Goal: Transaction & Acquisition: Purchase product/service

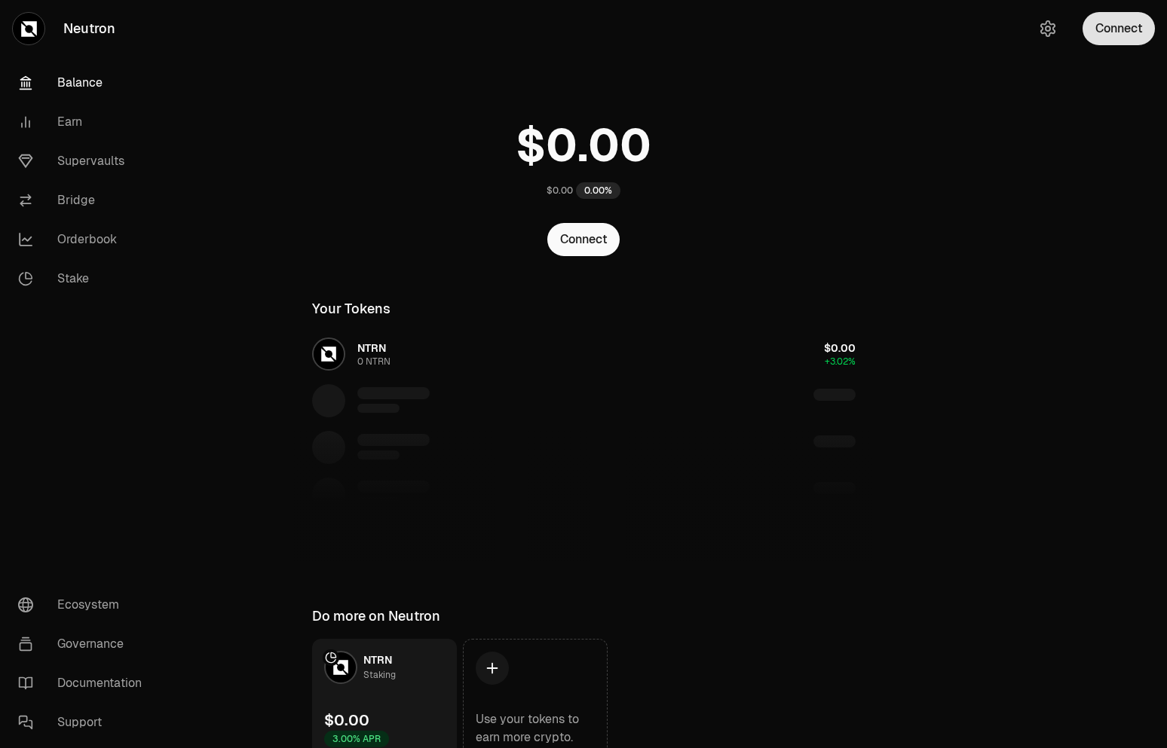
click at [1116, 33] on button "Connect" at bounding box center [1118, 28] width 72 height 33
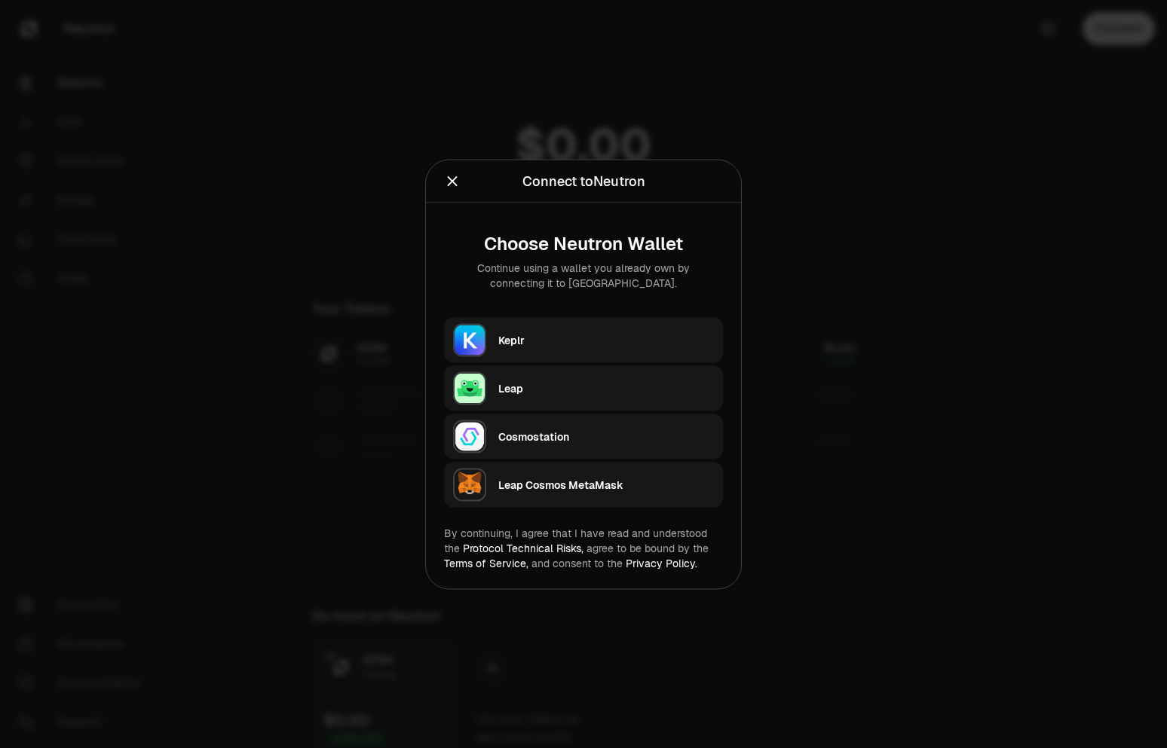
click at [543, 343] on div "Keplr" at bounding box center [606, 339] width 216 height 15
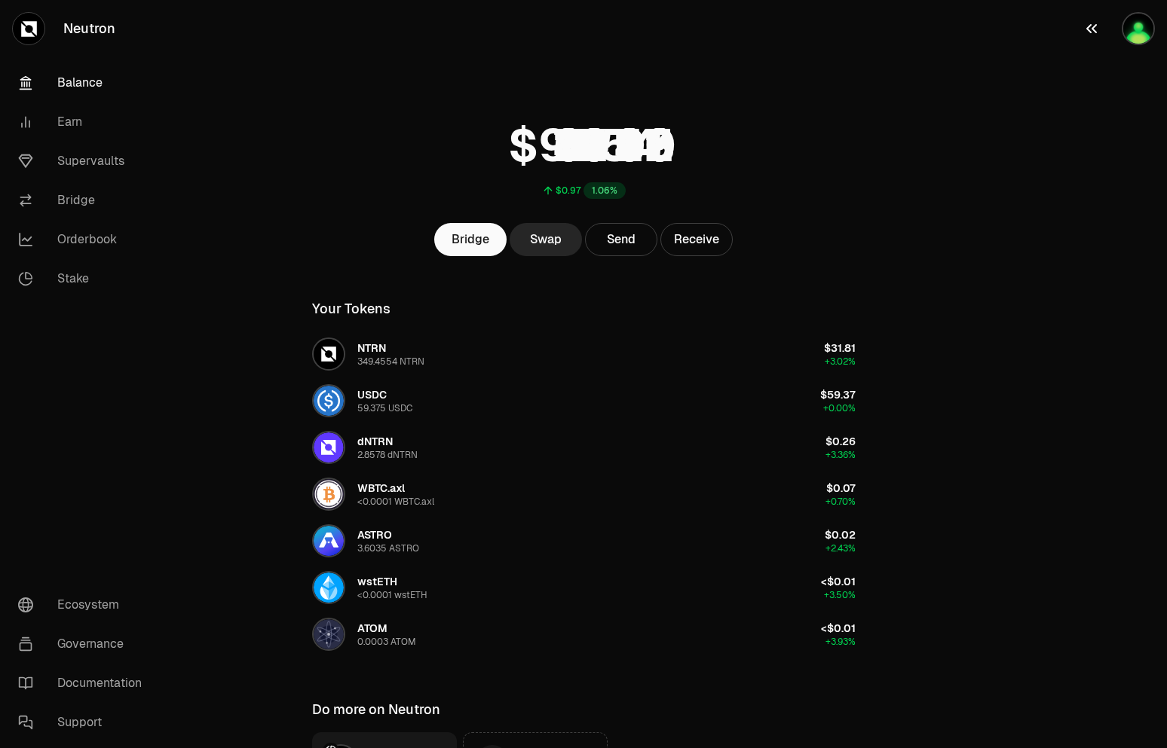
click at [1137, 38] on img "button" at bounding box center [1138, 28] width 33 height 33
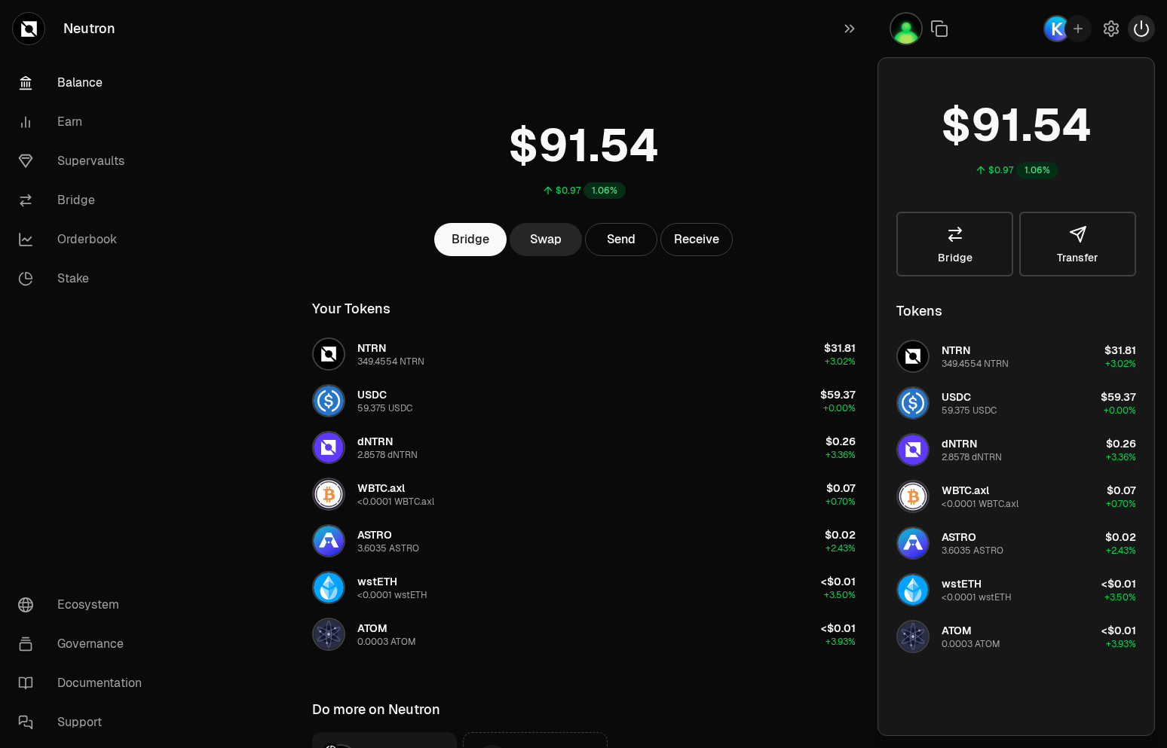
click at [1134, 35] on icon "button" at bounding box center [1141, 29] width 18 height 18
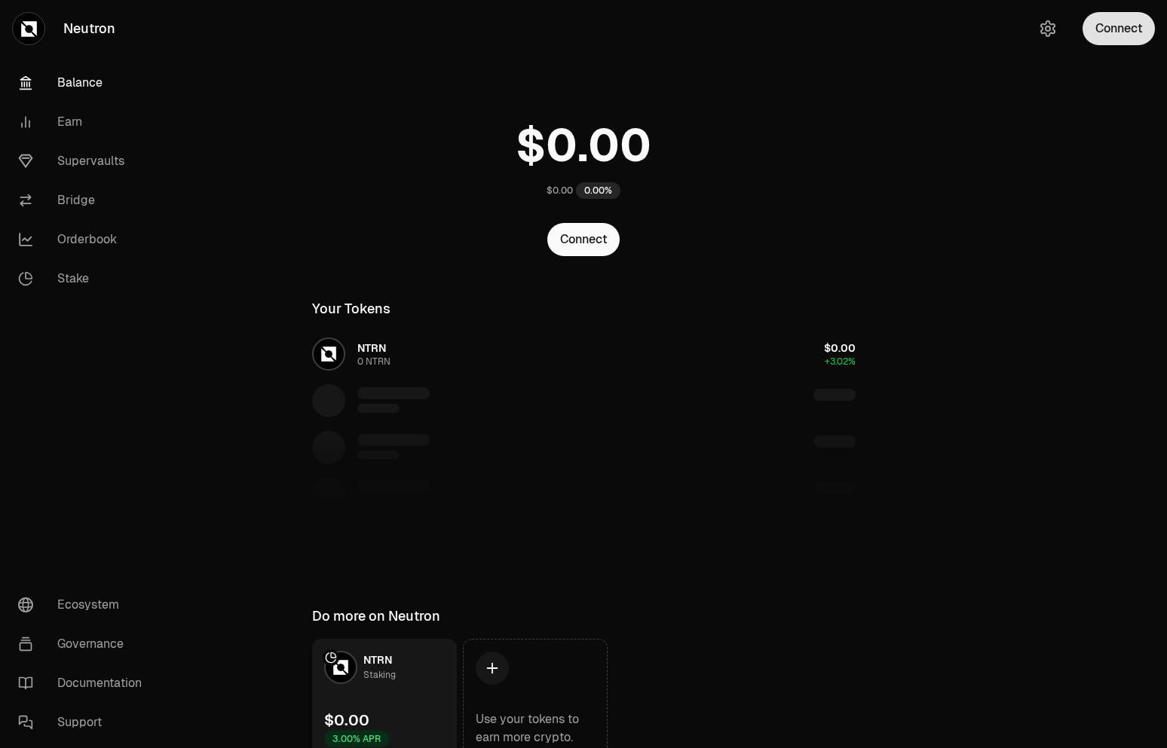
click at [1113, 35] on button "Connect" at bounding box center [1118, 28] width 72 height 33
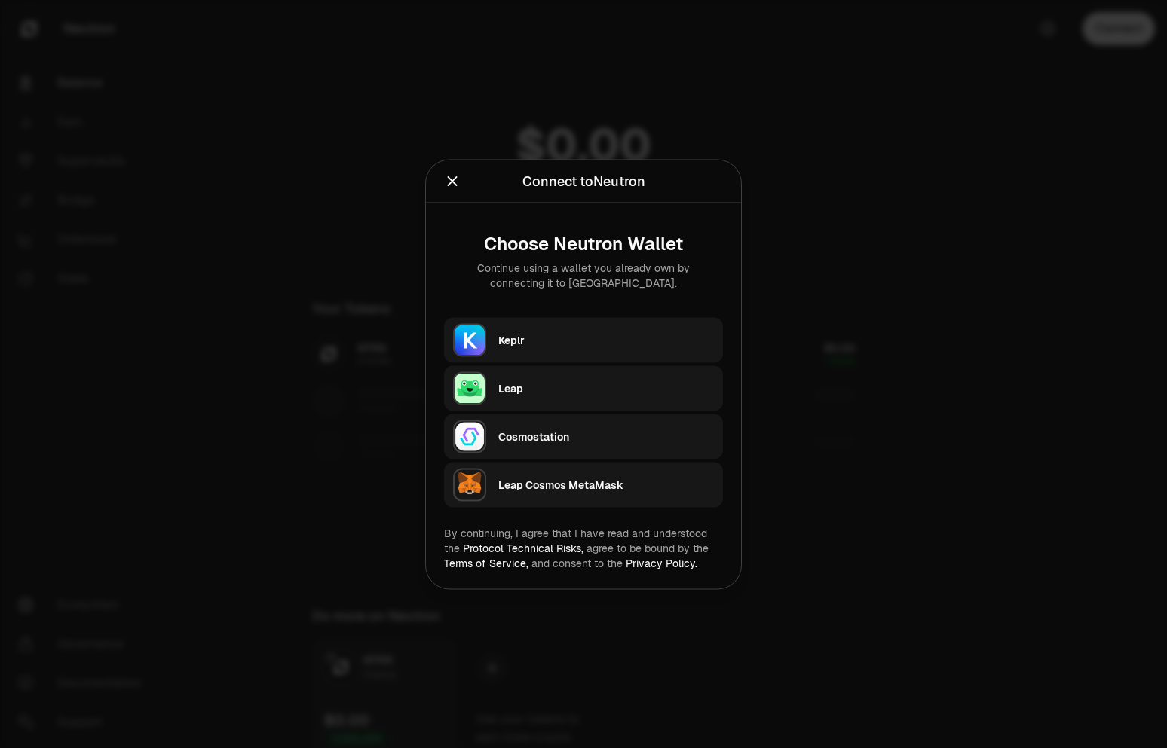
click at [519, 338] on div "Keplr" at bounding box center [606, 339] width 216 height 15
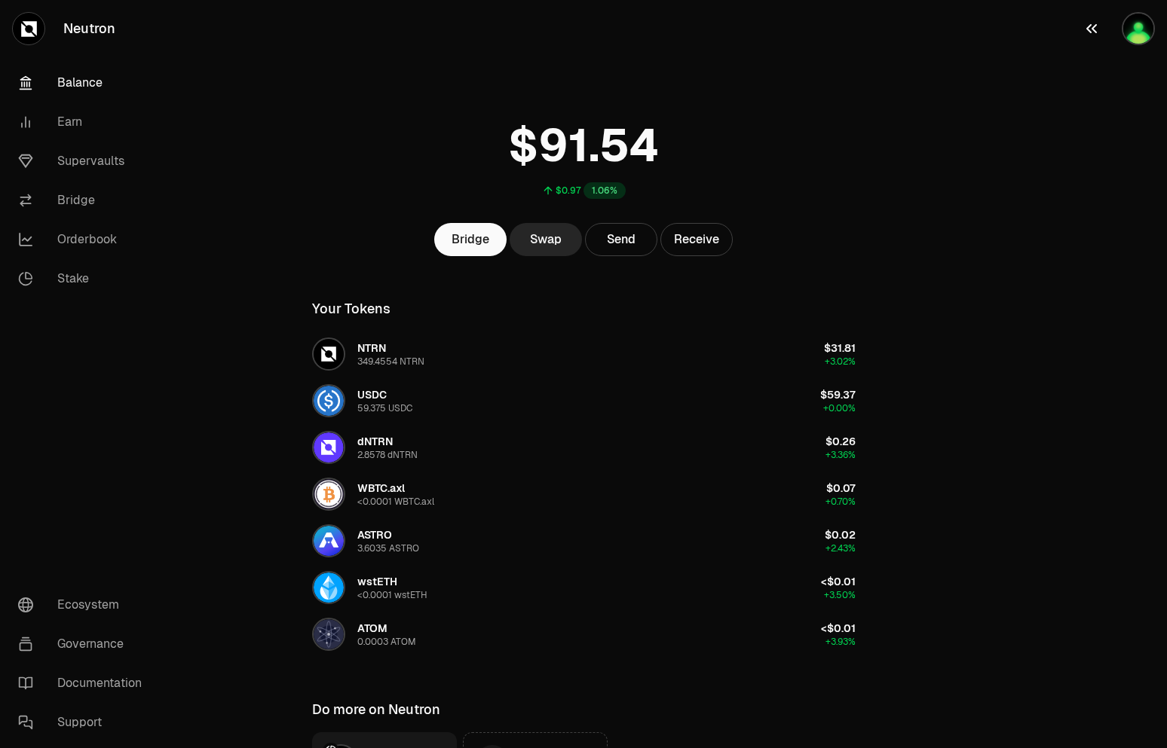
click at [1132, 35] on img "button" at bounding box center [1138, 28] width 33 height 33
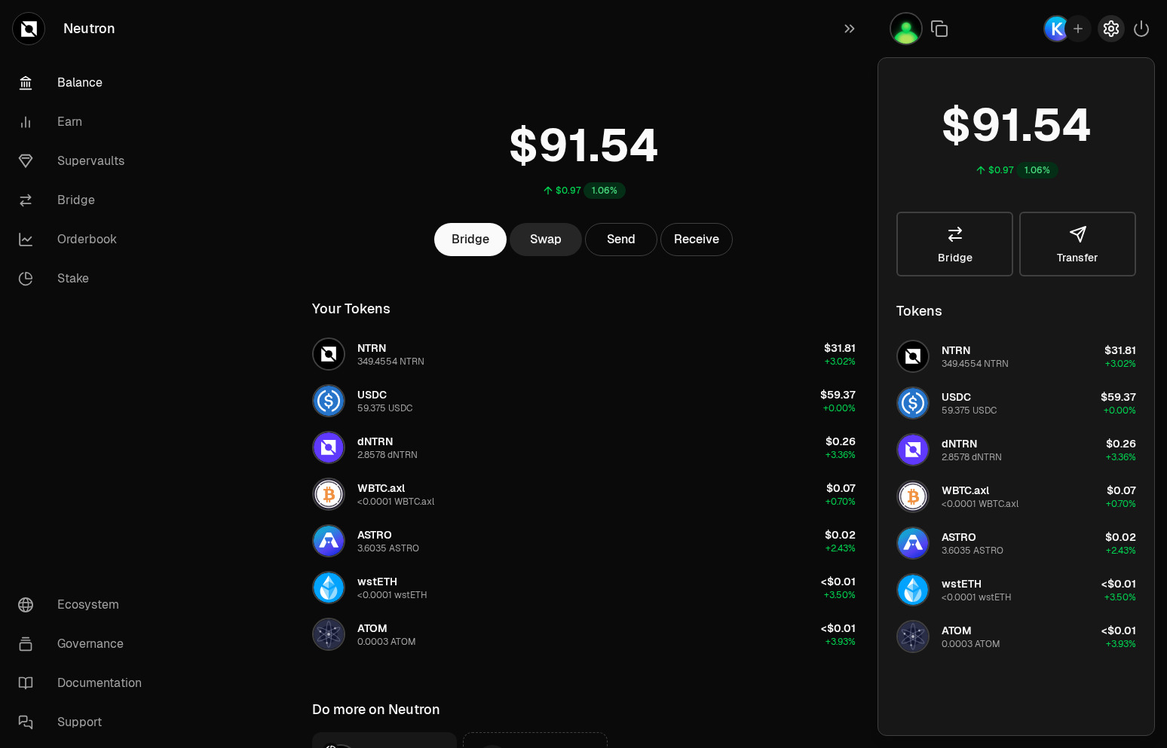
click at [1110, 34] on icon "button" at bounding box center [1111, 29] width 18 height 18
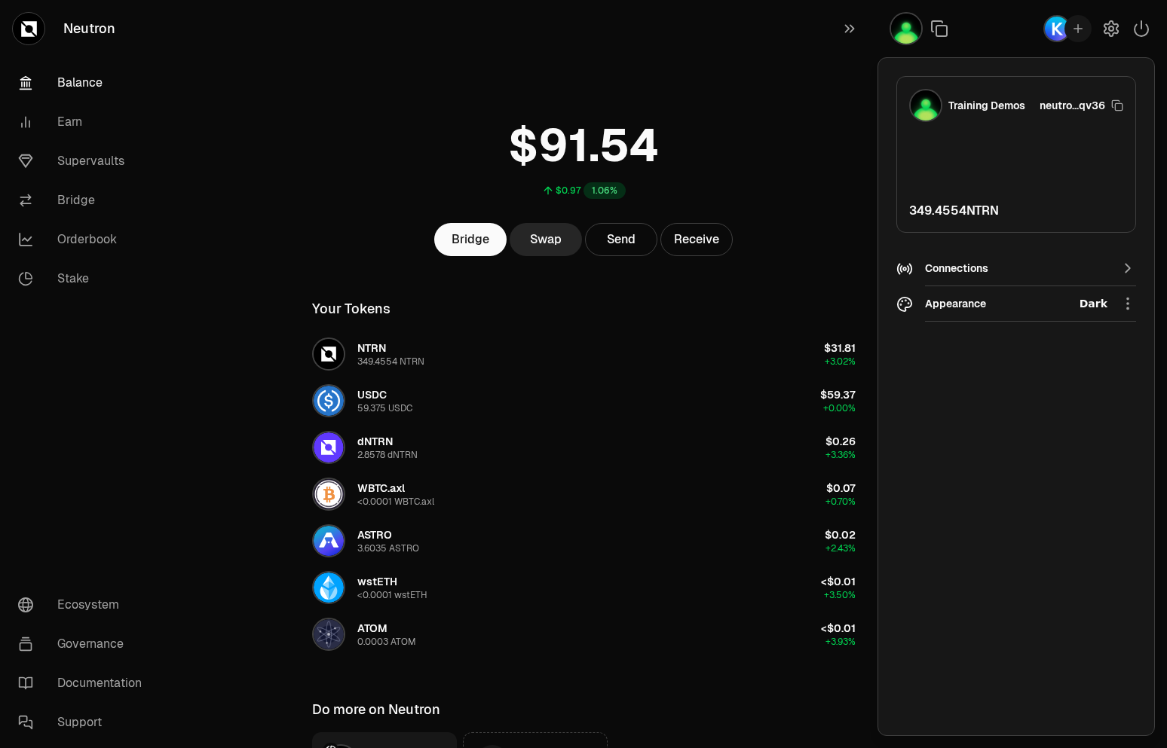
click at [1010, 308] on html "Neutron Balance Earn Supervaults Bridge Orderbook Stake Ecosystem Governance Do…" at bounding box center [583, 457] width 1167 height 914
click at [799, 105] on html "Neutron Balance Earn Supervaults Bridge Orderbook Stake Ecosystem Governance Do…" at bounding box center [583, 457] width 1167 height 914
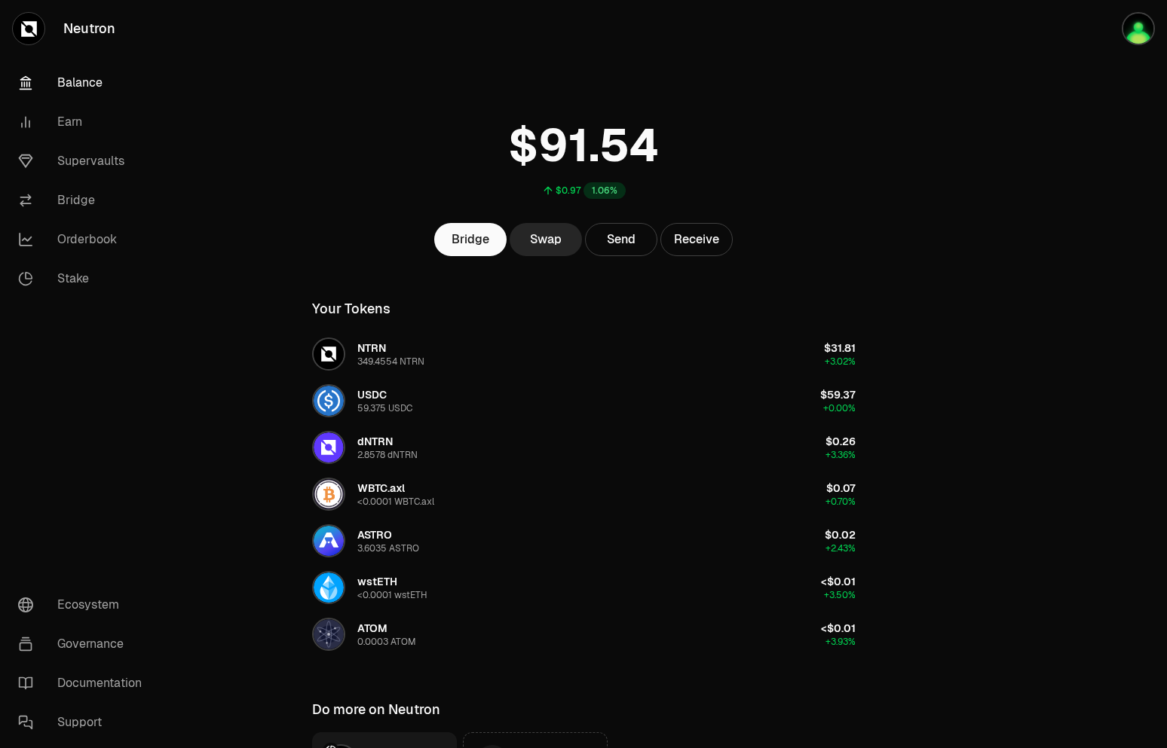
click at [56, 75] on link "Balance" at bounding box center [84, 82] width 157 height 39
click at [71, 204] on link "Bridge" at bounding box center [84, 200] width 157 height 39
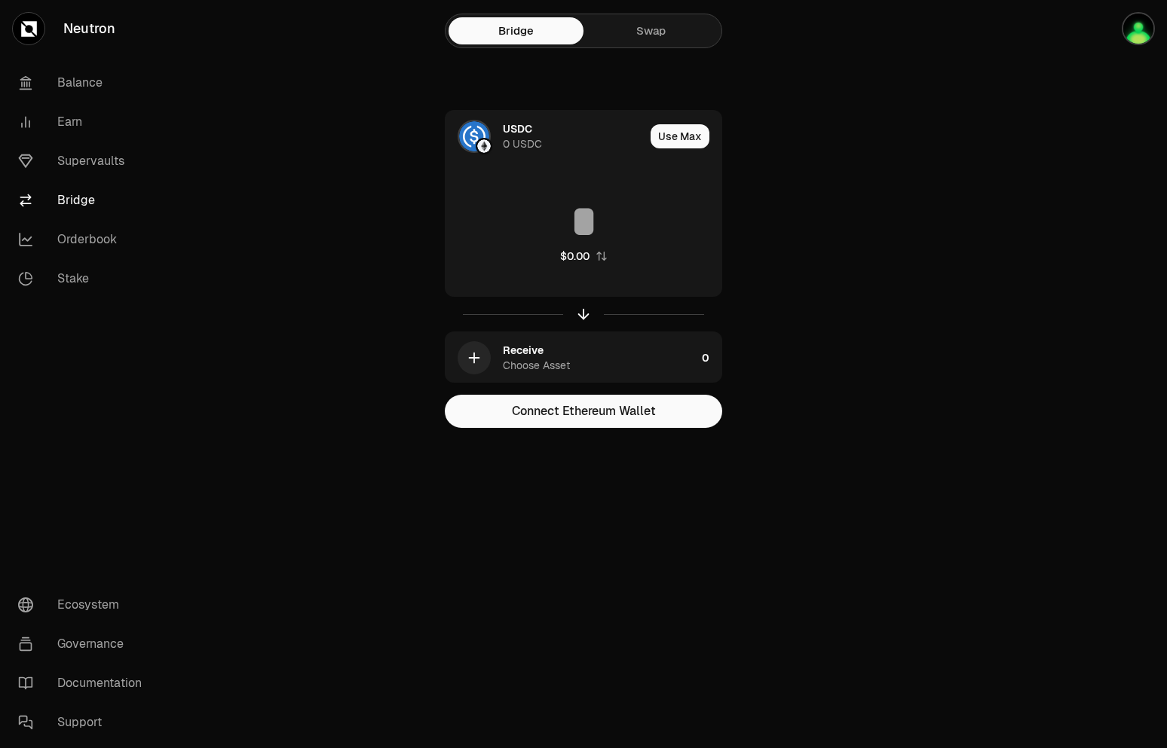
click at [653, 41] on link "Swap" at bounding box center [650, 30] width 135 height 27
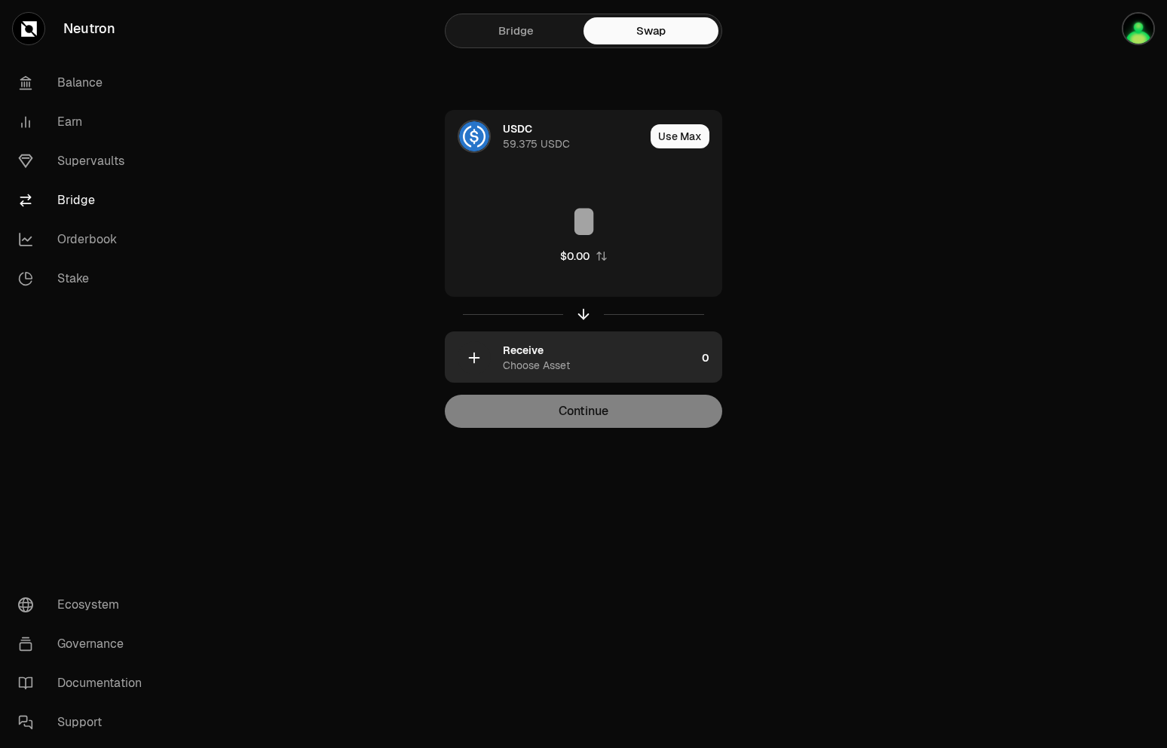
click at [552, 355] on div "Receive Choose Asset" at bounding box center [599, 358] width 193 height 30
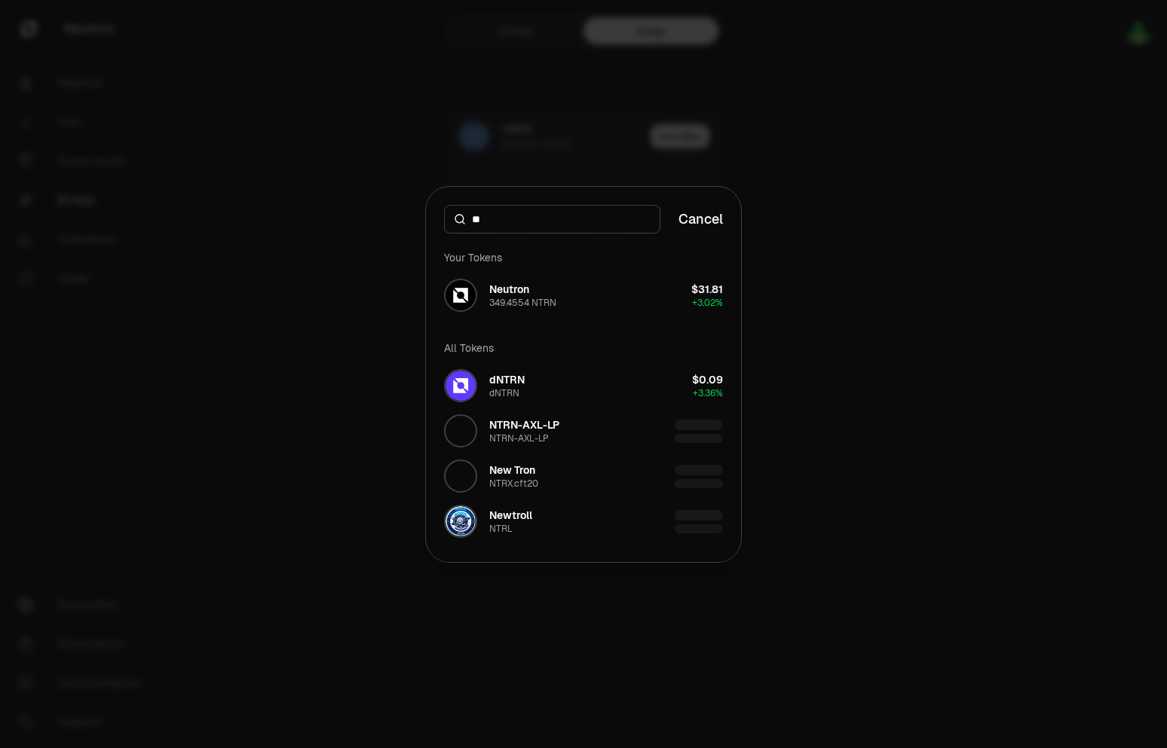
type input "*"
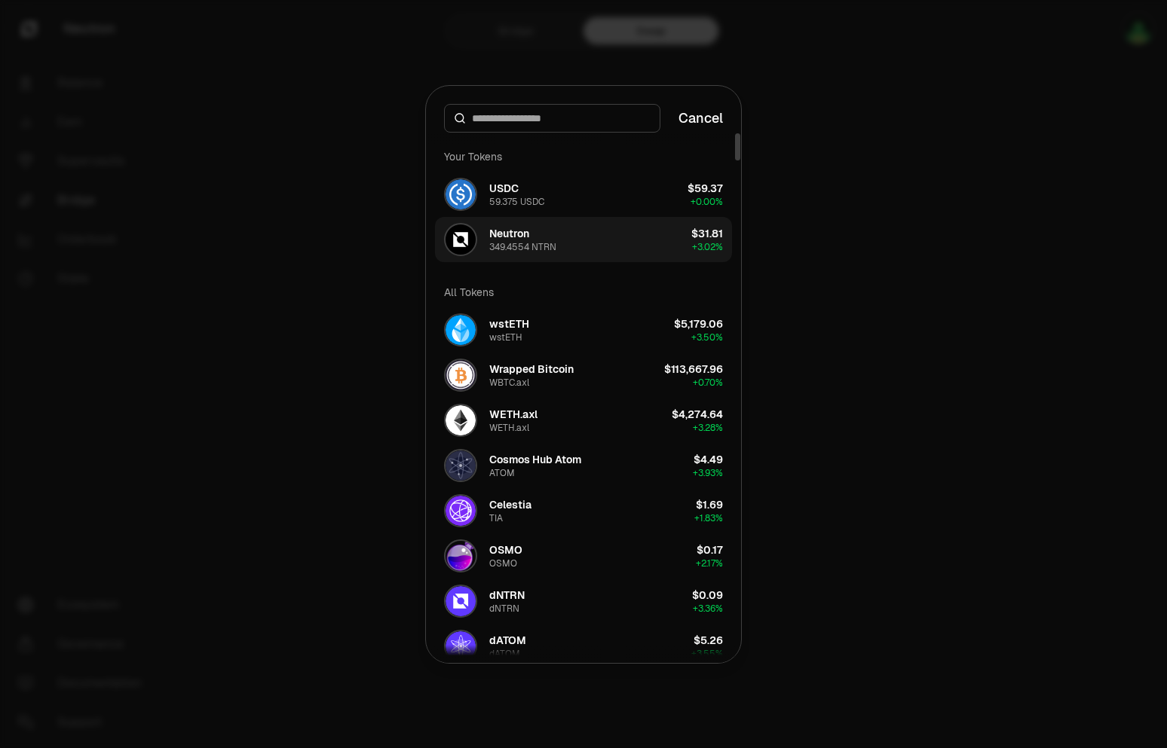
click at [519, 237] on div "Neutron" at bounding box center [509, 233] width 40 height 15
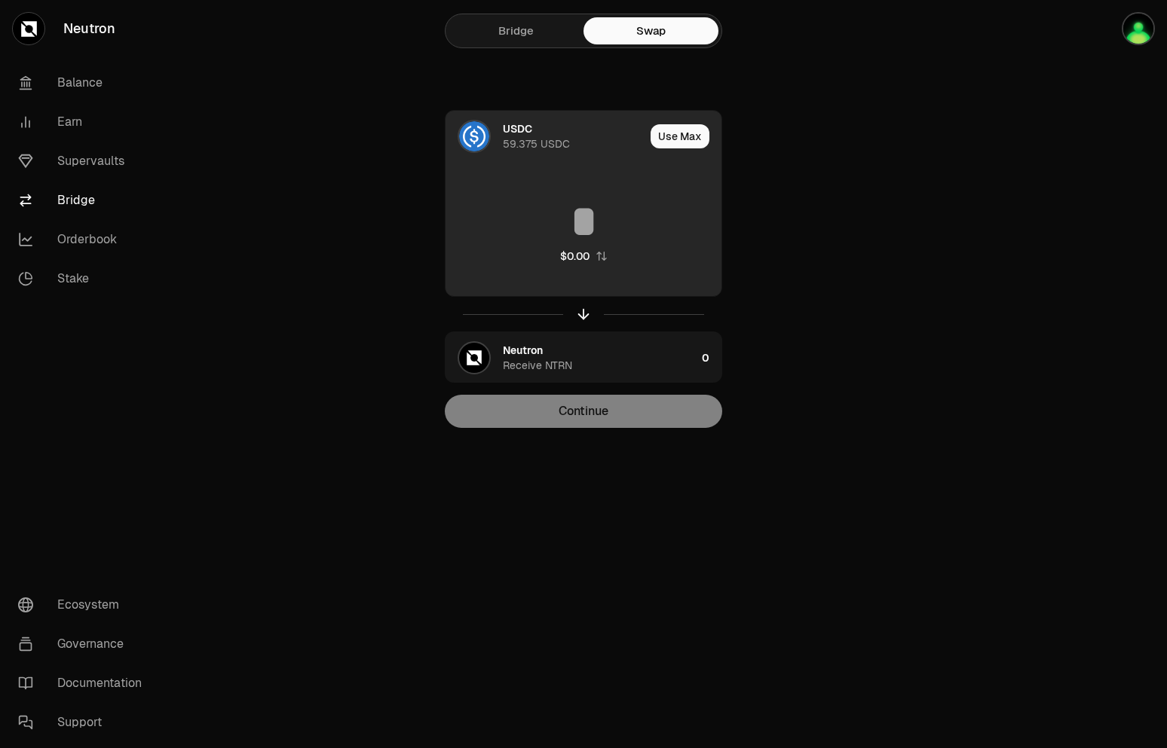
click at [608, 213] on input at bounding box center [583, 221] width 276 height 45
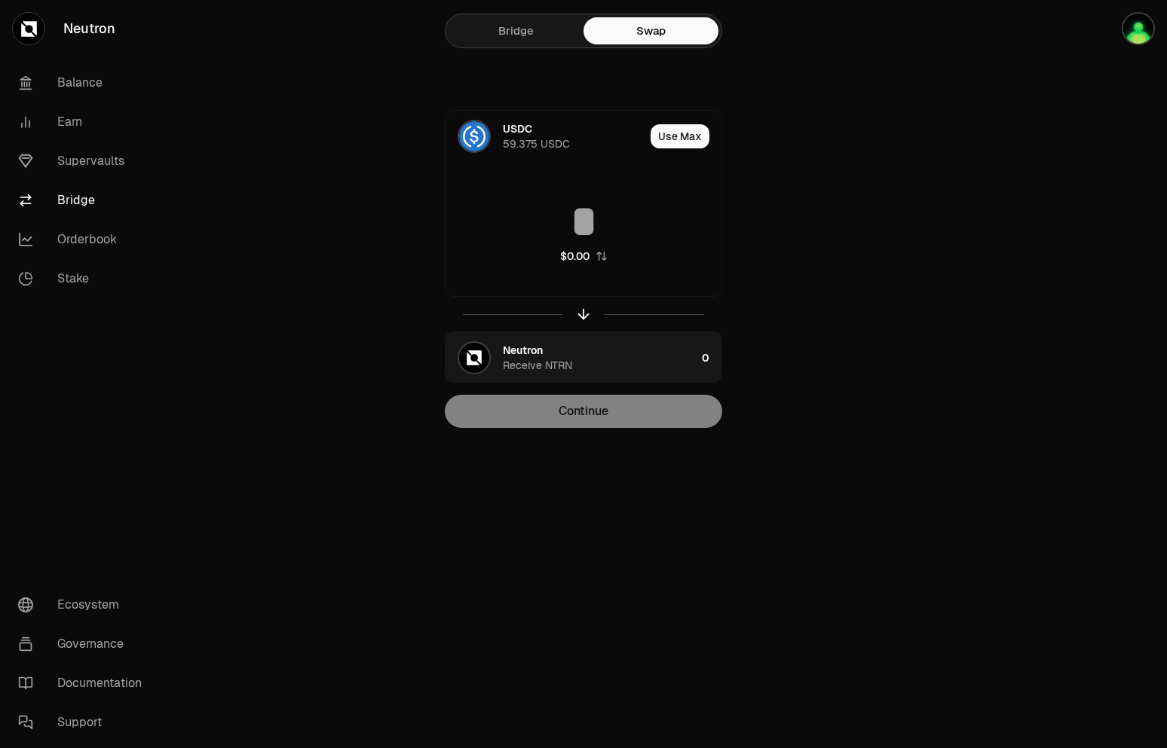
type input "*"
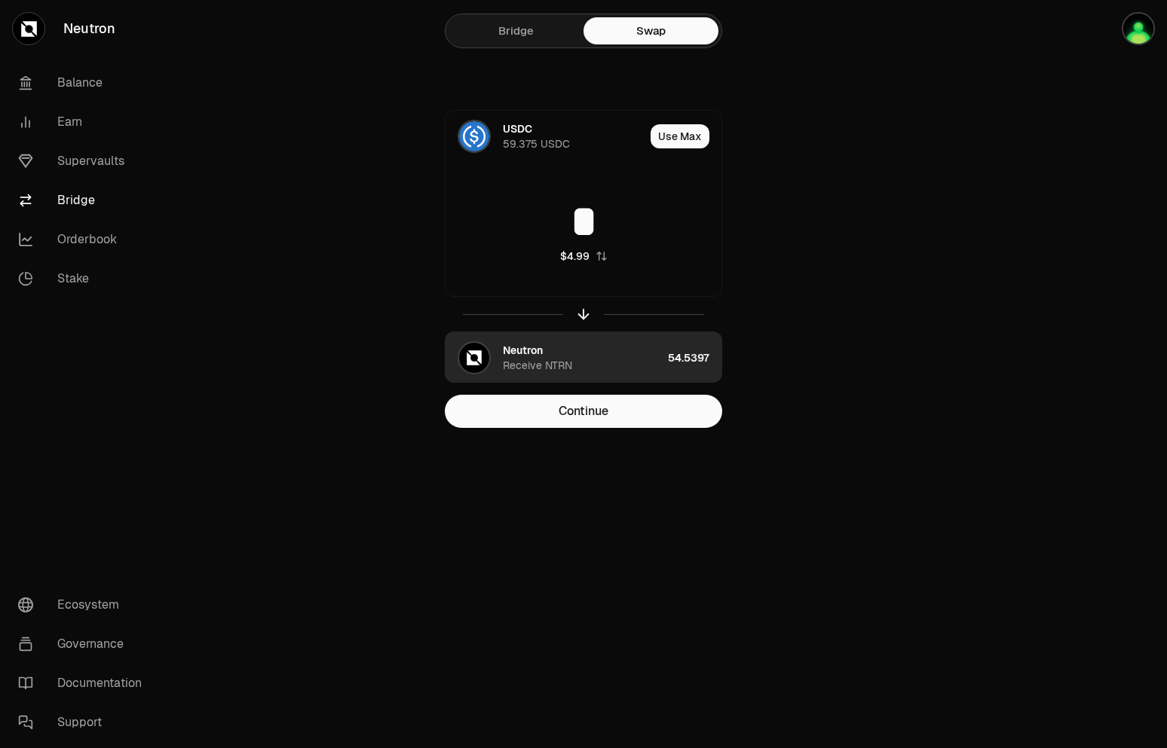
type input "*"
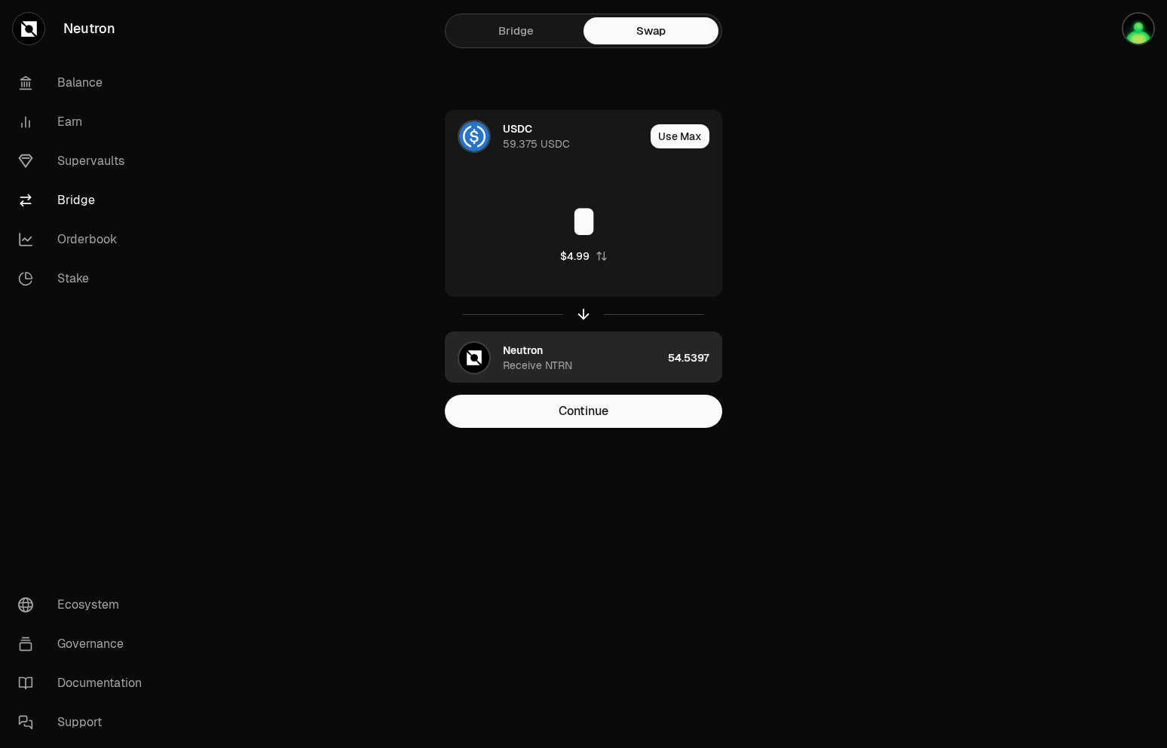
click at [634, 363] on div "Neutron Receive NTRN" at bounding box center [582, 358] width 159 height 30
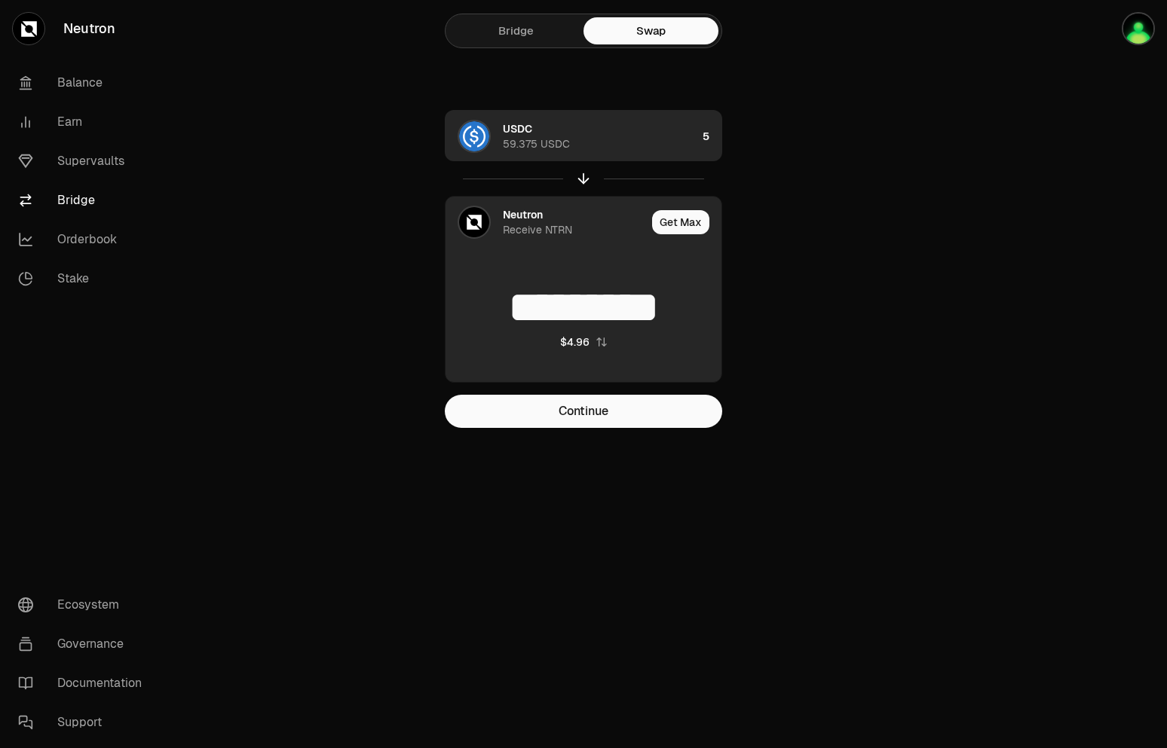
click at [629, 148] on div "USDC 59.375 USDC" at bounding box center [600, 136] width 194 height 30
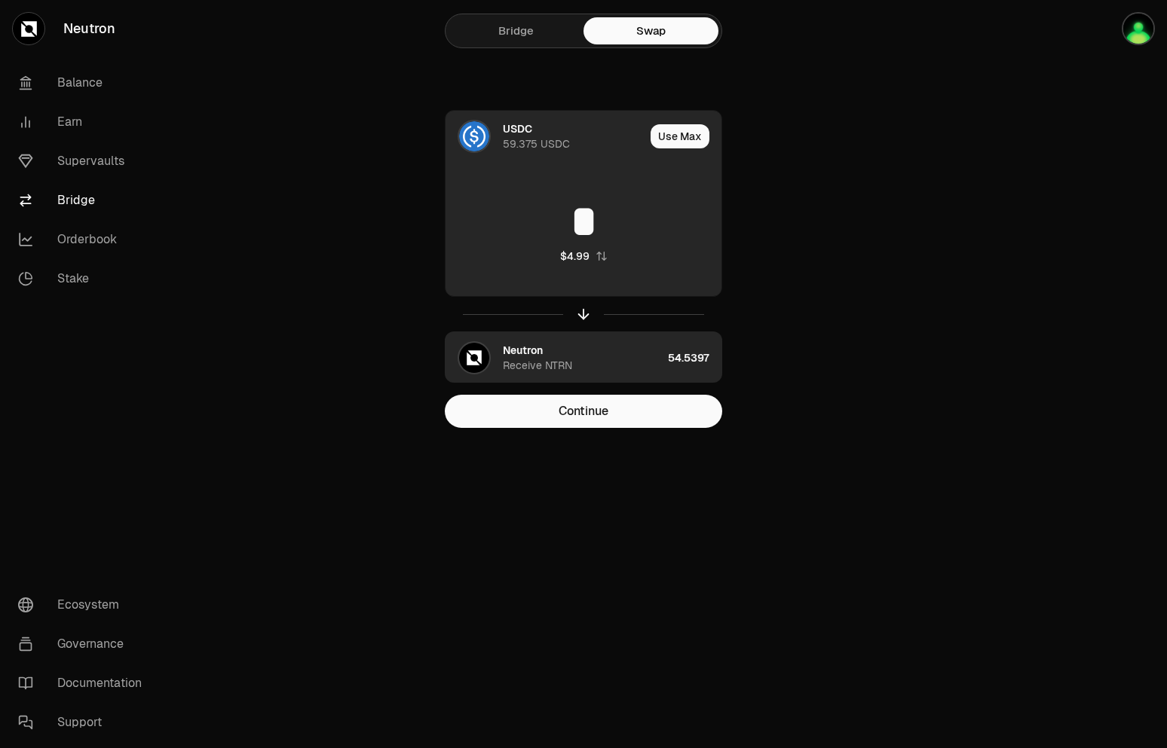
click at [581, 356] on div "Neutron Receive NTRN" at bounding box center [582, 358] width 159 height 30
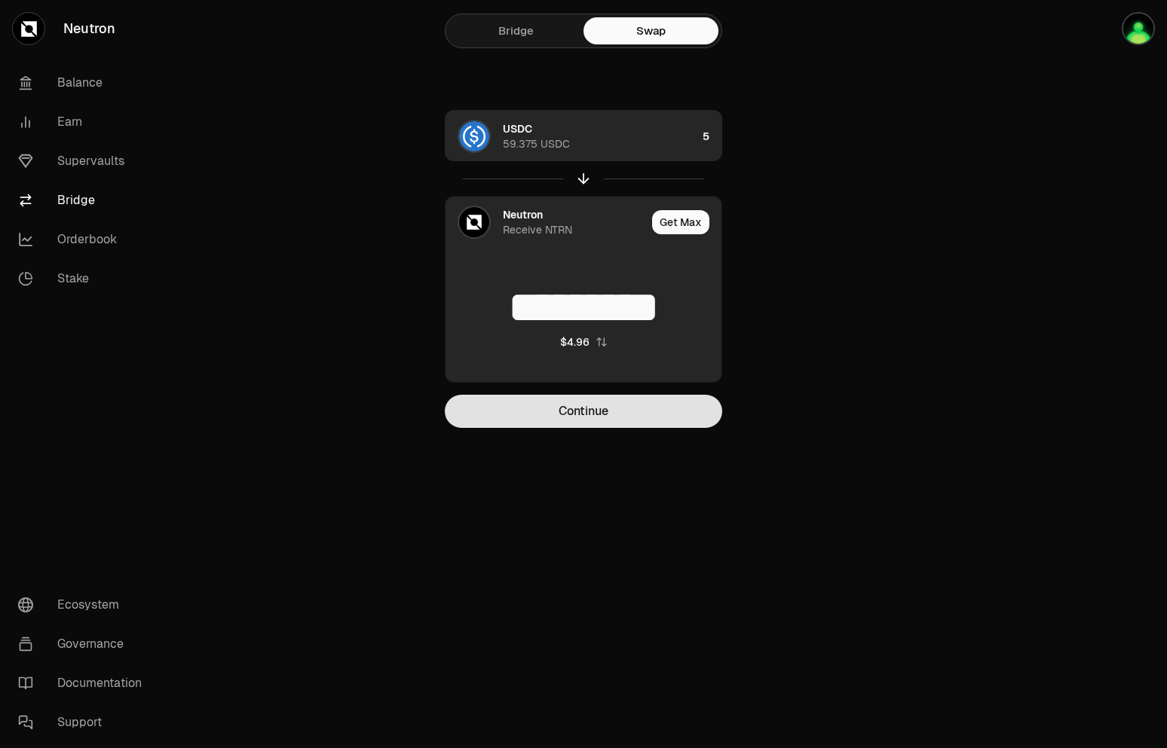
click at [569, 409] on button "Continue" at bounding box center [583, 411] width 277 height 33
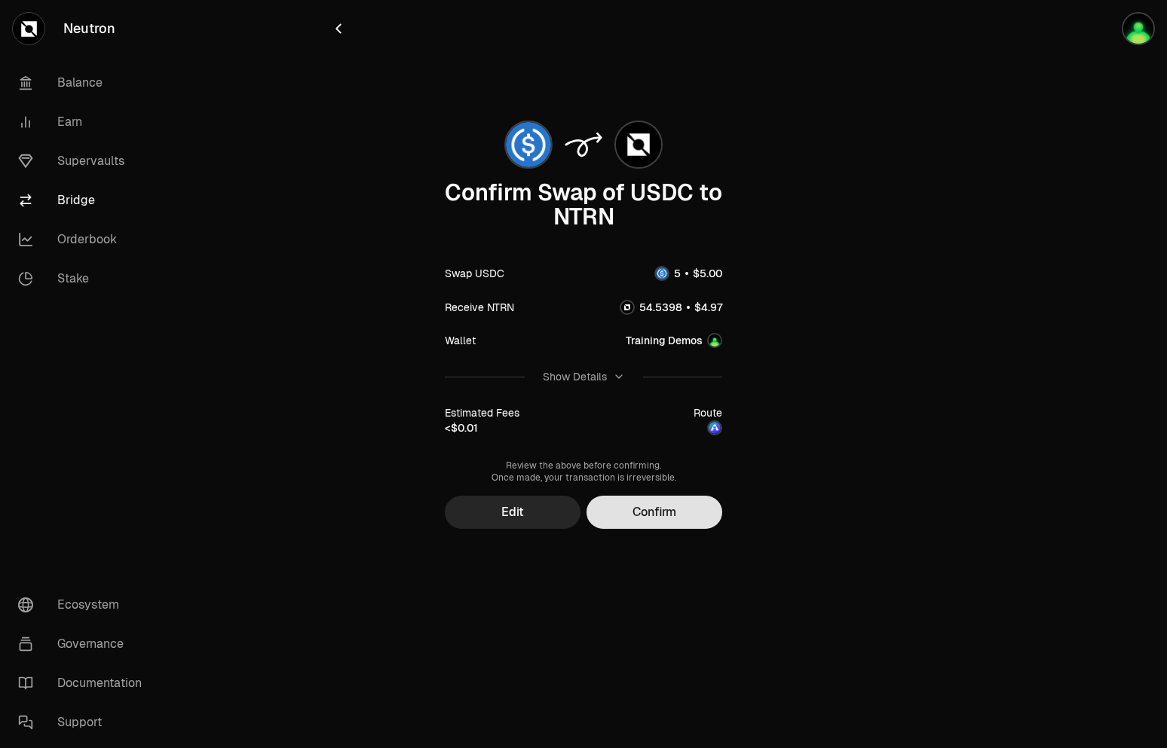
click at [676, 522] on button "Confirm" at bounding box center [654, 512] width 136 height 33
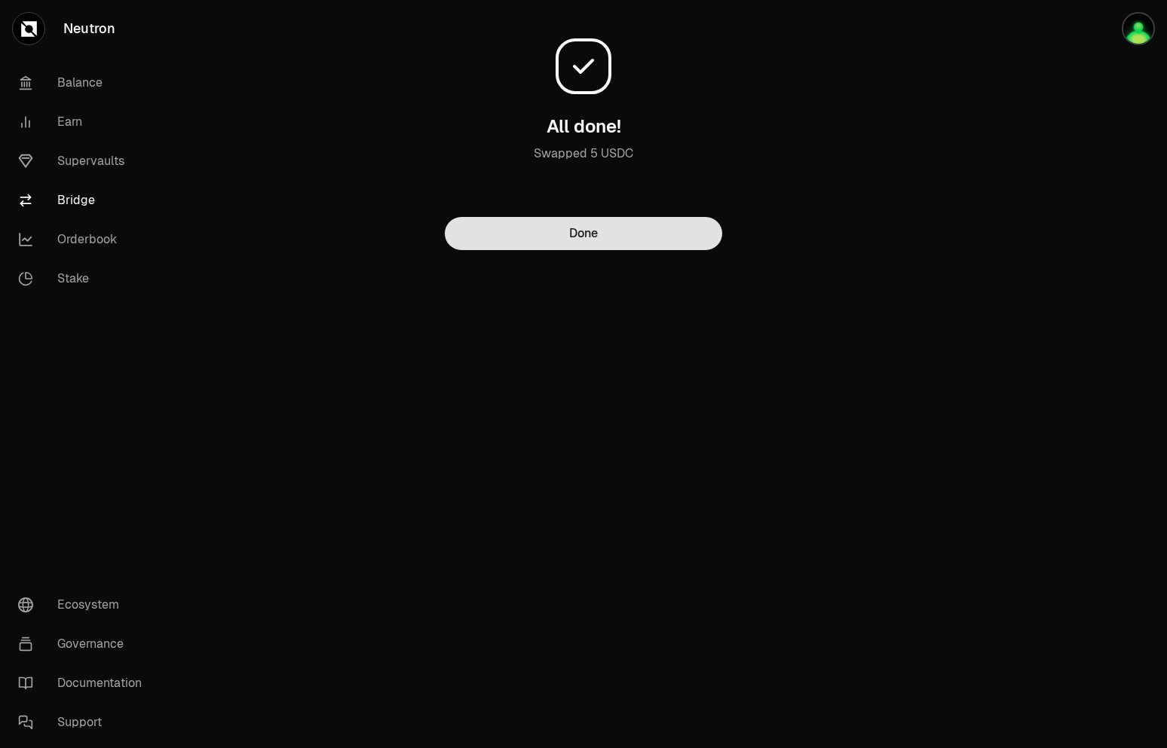
click at [642, 232] on button "Done" at bounding box center [583, 233] width 277 height 33
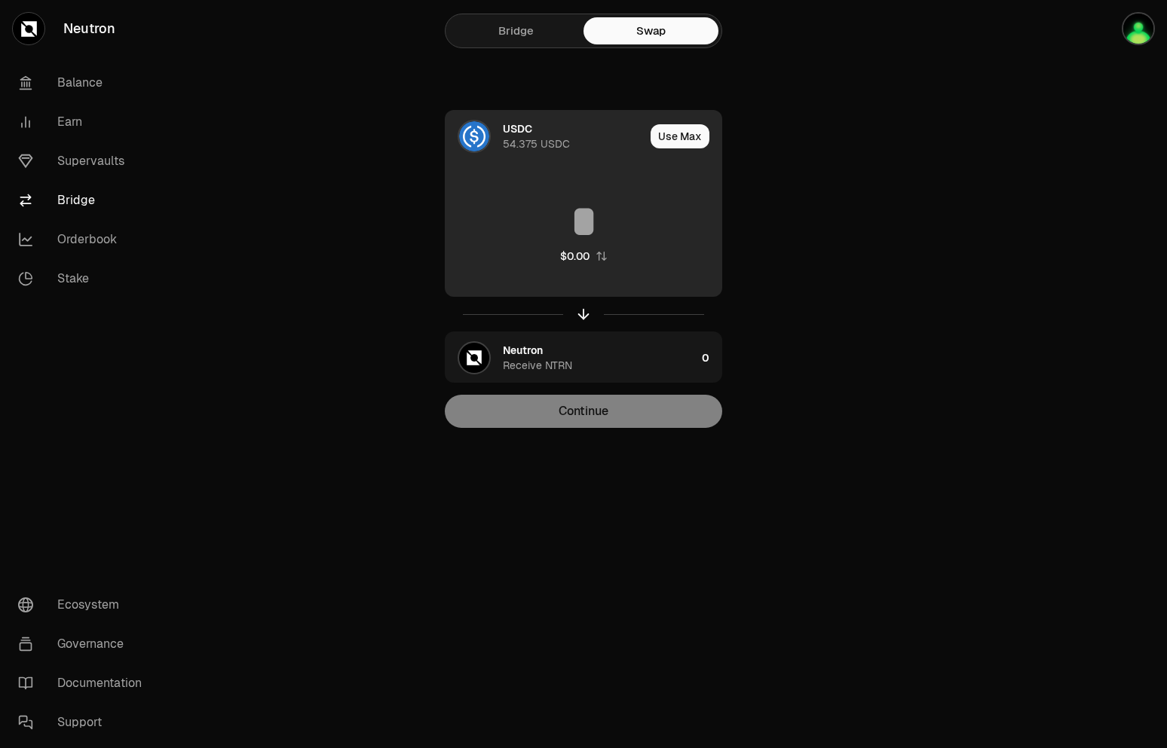
click at [675, 180] on div "$0.00" at bounding box center [583, 231] width 276 height 133
click at [627, 207] on input at bounding box center [583, 221] width 276 height 45
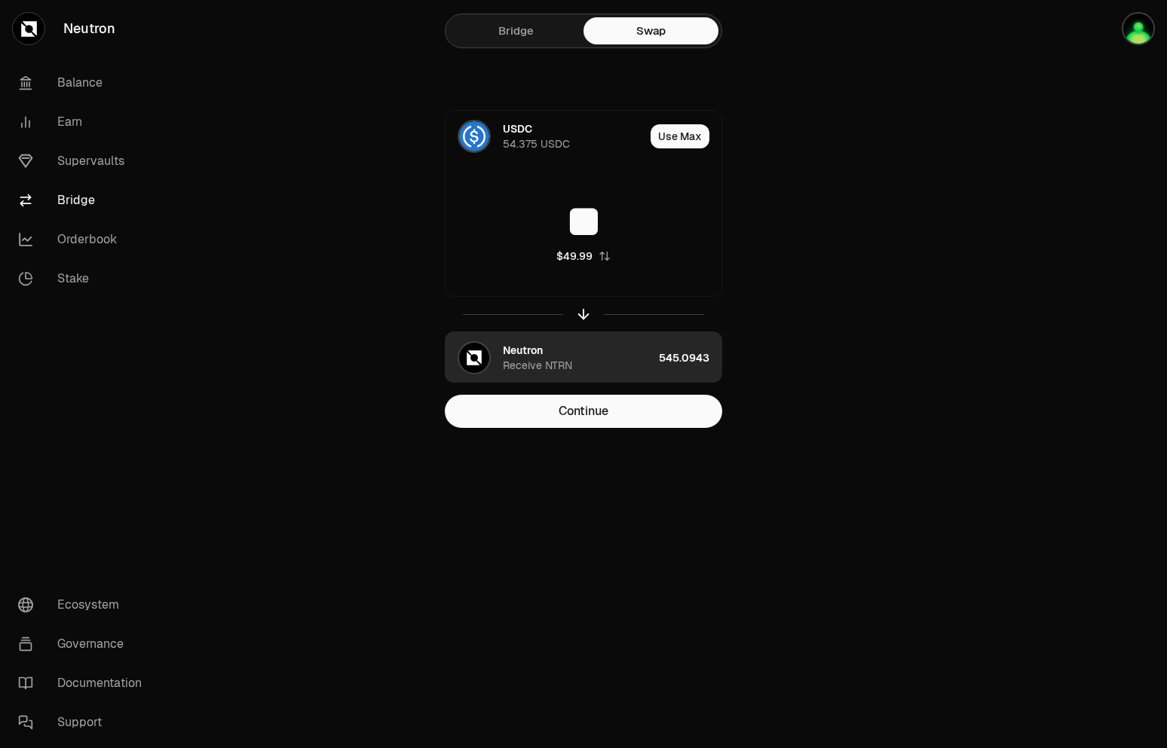
type input "**"
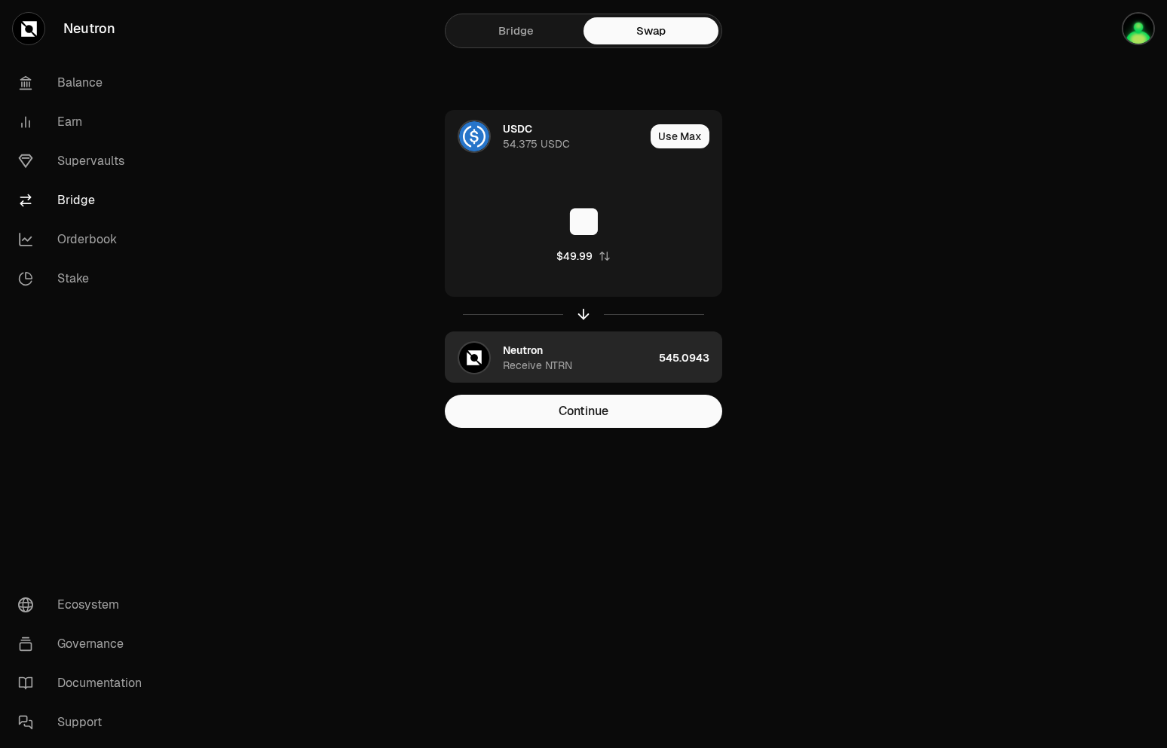
click at [612, 363] on div "Neutron Receive NTRN" at bounding box center [578, 358] width 150 height 30
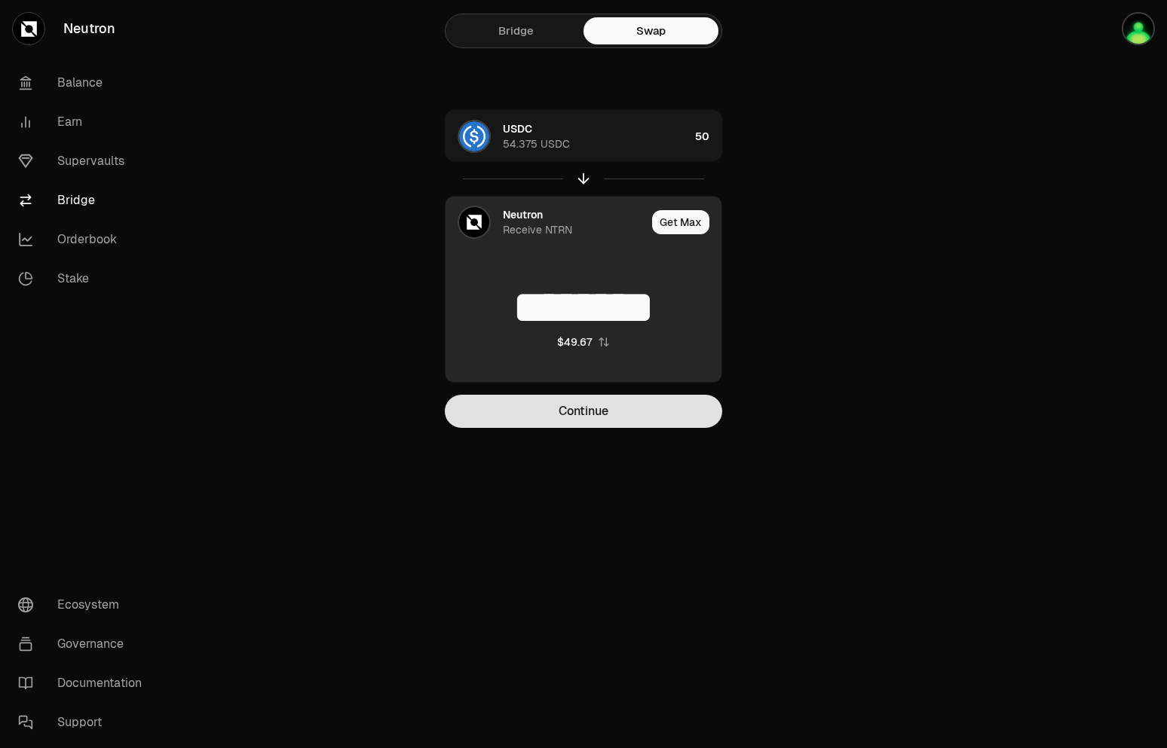
click at [593, 412] on button "Continue" at bounding box center [583, 411] width 277 height 33
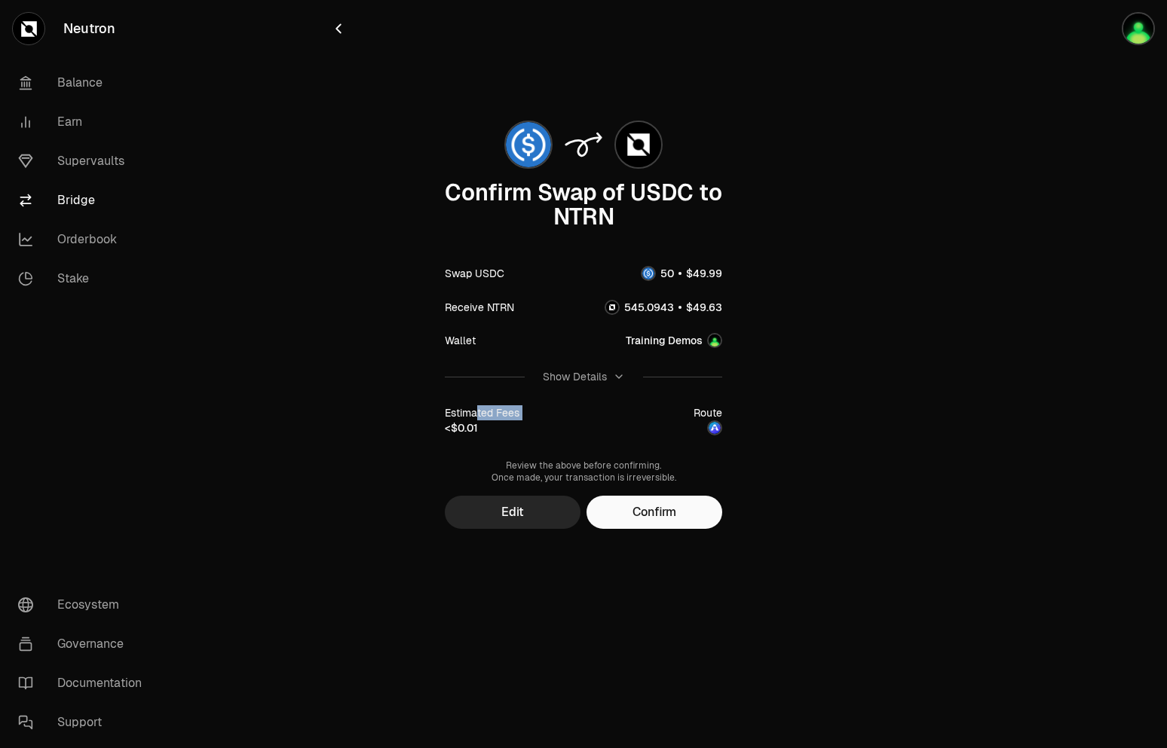
drag, startPoint x: 447, startPoint y: 426, endPoint x: 478, endPoint y: 436, distance: 32.4
click at [478, 436] on div "Estimated Fees <$0.01 Route" at bounding box center [583, 420] width 277 height 48
click at [494, 428] on div "Estimated Fees <$0.01" at bounding box center [482, 421] width 75 height 30
drag, startPoint x: 693, startPoint y: 274, endPoint x: 721, endPoint y: 275, distance: 27.1
click at [721, 275] on span "0 1 2 3 4 5 6 7 8 9 0 1 2 3 4 5 6 7 8 9 . 0 1 2 3 4 5 6 7 8 9 0 1 2 3 4 5 6 7 8…" at bounding box center [707, 273] width 40 height 16
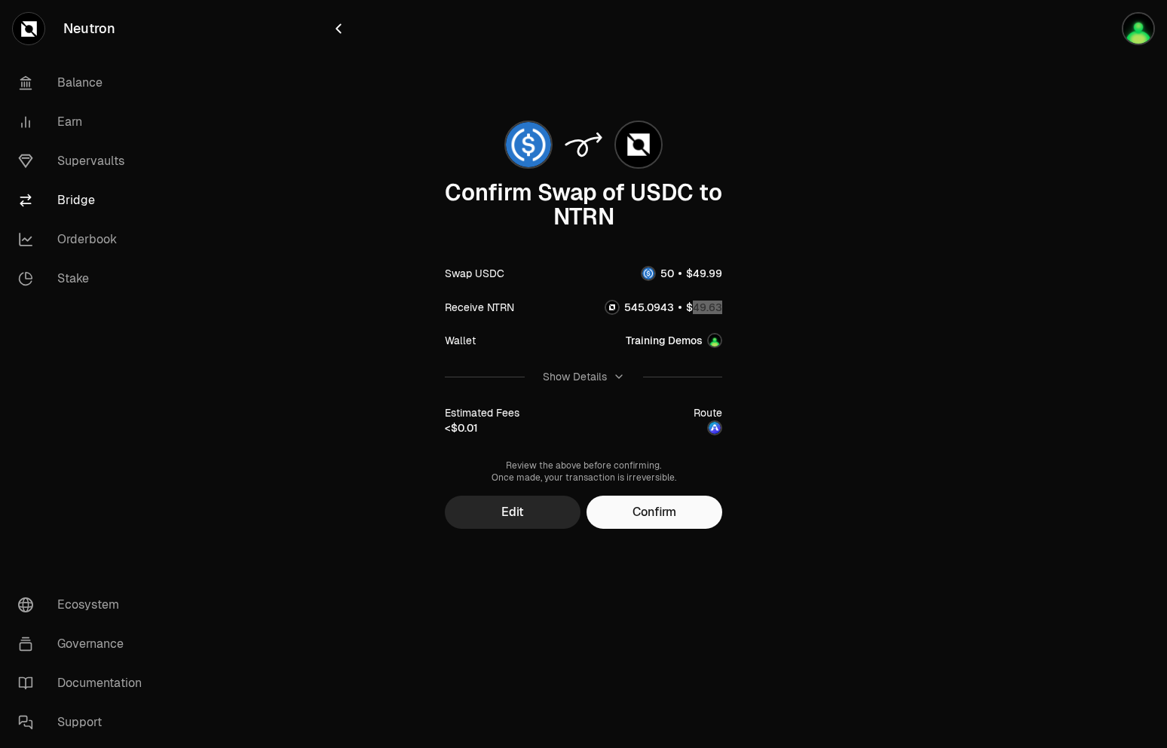
drag, startPoint x: 692, startPoint y: 309, endPoint x: 721, endPoint y: 309, distance: 28.6
click at [721, 309] on number-flow-react at bounding box center [704, 307] width 36 height 16
click at [721, 311] on span "3" at bounding box center [718, 308] width 7 height 14
drag, startPoint x: 713, startPoint y: 310, endPoint x: 722, endPoint y: 310, distance: 9.0
click at [722, 310] on span ". 0 1 2 3 4 5 6 7 8 9 0 1 2 3 4 5 6 7 8 9" at bounding box center [714, 308] width 16 height 14
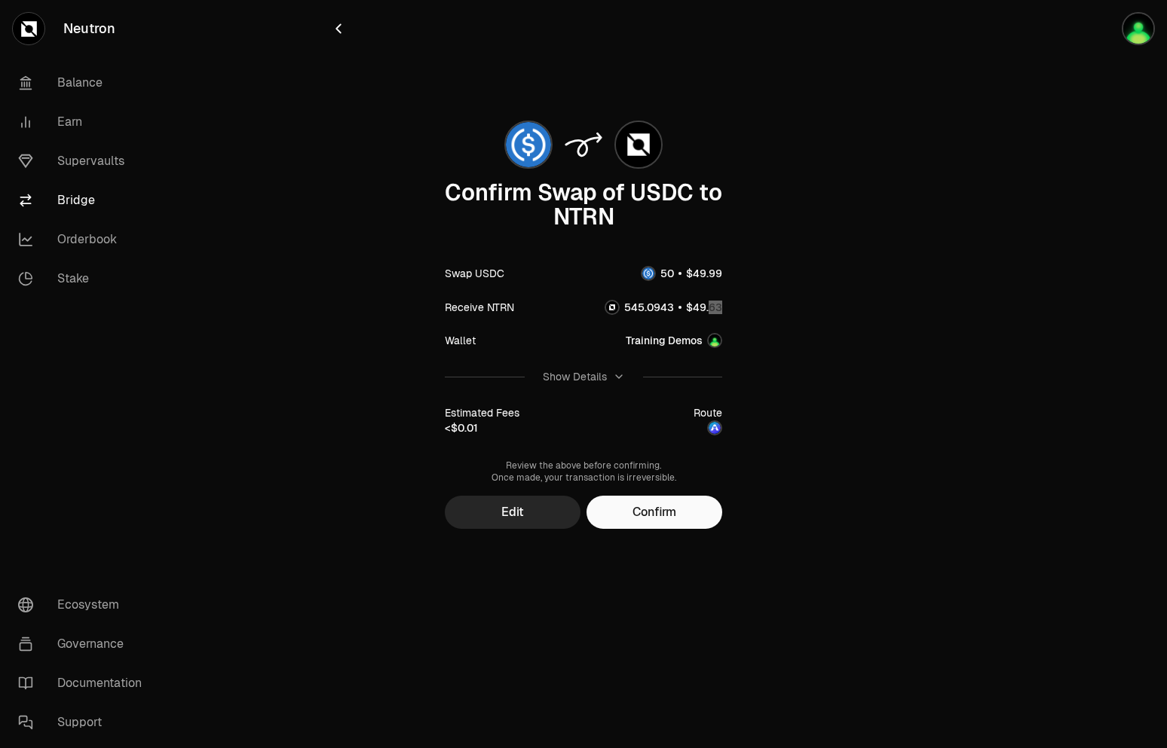
click at [719, 311] on span ". 0 1 2 3 4 5 6 7 8 9 0 1 2 3 4 5 6 7 8 9" at bounding box center [714, 308] width 16 height 14
click at [718, 433] on img at bounding box center [714, 428] width 15 height 15
click at [923, 246] on main "Confirm Swap of USDC to NTRN Swap USDC Receive NTRN Wallet Training Demos Show …" at bounding box center [668, 294] width 998 height 589
click at [993, 35] on main "Confirm Swap of USDC to NTRN Swap USDC Receive NTRN Wallet Training Demos Show …" at bounding box center [668, 294] width 998 height 589
click at [522, 463] on div "Review the above before confirming. Once made, your transaction is irreversible." at bounding box center [583, 472] width 277 height 24
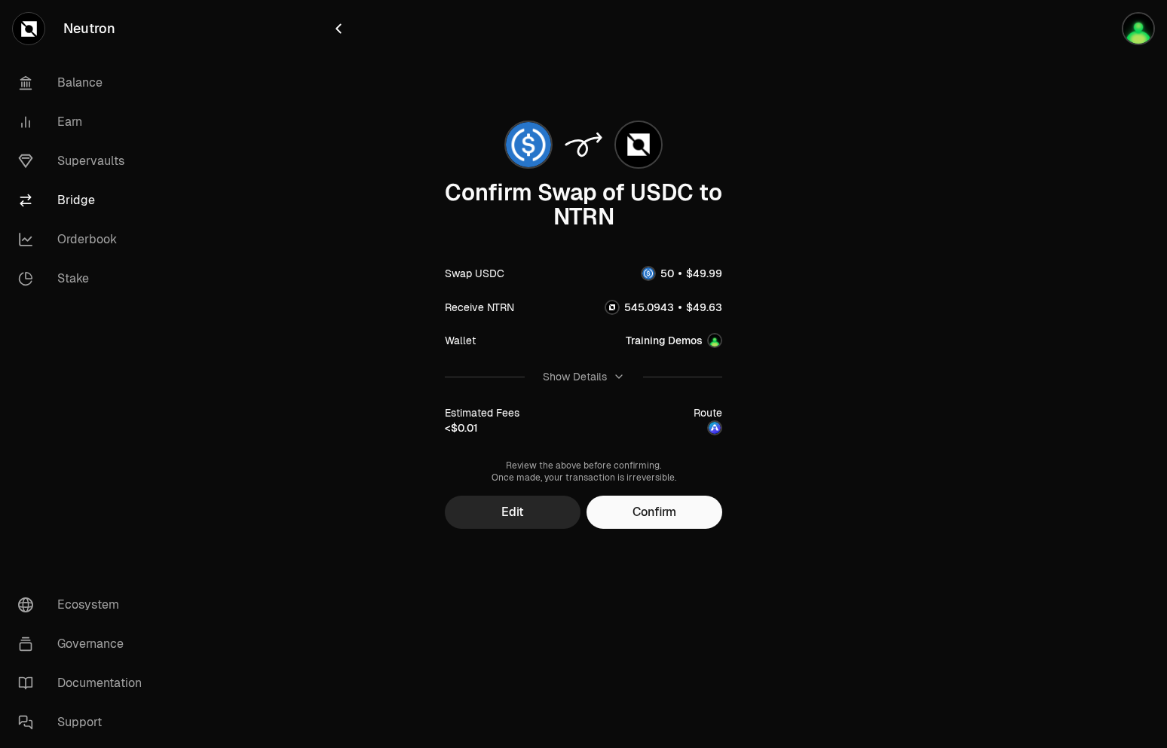
click at [528, 164] on img at bounding box center [528, 144] width 45 height 45
click at [519, 503] on button "Edit" at bounding box center [513, 512] width 136 height 33
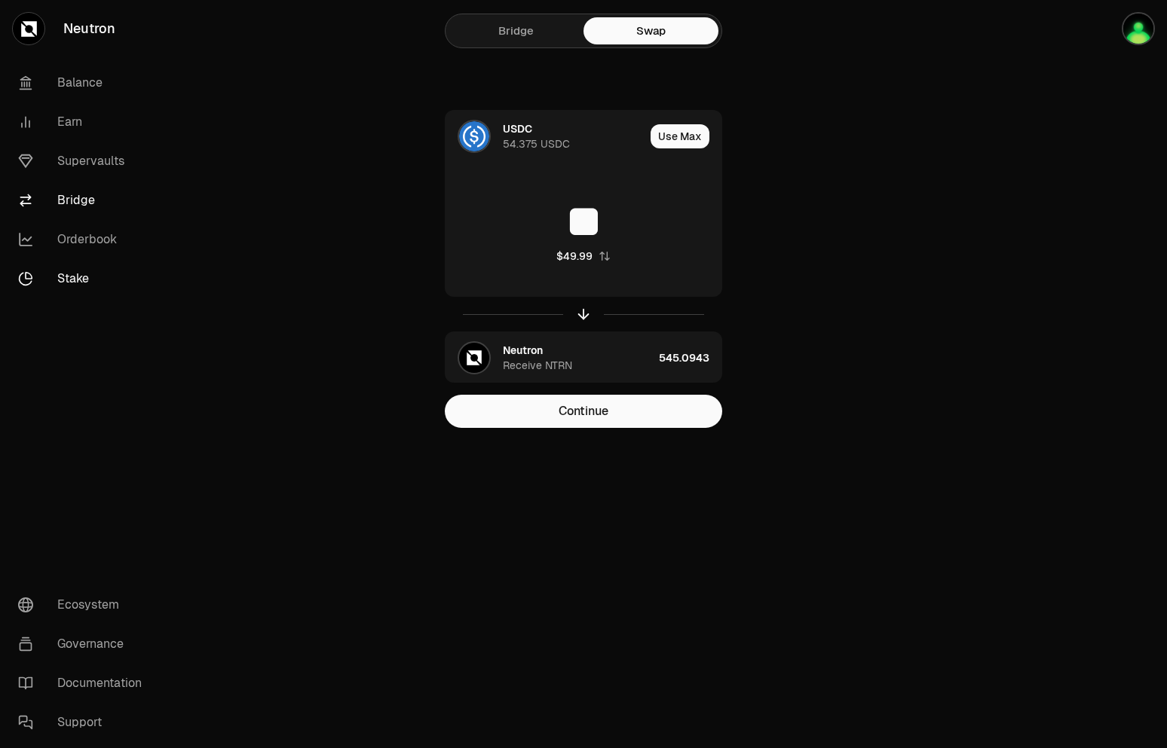
click at [73, 270] on link "Stake" at bounding box center [84, 278] width 157 height 39
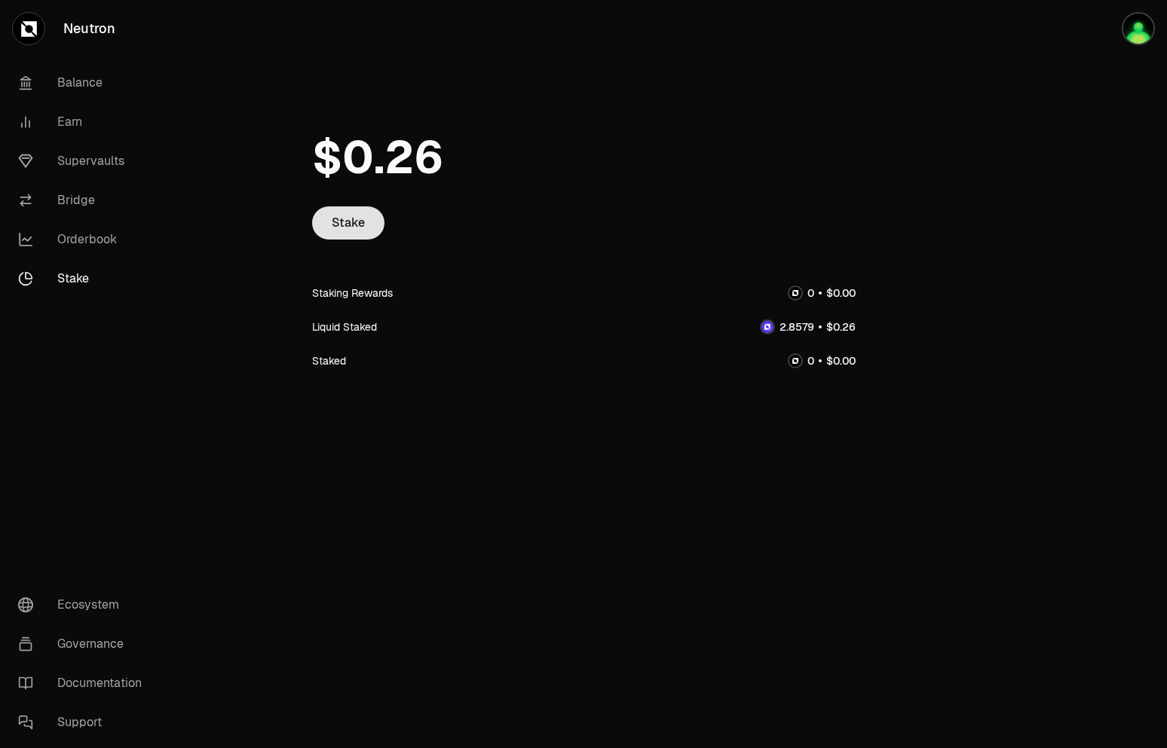
click at [348, 217] on link "Stake" at bounding box center [348, 223] width 72 height 33
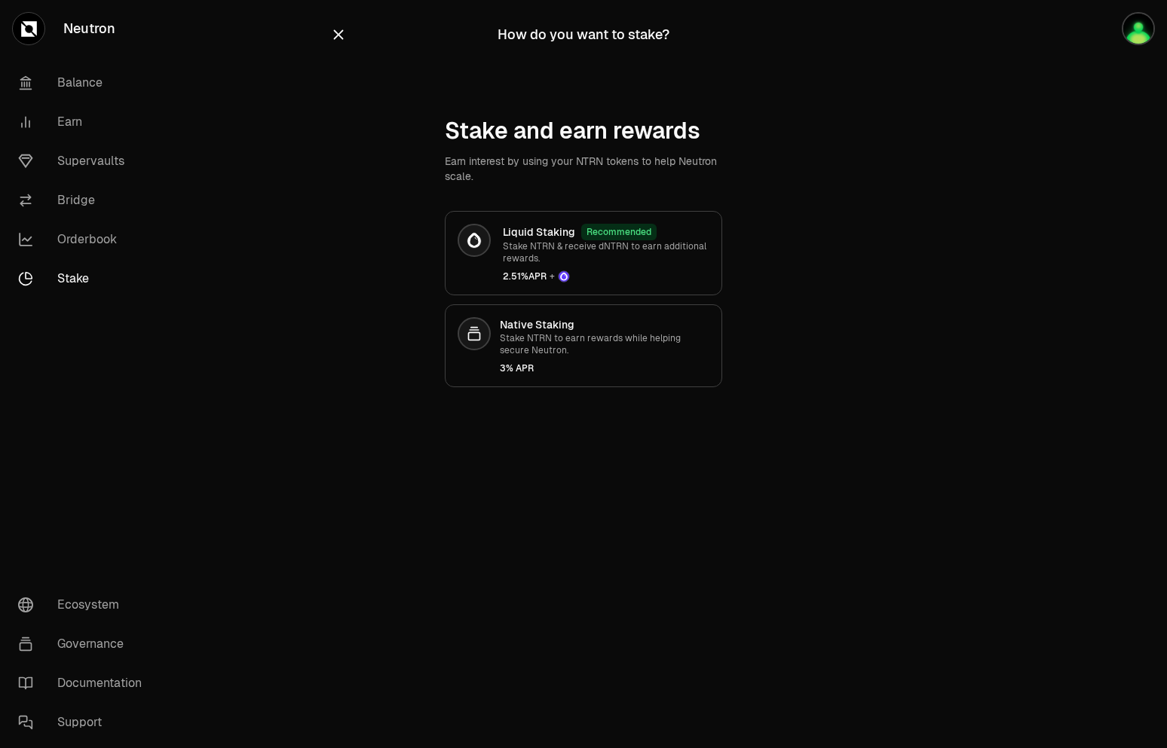
click at [347, 42] on div at bounding box center [410, 34] width 161 height 21
click at [341, 34] on icon "button" at bounding box center [338, 34] width 17 height 17
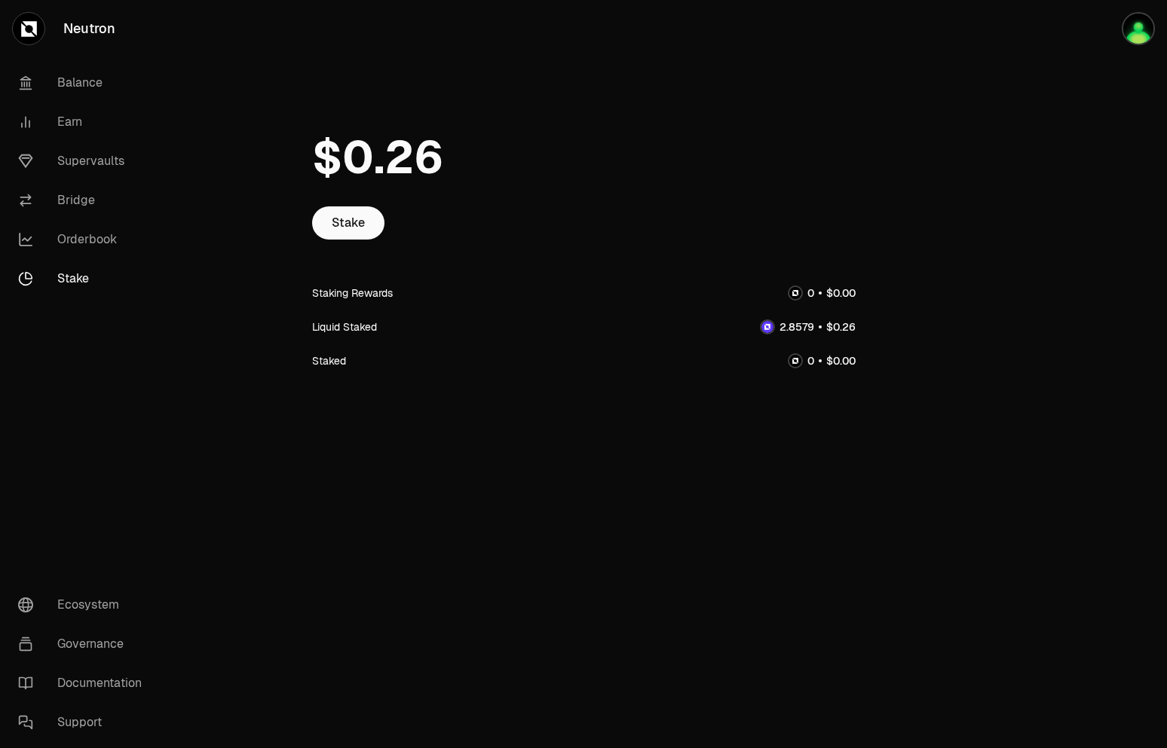
click at [63, 281] on link "Stake" at bounding box center [84, 278] width 157 height 39
click at [351, 231] on link "Stake" at bounding box center [348, 223] width 72 height 33
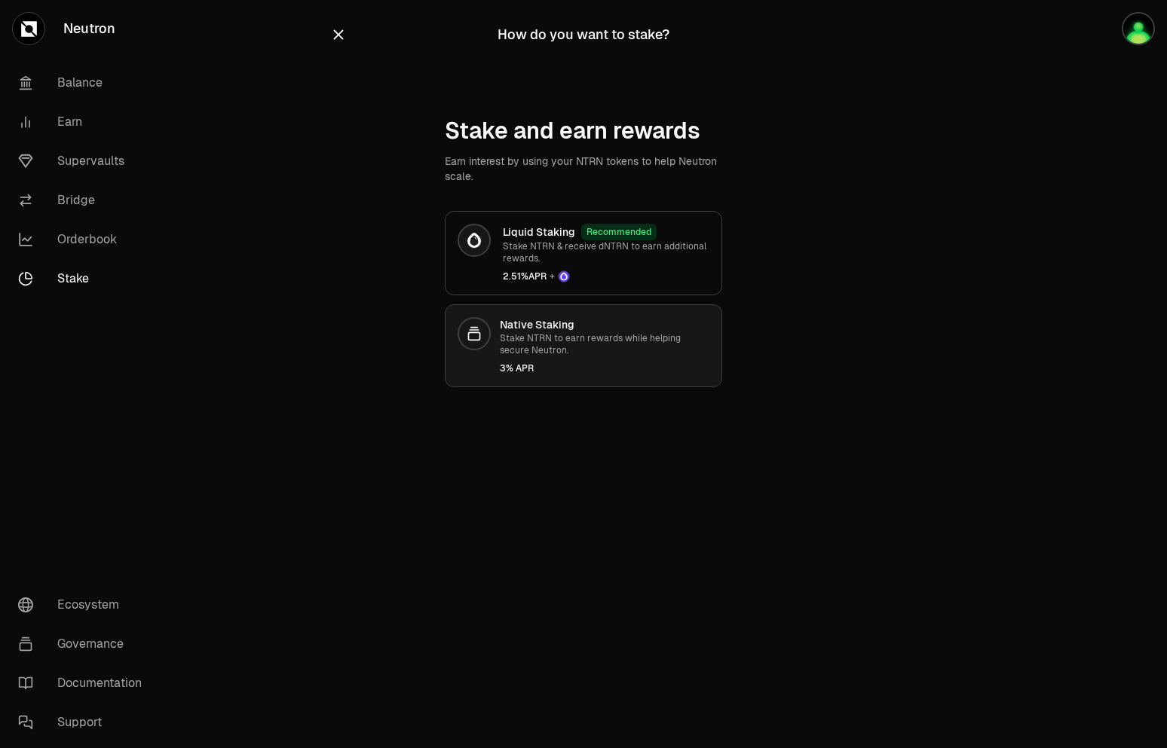
click at [605, 350] on p "Stake NTRN to earn rewards while helping secure Neutron." at bounding box center [605, 344] width 210 height 24
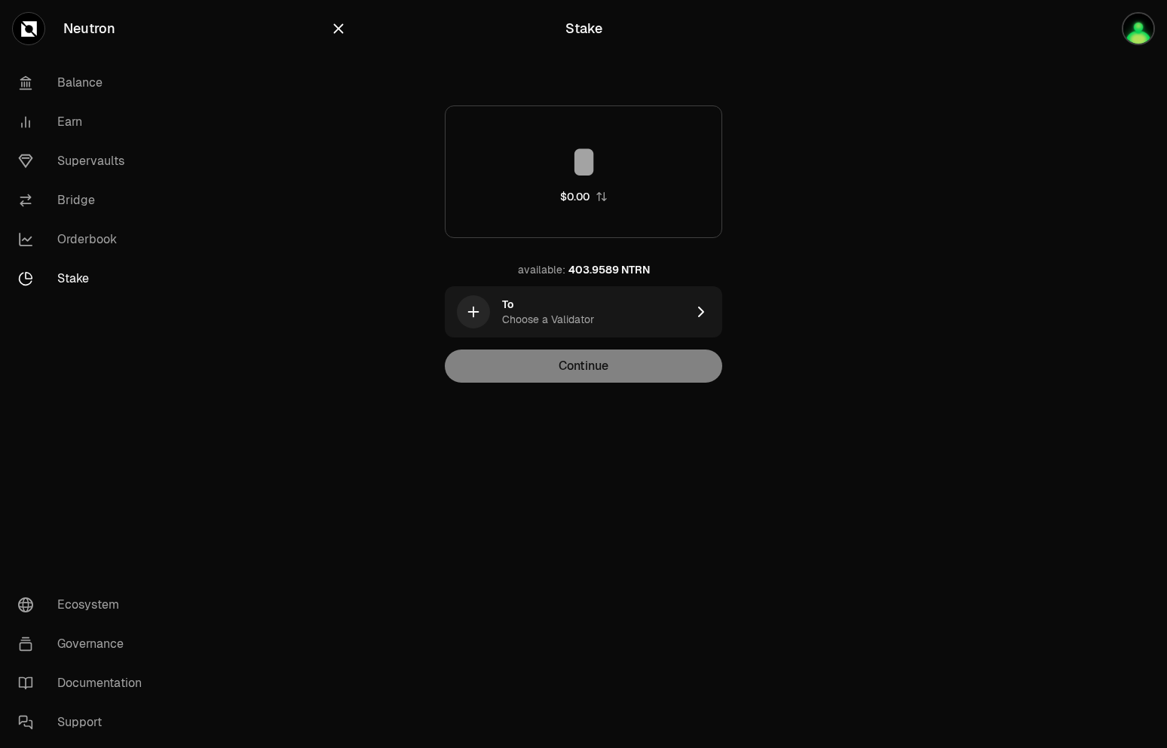
click at [605, 175] on input at bounding box center [583, 161] width 276 height 45
click at [632, 171] on input "**" at bounding box center [583, 161] width 276 height 45
type input "*"
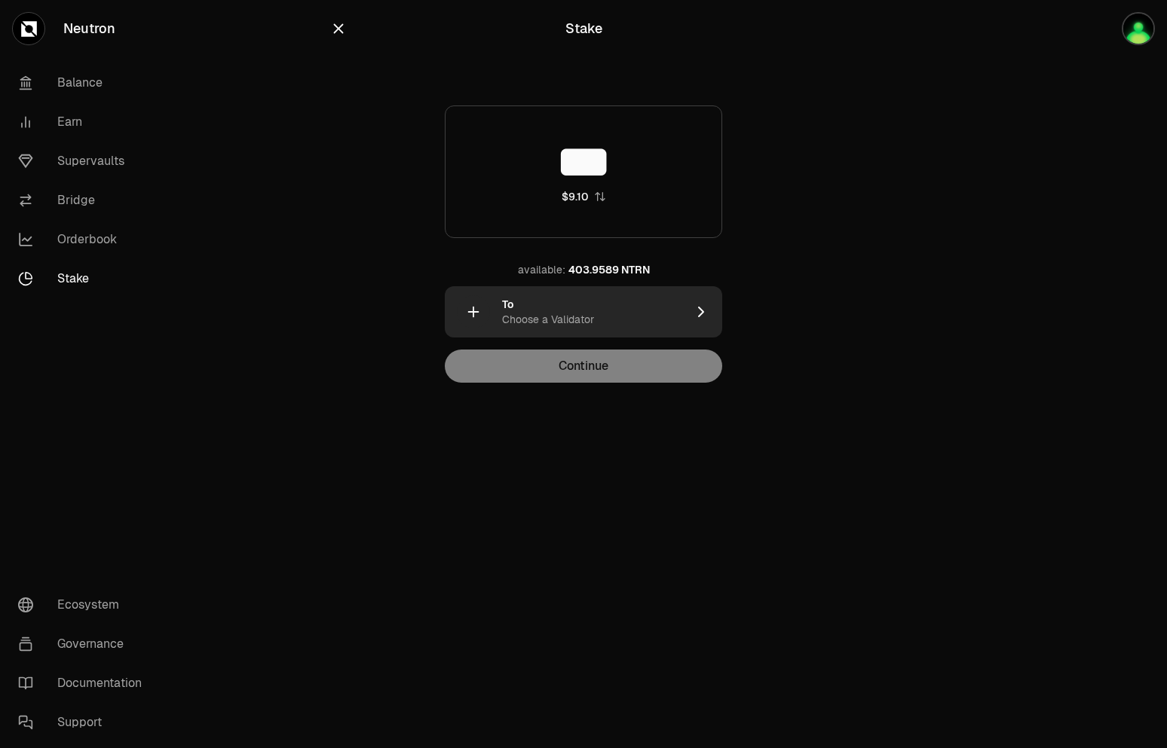
type input "***"
click at [645, 323] on div "To Choose a Validator" at bounding box center [594, 312] width 184 height 30
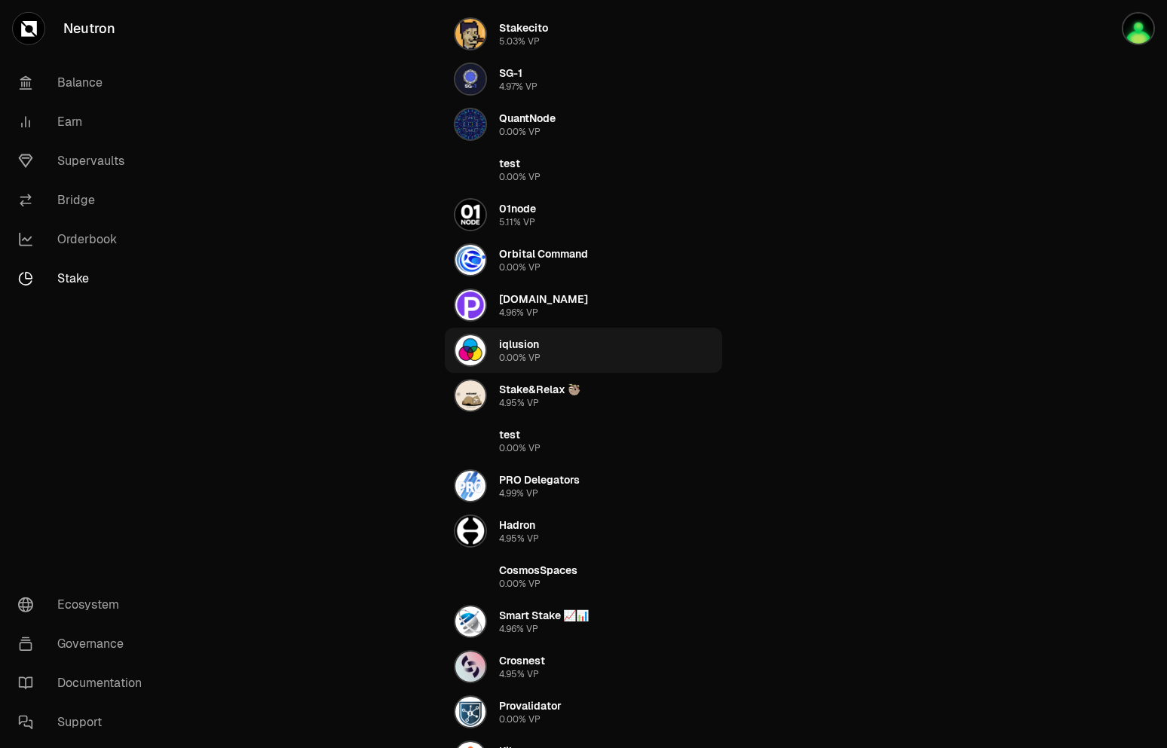
scroll to position [154, 0]
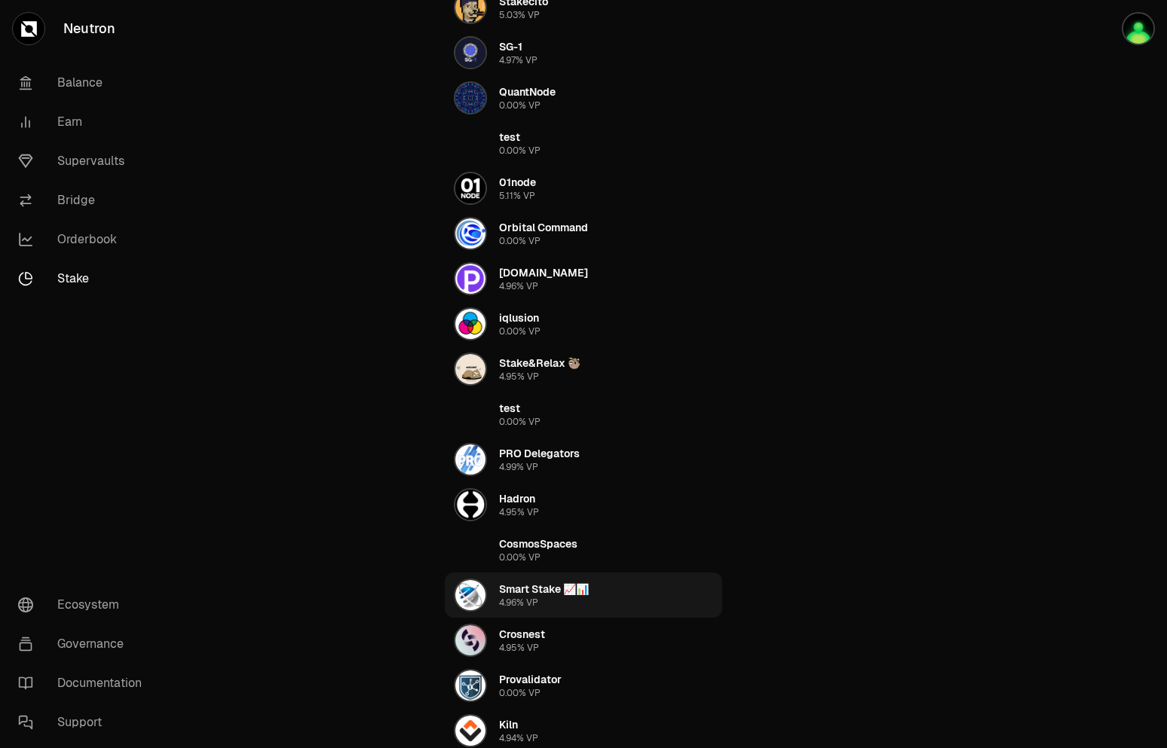
click at [530, 594] on div "Smart Stake 📈📊" at bounding box center [544, 589] width 90 height 15
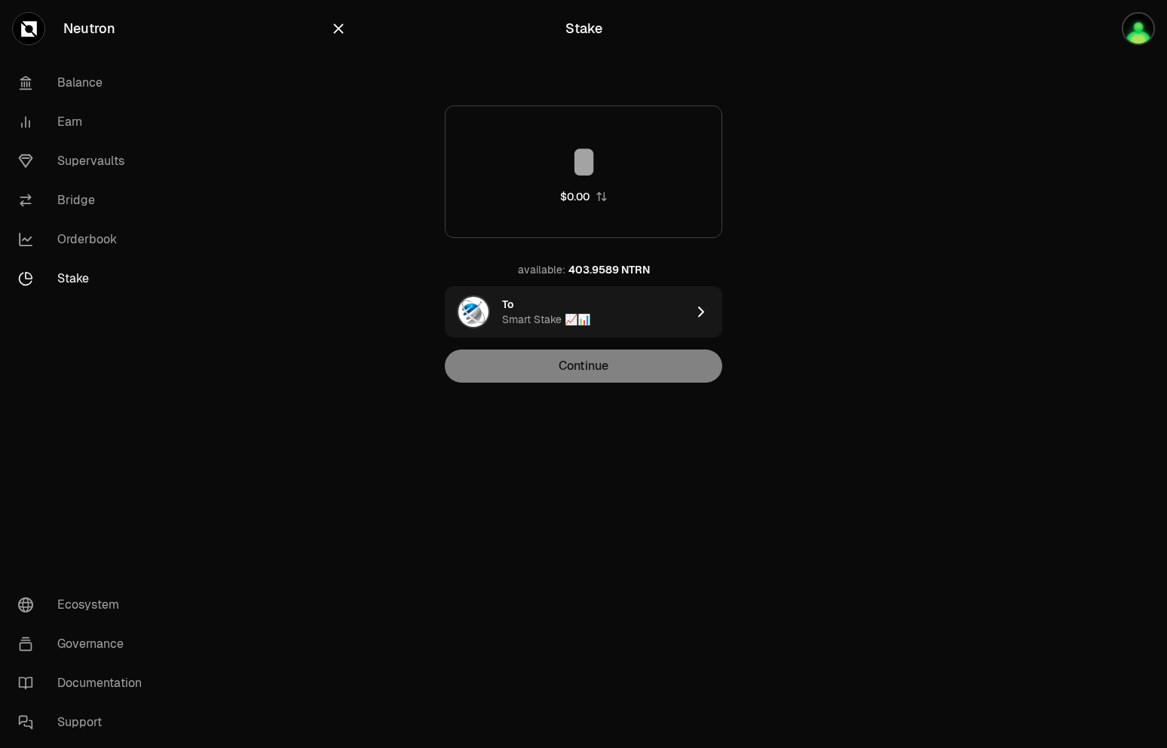
click at [606, 161] on input at bounding box center [583, 161] width 276 height 45
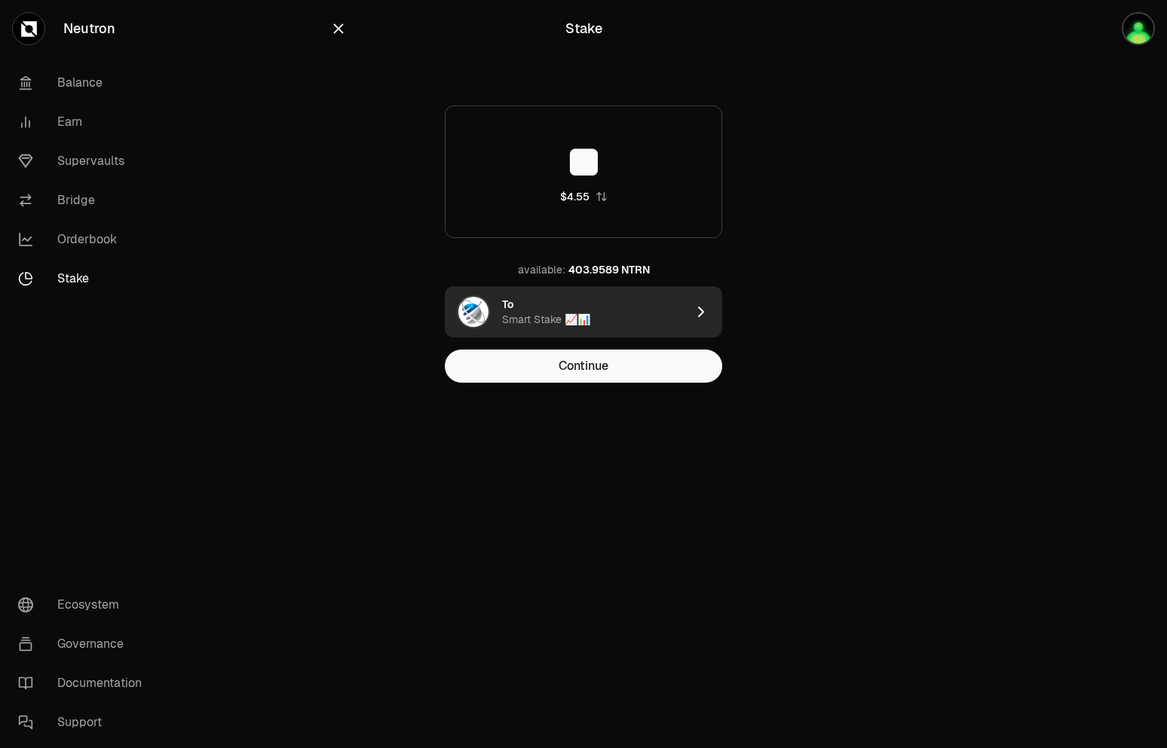
type input "**"
click at [594, 317] on div "To Smart Stake 📈📊" at bounding box center [594, 312] width 184 height 30
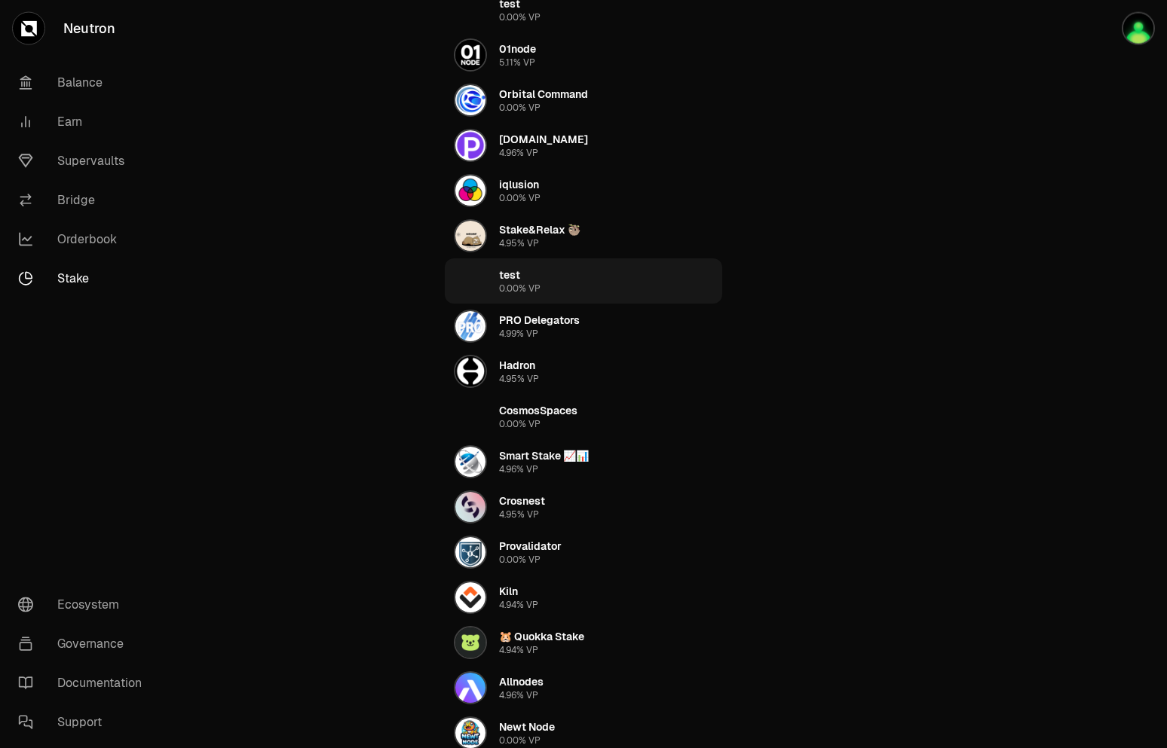
scroll to position [308, 0]
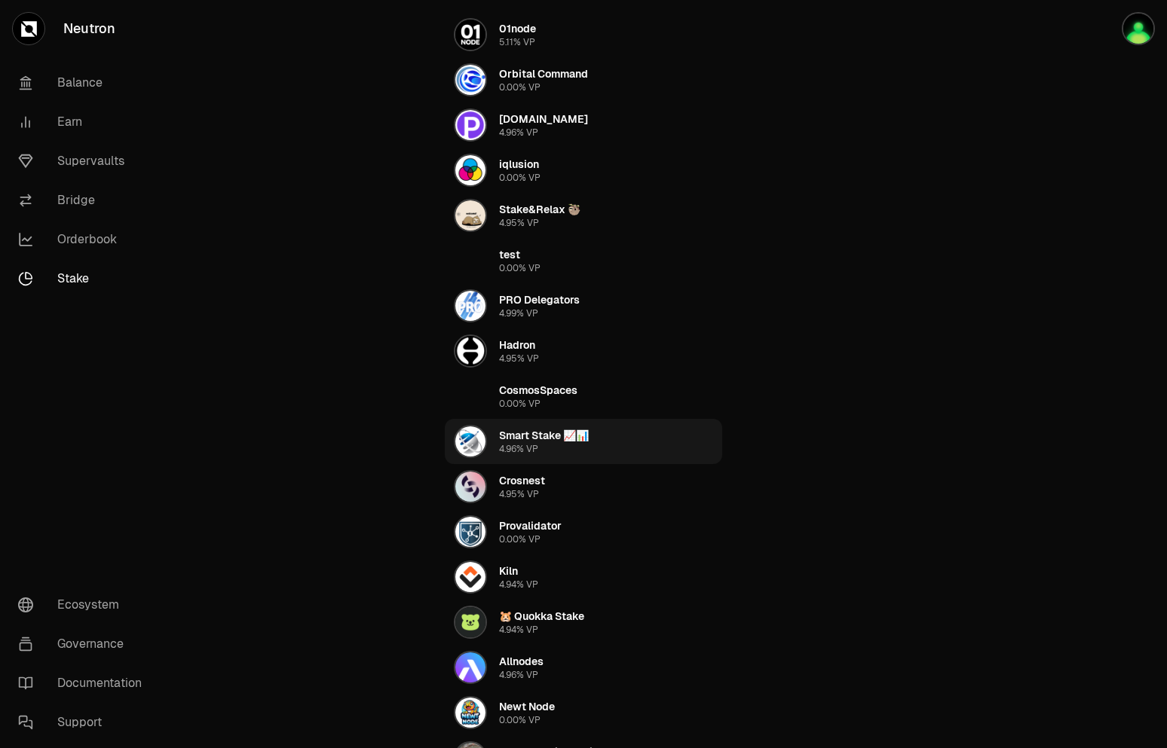
click at [536, 436] on div "Smart Stake 📈📊" at bounding box center [544, 435] width 90 height 15
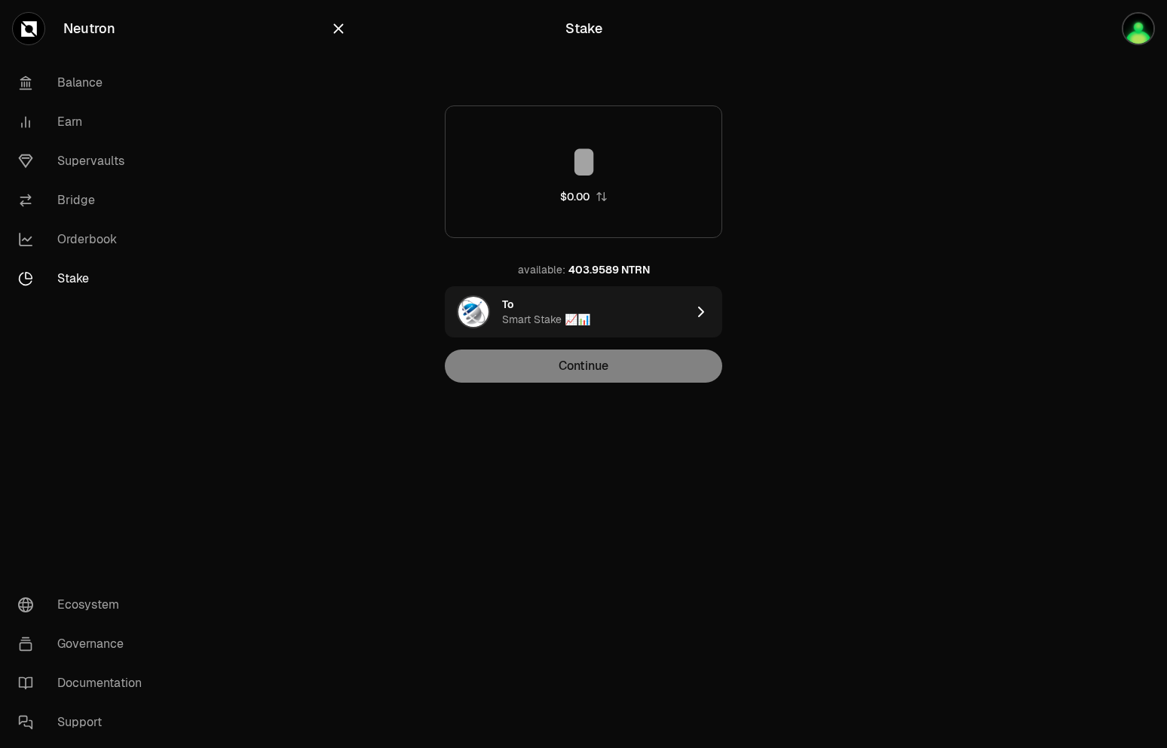
click at [578, 185] on div "$0.00" at bounding box center [583, 172] width 277 height 133
click at [590, 164] on input at bounding box center [583, 161] width 276 height 45
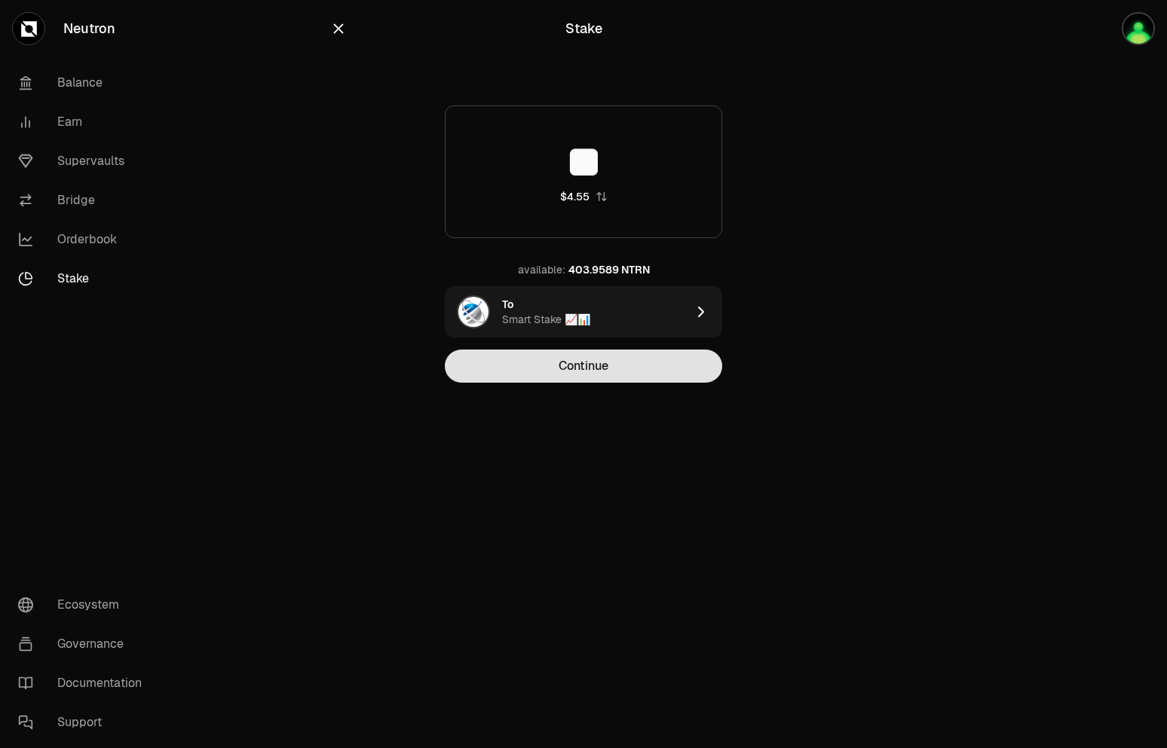
type input "**"
click at [605, 371] on button "Continue" at bounding box center [583, 366] width 277 height 33
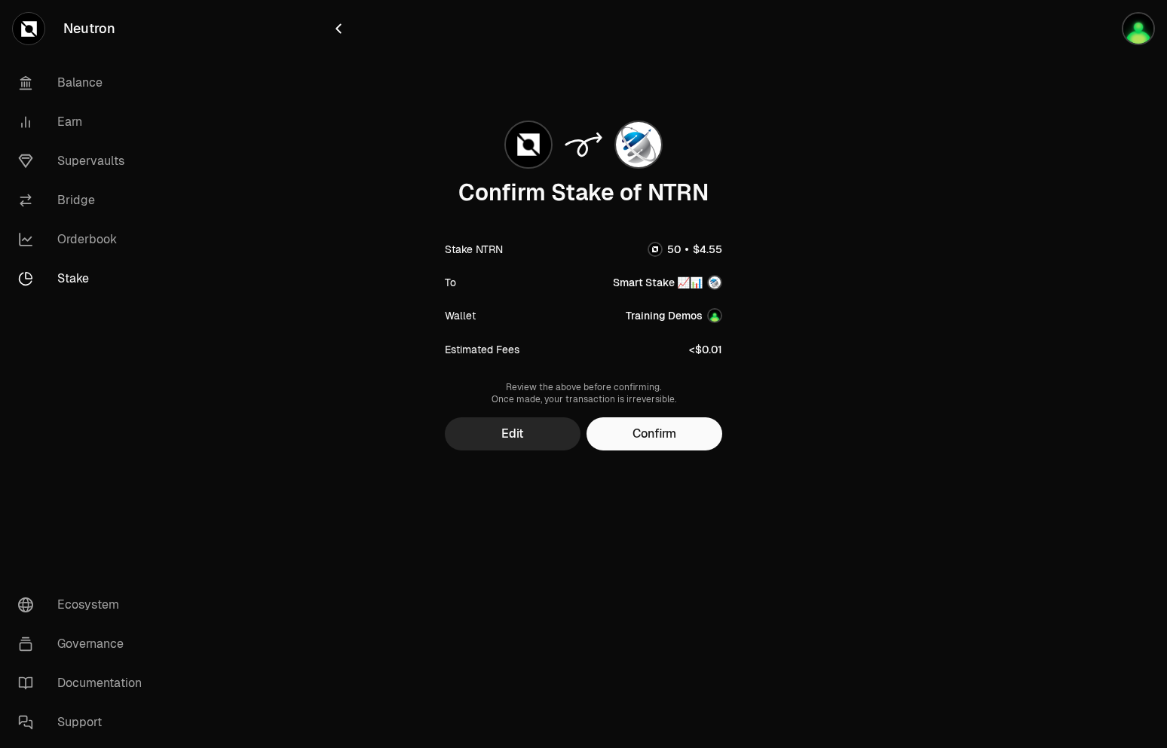
click at [699, 370] on div "Confirm Stake of NTRN Stake NTRN To Smart Stake 📈📊 Wallet Training Demos Estima…" at bounding box center [583, 259] width 277 height 294
click at [726, 359] on div "Confirm Stake of NTRN Stake NTRN To Smart Stake 📈📊 Wallet Training Demos Estima…" at bounding box center [583, 281] width 507 height 339
click at [672, 430] on button "Confirm" at bounding box center [654, 434] width 136 height 33
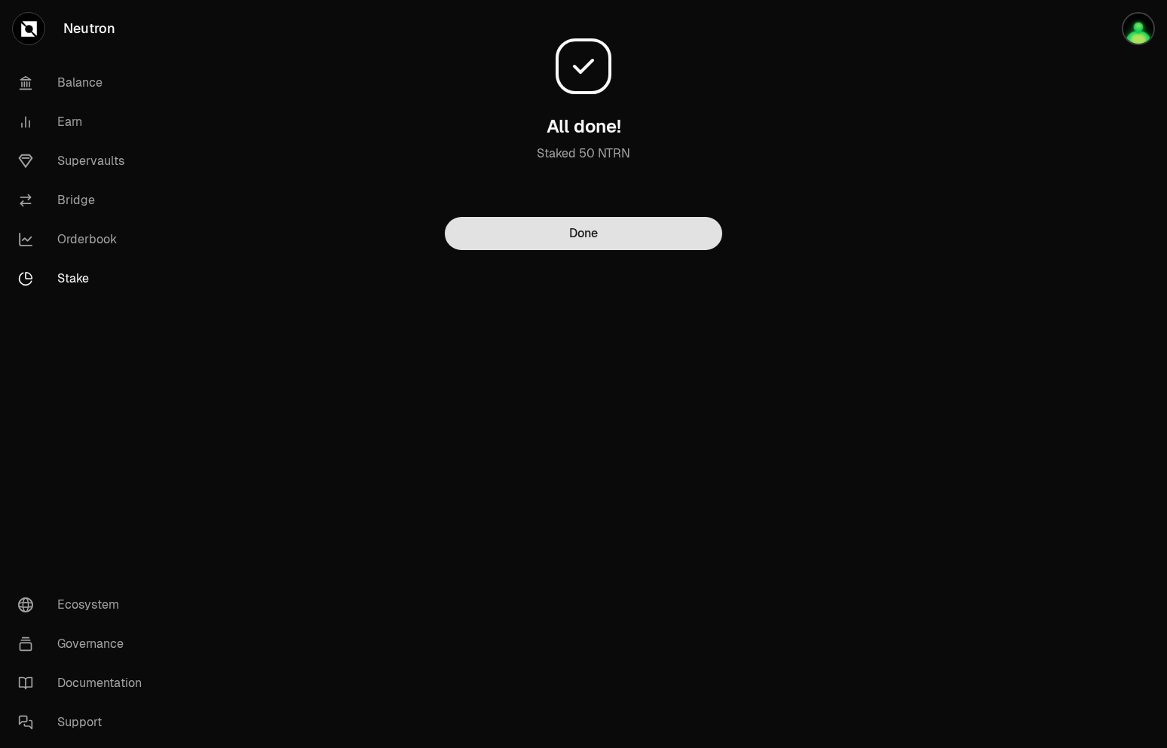
click at [653, 241] on button "Done" at bounding box center [583, 233] width 277 height 33
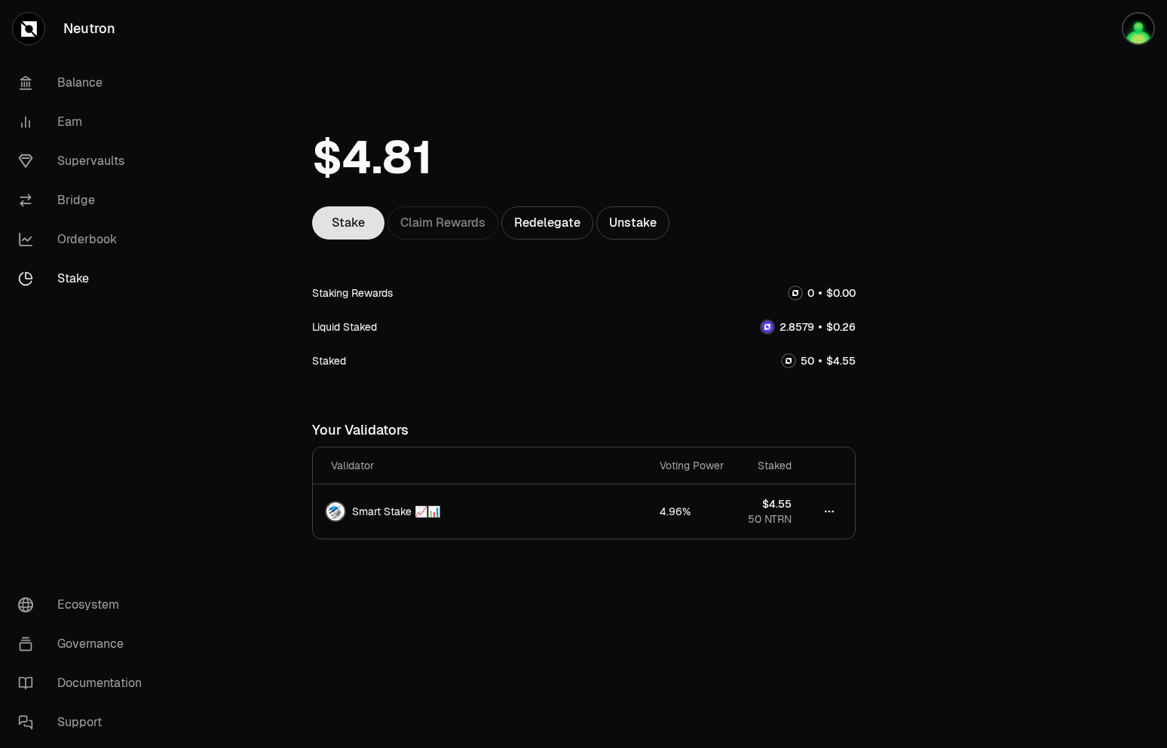
click at [349, 227] on link "Stake" at bounding box center [348, 223] width 72 height 33
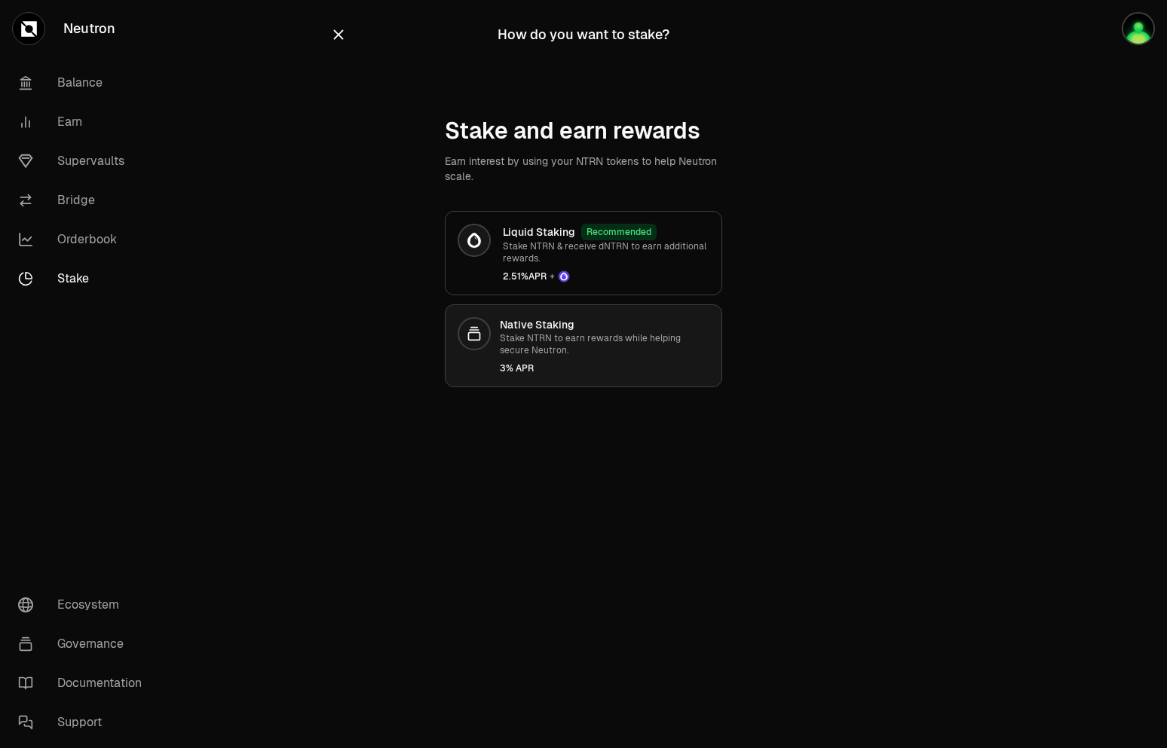
click at [601, 344] on p "Stake NTRN to earn rewards while helping secure Neutron." at bounding box center [605, 344] width 210 height 24
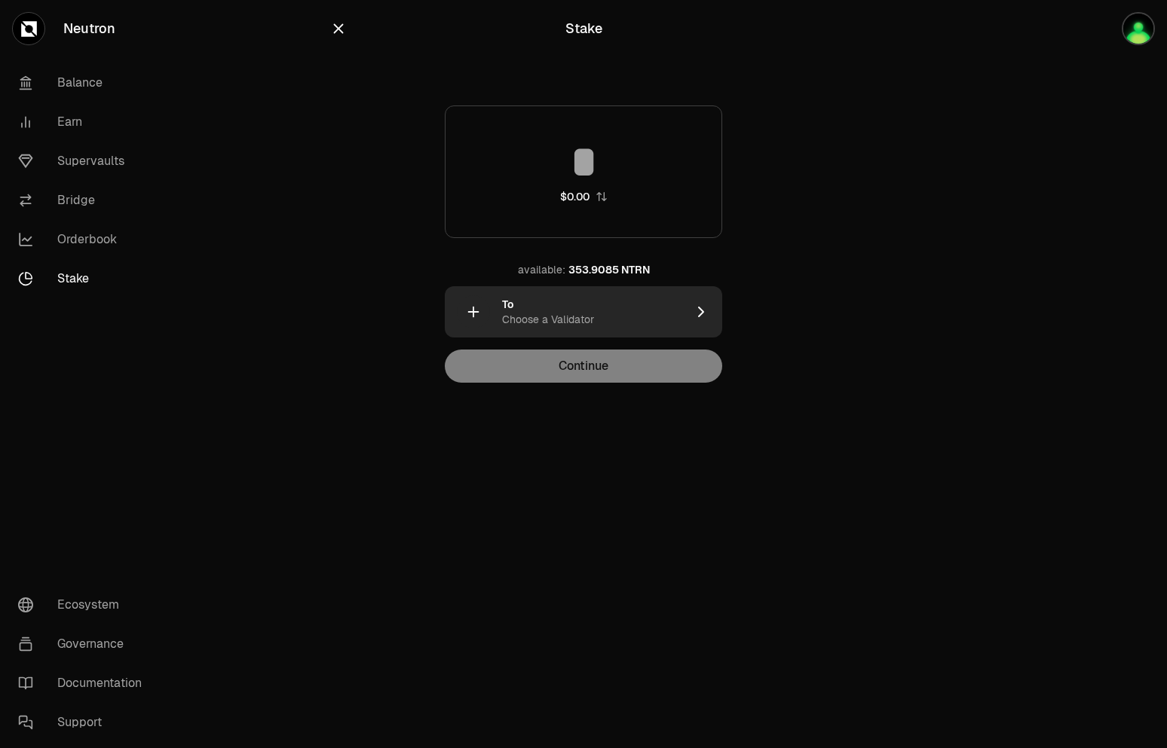
click at [619, 311] on div "To Choose a Validator" at bounding box center [594, 312] width 184 height 30
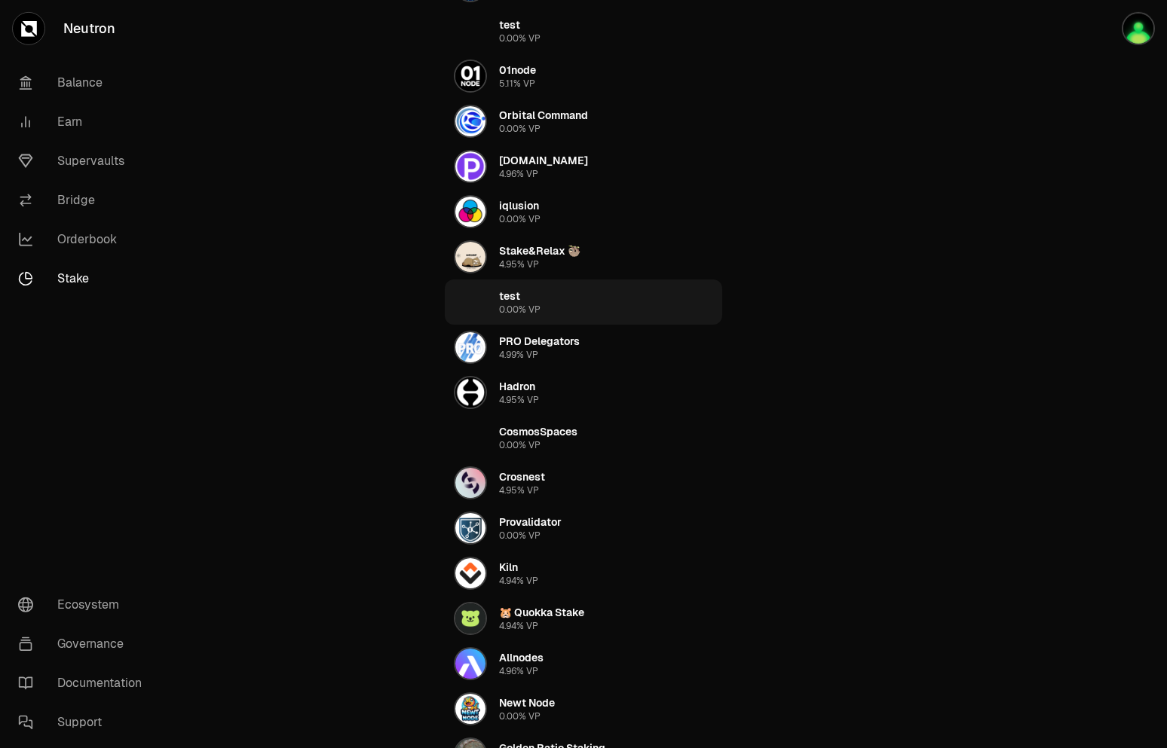
scroll to position [384, 0]
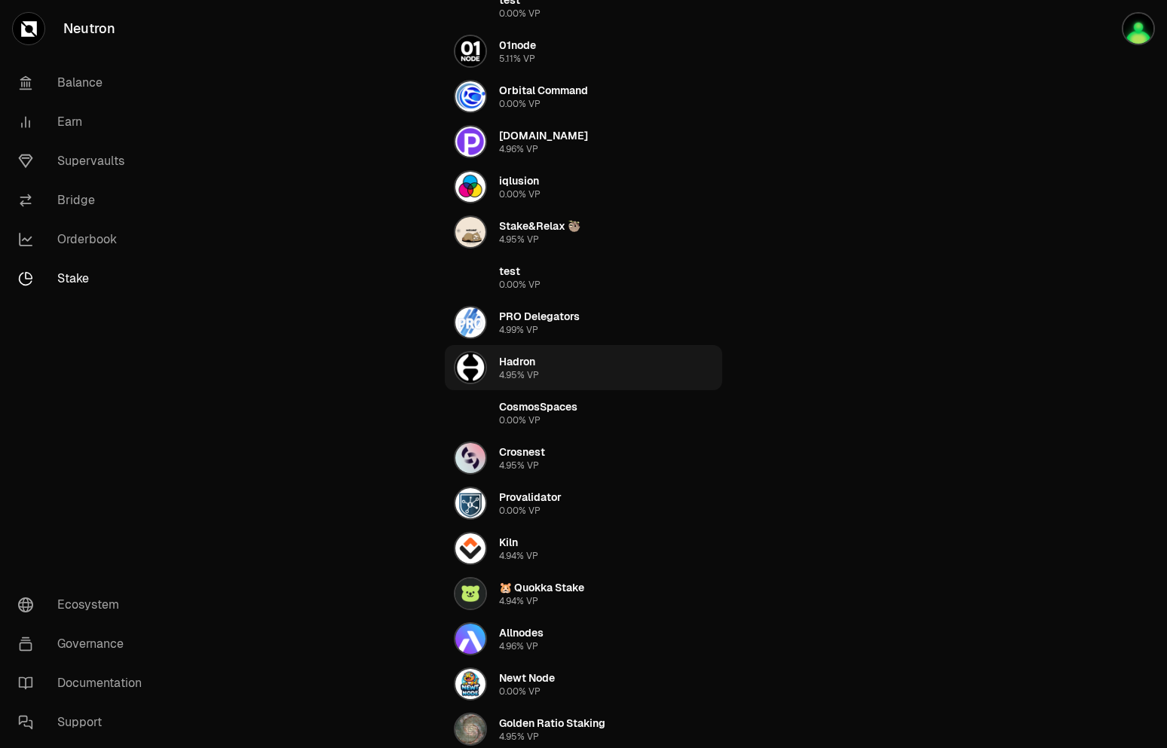
click at [516, 375] on div "4.95% VP" at bounding box center [519, 375] width 40 height 12
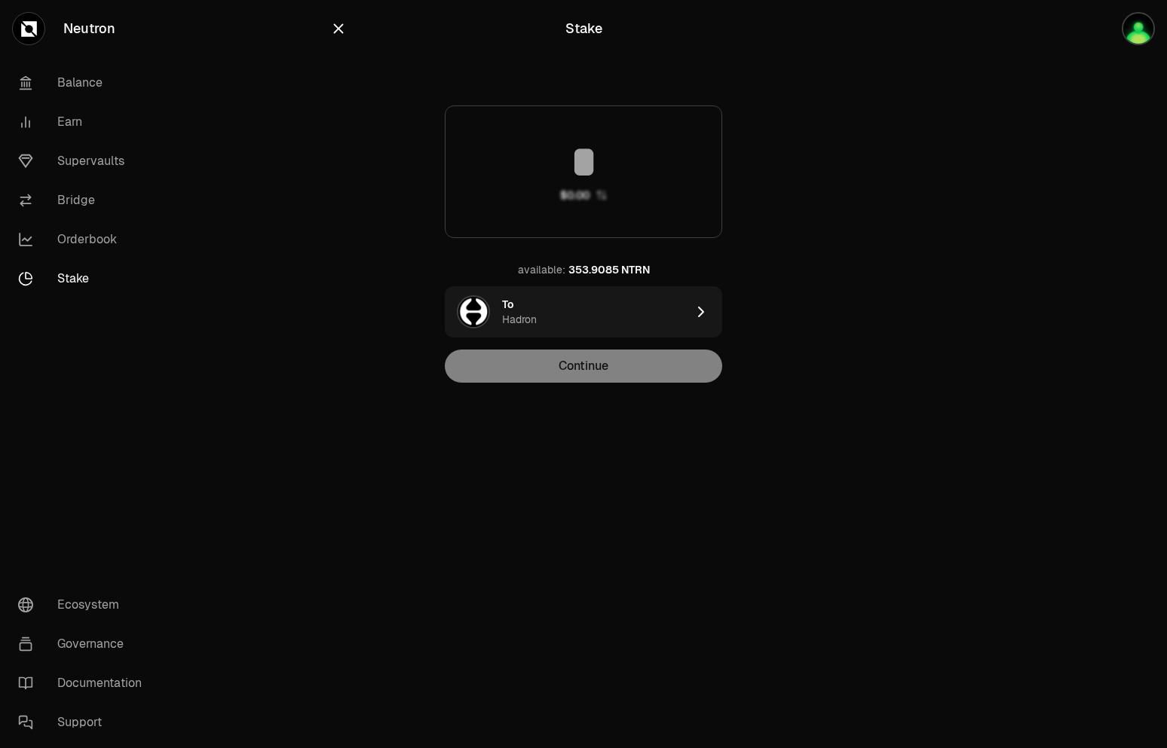
scroll to position [0, 0]
click at [338, 25] on icon "button" at bounding box center [338, 28] width 17 height 17
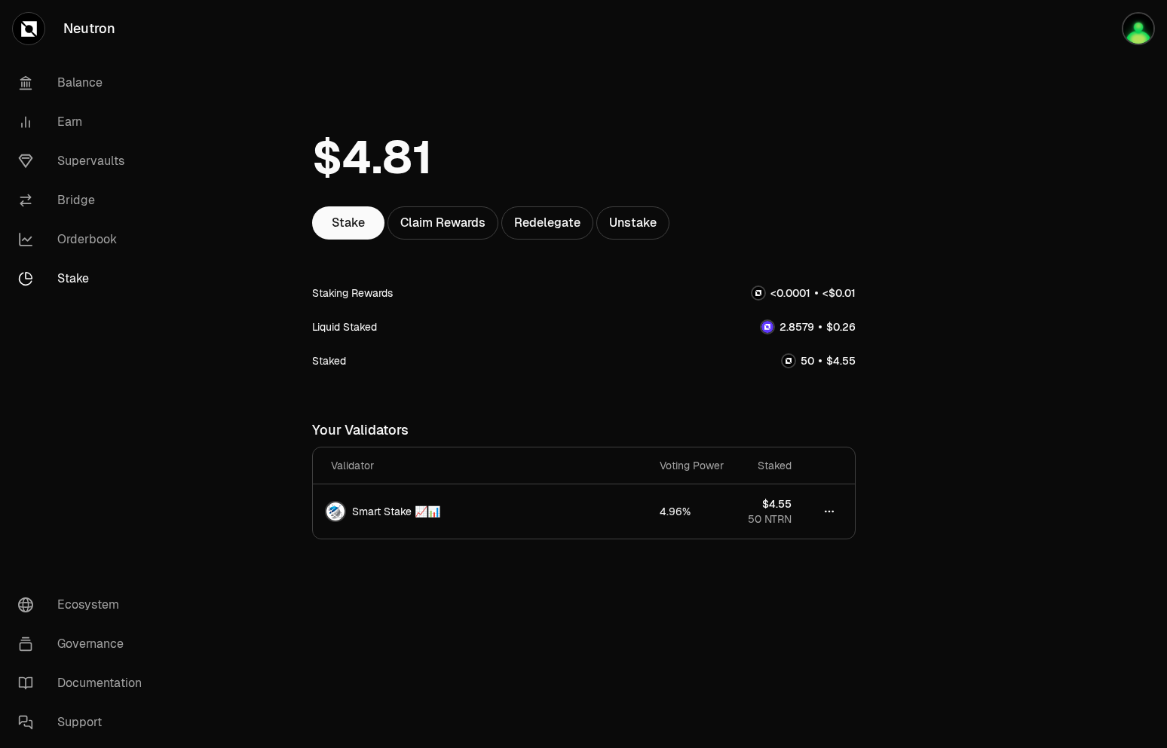
click at [85, 276] on link "Stake" at bounding box center [84, 278] width 157 height 39
drag, startPoint x: 332, startPoint y: 159, endPoint x: 430, endPoint y: 152, distance: 99.0
click at [430, 152] on number-flow-react at bounding box center [372, 158] width 121 height 68
click at [462, 172] on div at bounding box center [583, 158] width 543 height 98
click at [312, 364] on div "Staked" at bounding box center [329, 361] width 34 height 15
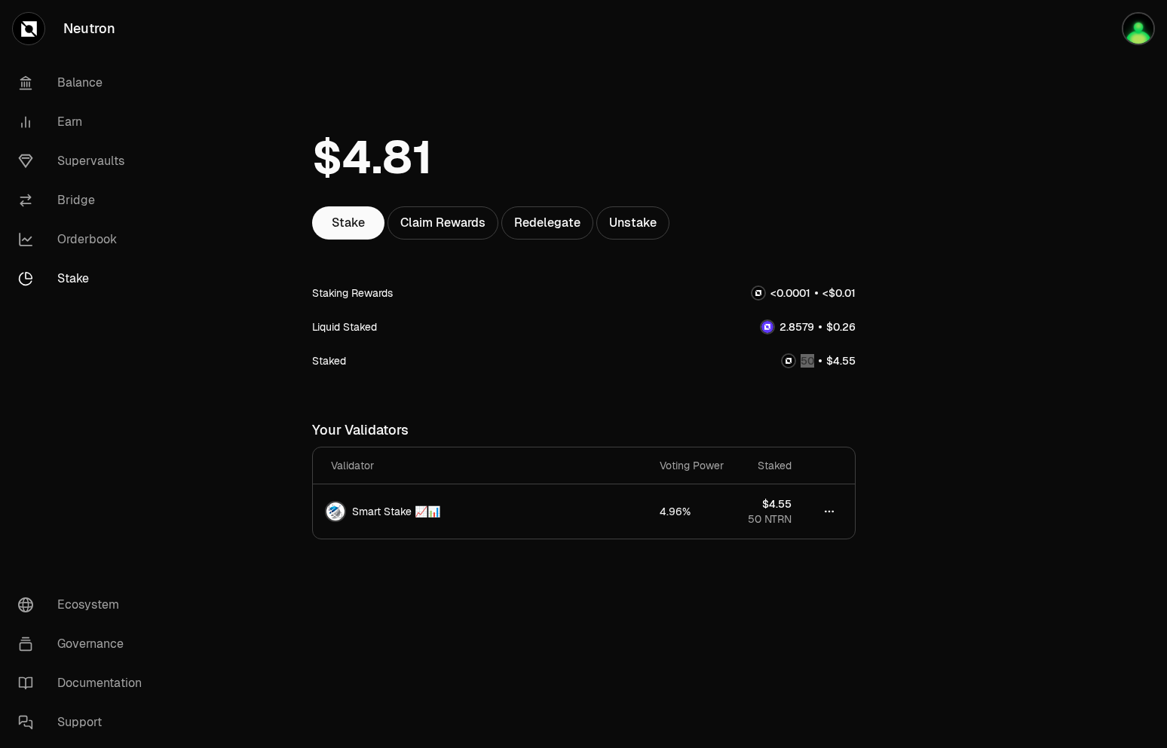
drag, startPoint x: 801, startPoint y: 363, endPoint x: 814, endPoint y: 363, distance: 12.8
click at [814, 363] on span "0 1 2 3 4 5 6 7 8 9 0 1 2 3 4 5 6 7 8 9" at bounding box center [807, 361] width 24 height 16
click at [669, 341] on div "Liquid Staked" at bounding box center [583, 327] width 543 height 34
click at [418, 219] on div "Claim Rewards" at bounding box center [442, 223] width 111 height 33
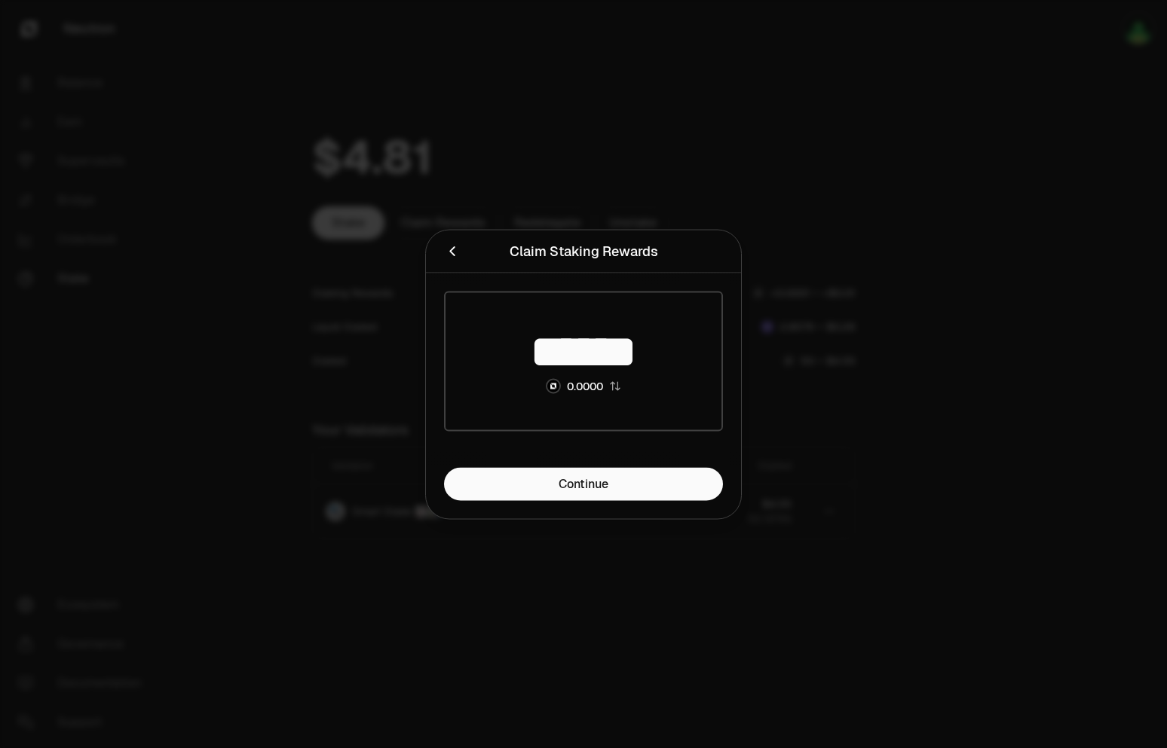
click at [453, 256] on icon "Close" at bounding box center [452, 251] width 17 height 17
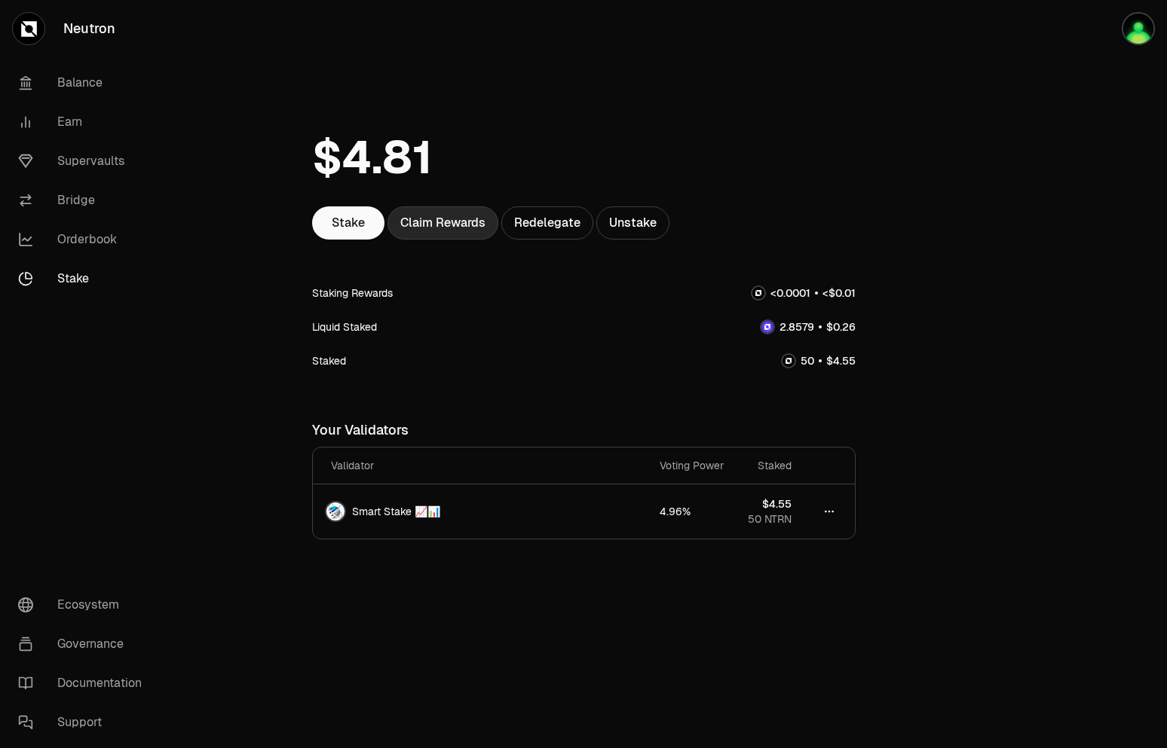
click at [418, 234] on div "Claim Rewards" at bounding box center [442, 223] width 111 height 33
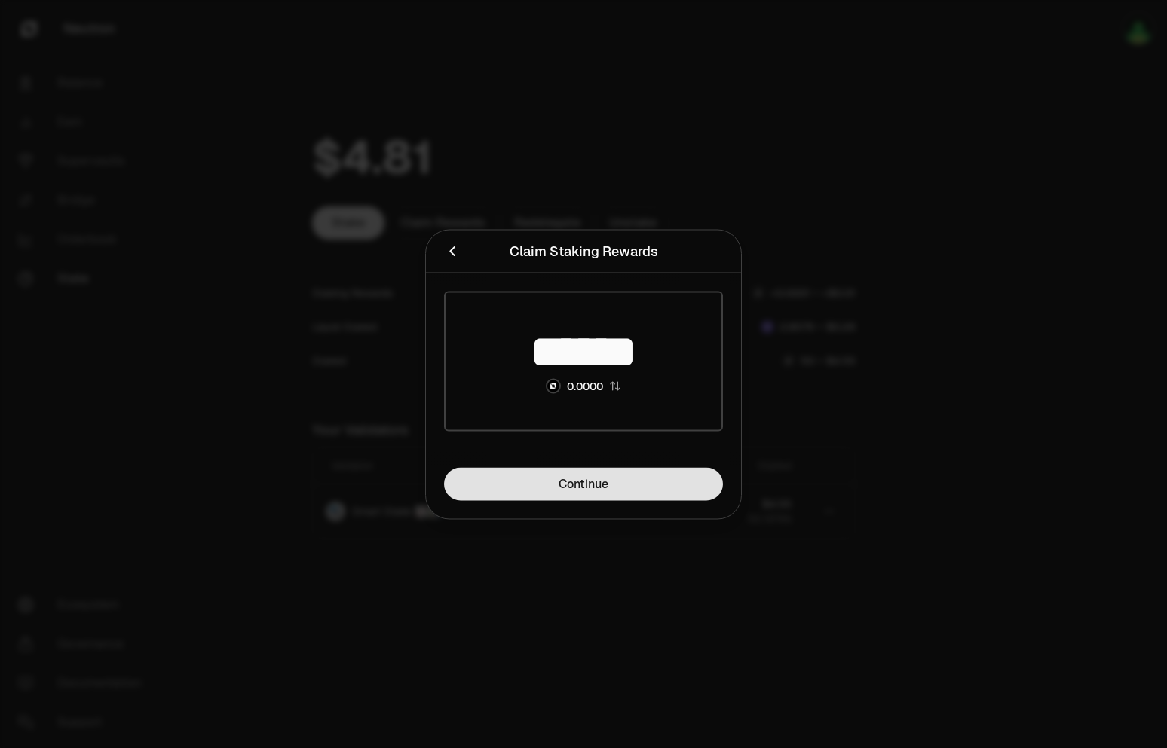
click at [636, 470] on link "Continue" at bounding box center [583, 483] width 279 height 33
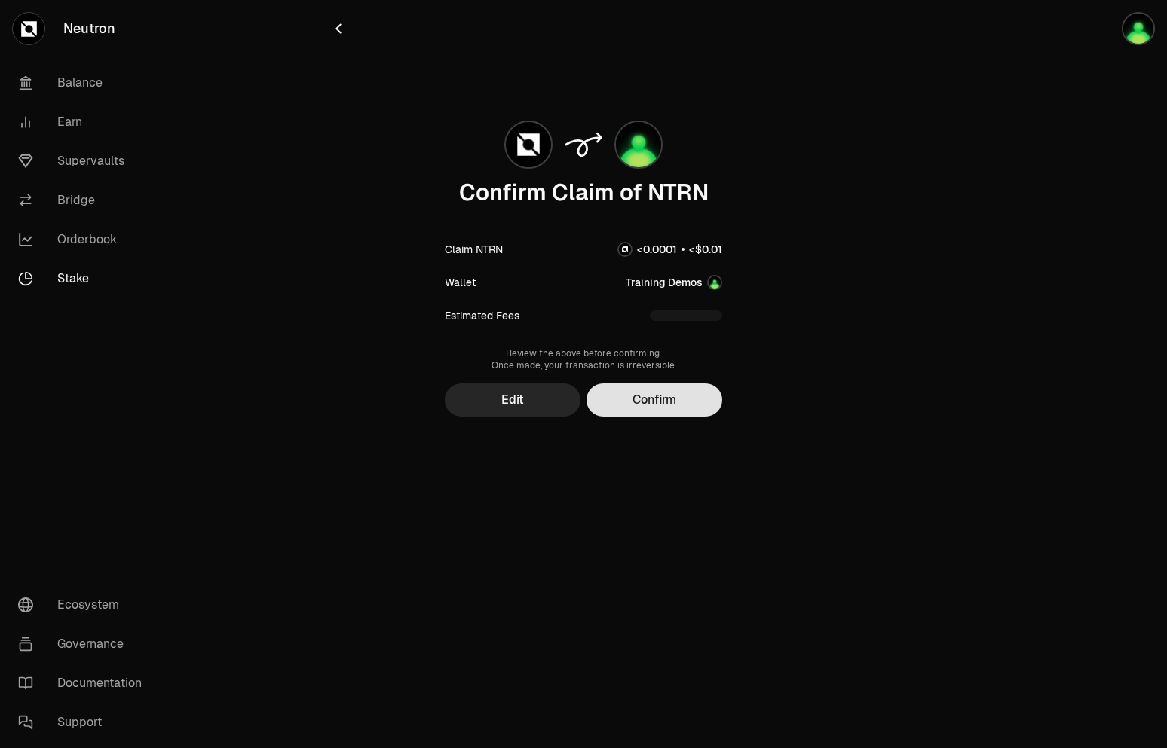
click at [661, 402] on button "Confirm" at bounding box center [654, 400] width 136 height 33
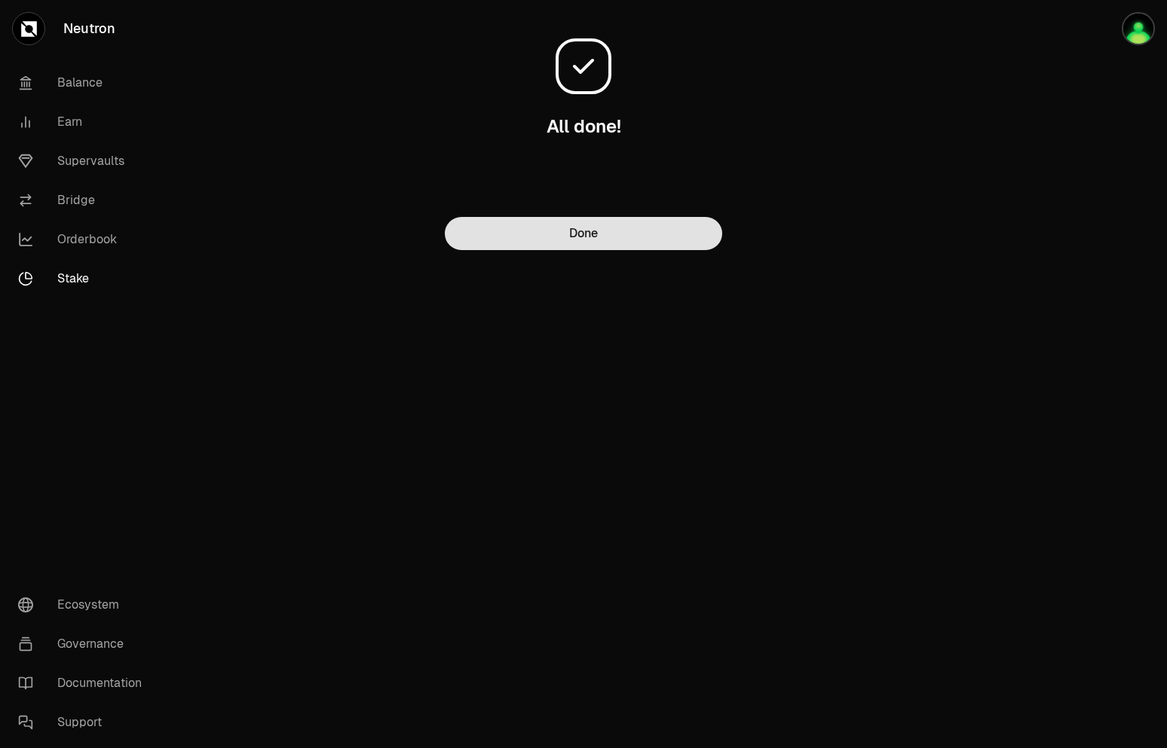
click at [679, 246] on button "Done" at bounding box center [583, 233] width 277 height 33
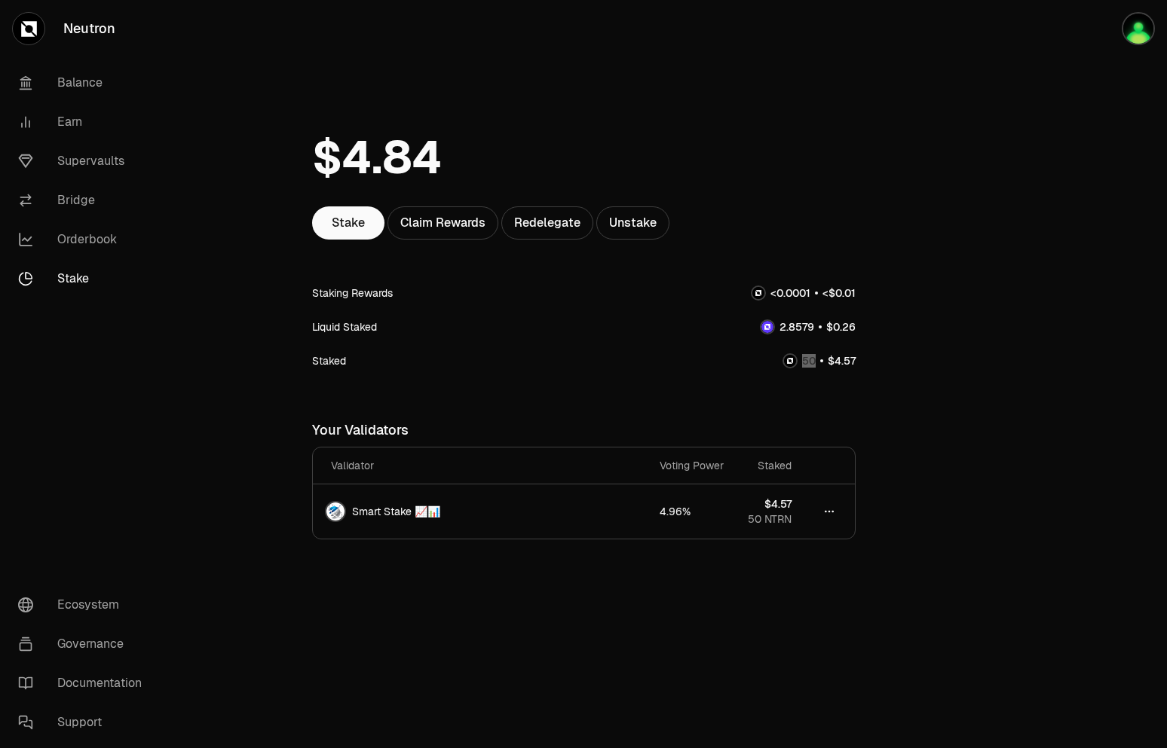
drag, startPoint x: 803, startPoint y: 363, endPoint x: 831, endPoint y: 363, distance: 28.6
click at [831, 363] on div at bounding box center [818, 361] width 73 height 16
drag, startPoint x: 842, startPoint y: 363, endPoint x: 833, endPoint y: 367, distance: 9.8
click at [849, 366] on span ". 0 1 2 3 4 5 6 7 8 9 0 1 2 3 4 5 6 7 8 9" at bounding box center [848, 361] width 14 height 14
drag, startPoint x: 790, startPoint y: 363, endPoint x: 801, endPoint y: 361, distance: 11.4
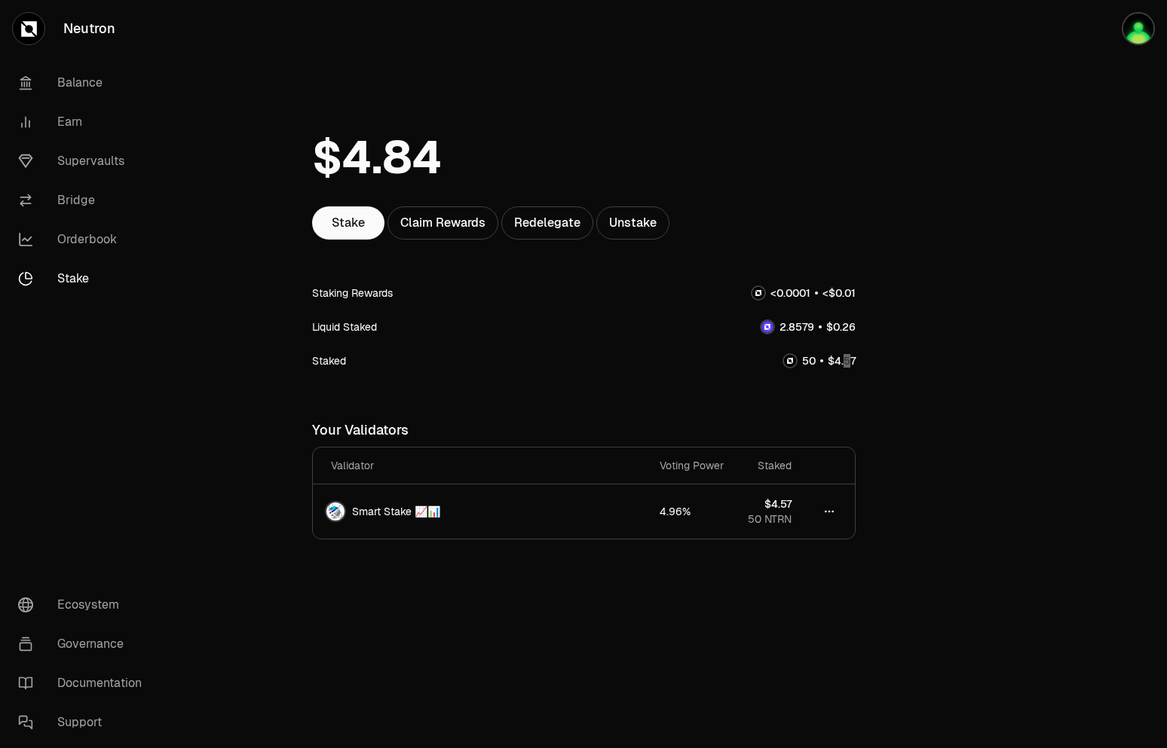
click at [793, 363] on img at bounding box center [790, 361] width 12 height 12
click at [832, 366] on span "$" at bounding box center [831, 361] width 7 height 11
drag, startPoint x: 838, startPoint y: 366, endPoint x: 852, endPoint y: 366, distance: 14.3
click at [852, 366] on span "0 1 2 3 4 5 6 7 8 9 . 0 1 2 3 4 5 6 7 8 9 0 1 2 3 4 5 6 7 8 9" at bounding box center [845, 361] width 32 height 16
drag, startPoint x: 782, startPoint y: 330, endPoint x: 855, endPoint y: 334, distance: 73.2
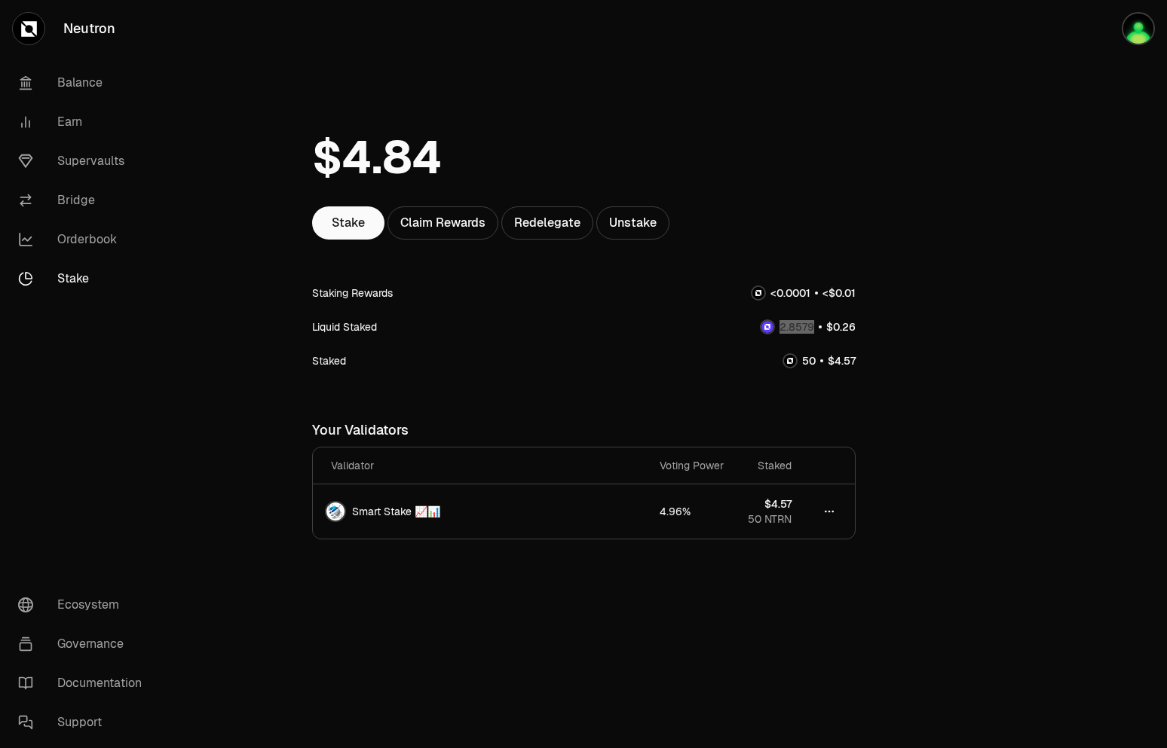
click at [855, 334] on div at bounding box center [808, 327] width 96 height 16
click at [800, 328] on span "5" at bounding box center [798, 327] width 7 height 14
drag, startPoint x: 781, startPoint y: 329, endPoint x: 805, endPoint y: 330, distance: 24.1
click at [805, 330] on span "0 1 2 3 4 5 6 7 8 9 . 0 1 2 3 4 5 6 7 8 9 0 1 2 3 4 5 6 7 8 9 0 1 2 3 4 5 6 7 8…" at bounding box center [796, 327] width 45 height 16
drag, startPoint x: 801, startPoint y: 360, endPoint x: 830, endPoint y: 362, distance: 28.7
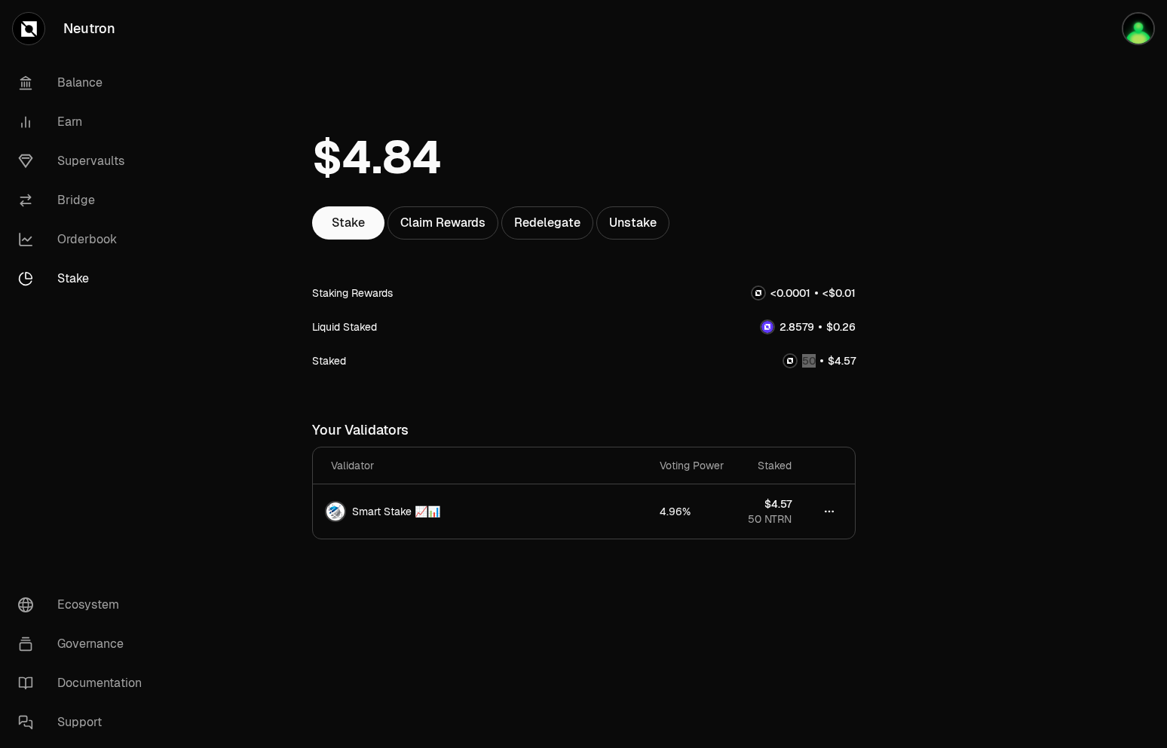
click at [830, 362] on div at bounding box center [818, 361] width 73 height 16
drag, startPoint x: 316, startPoint y: 296, endPoint x: 418, endPoint y: 294, distance: 102.5
click at [418, 294] on div "Staking Rewards" at bounding box center [583, 293] width 543 height 34
drag, startPoint x: 770, startPoint y: 292, endPoint x: 862, endPoint y: 294, distance: 91.2
click at [862, 294] on div "Stake Claim Rewards Redelegate Unstake Staking Rewards Liquid Staked Staked You…" at bounding box center [584, 348] width 580 height 504
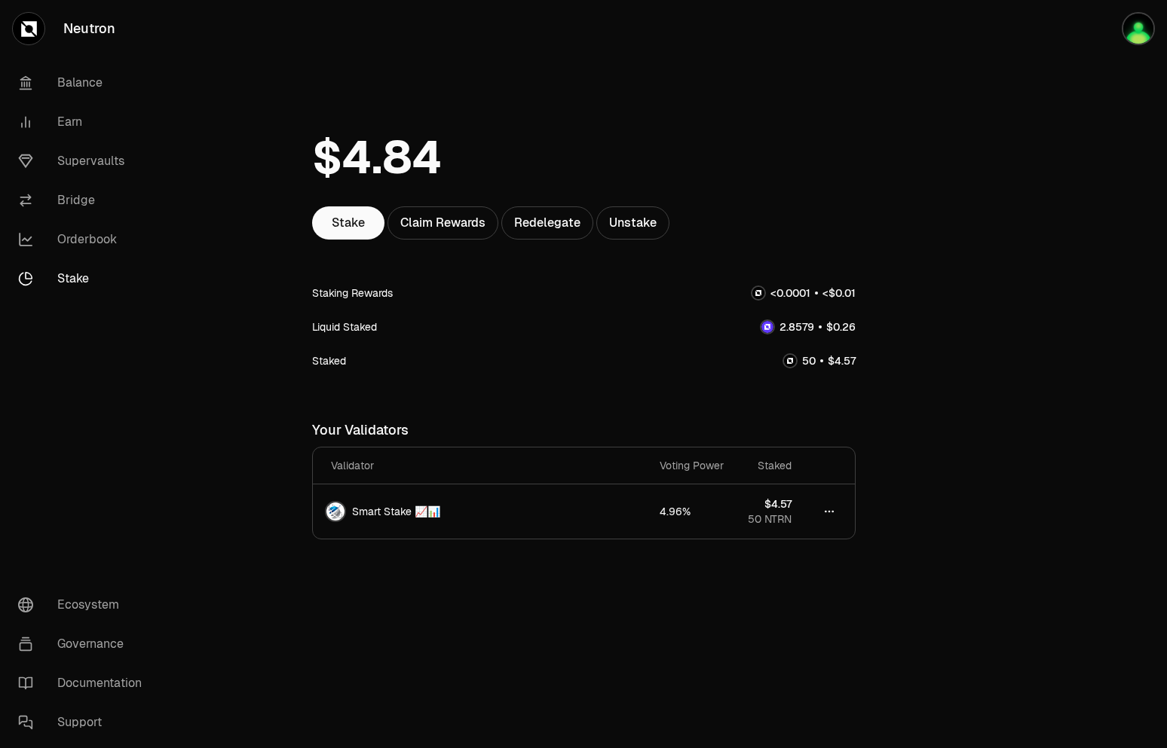
click at [833, 296] on span "$" at bounding box center [831, 293] width 7 height 11
click at [552, 231] on link "Redelegate" at bounding box center [547, 223] width 92 height 33
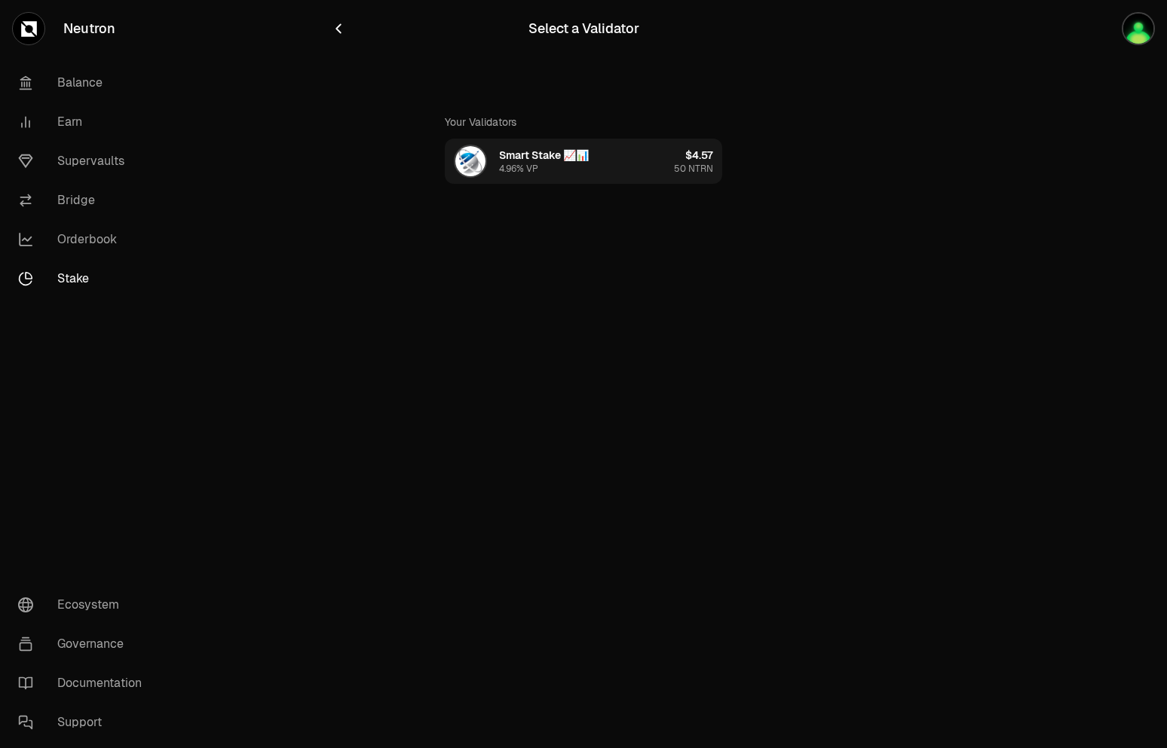
click at [601, 174] on button "Smart Stake 📈📊 4.96% VP $4.57 50 NTRN" at bounding box center [583, 161] width 277 height 45
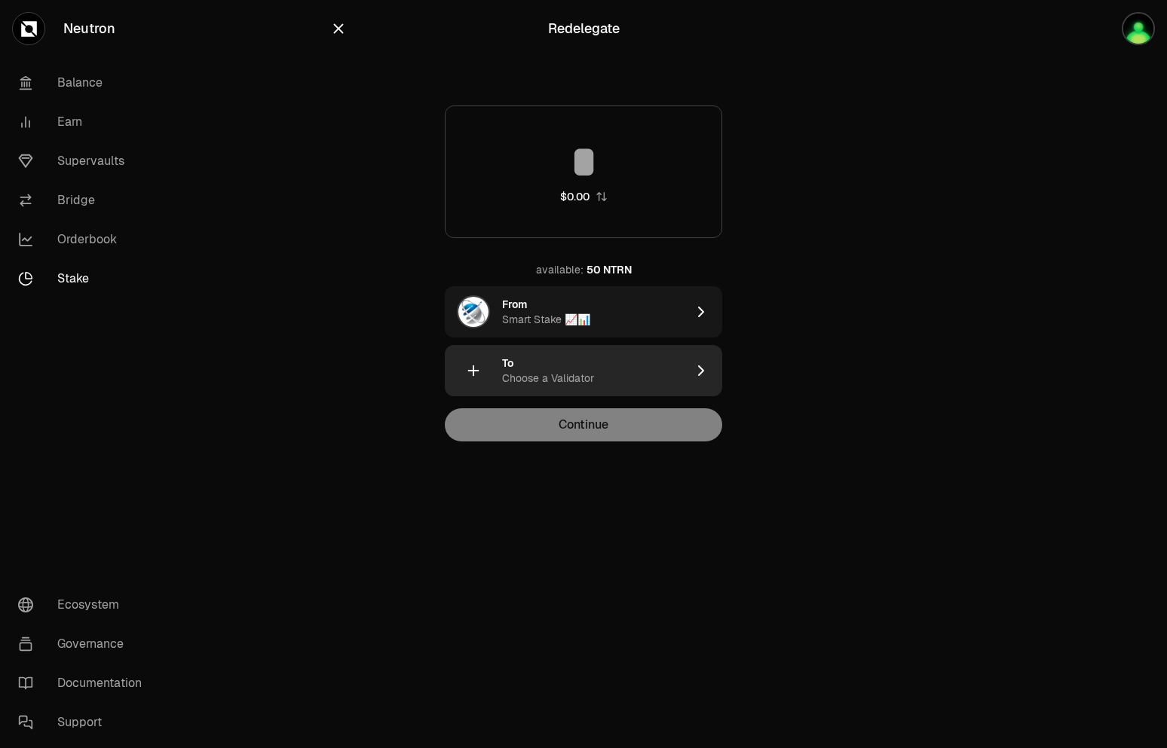
click at [561, 362] on div "To Choose a Validator" at bounding box center [594, 371] width 184 height 30
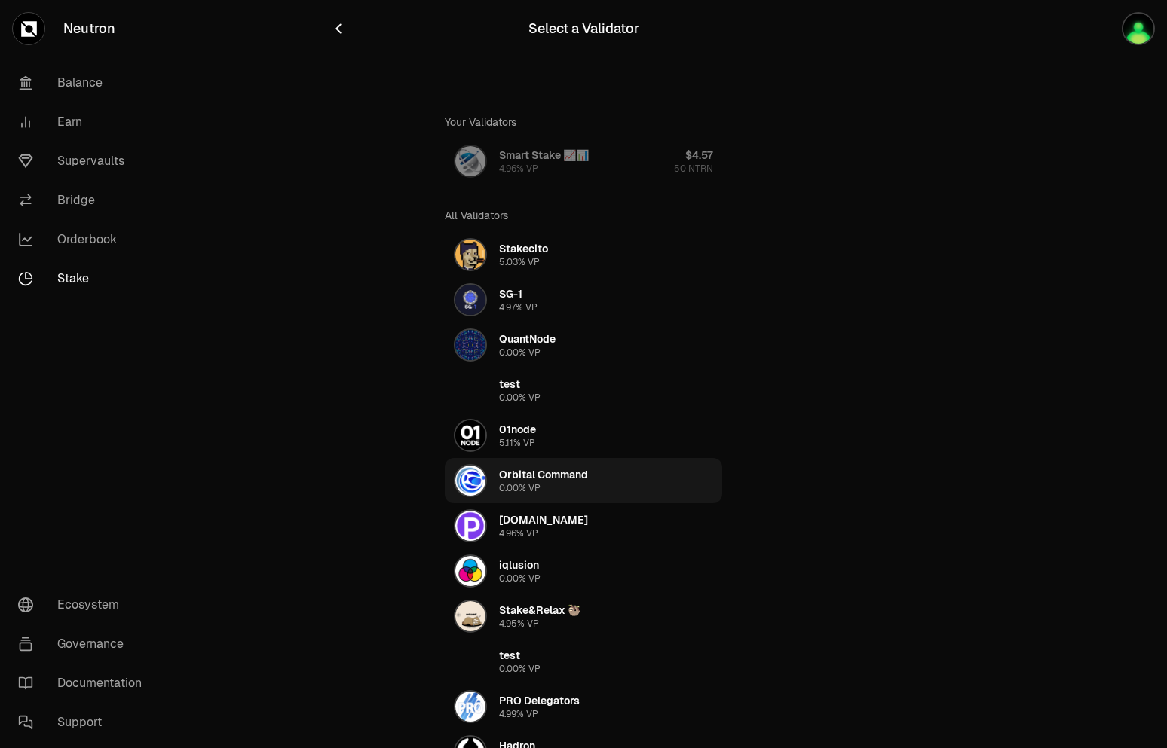
scroll to position [154, 0]
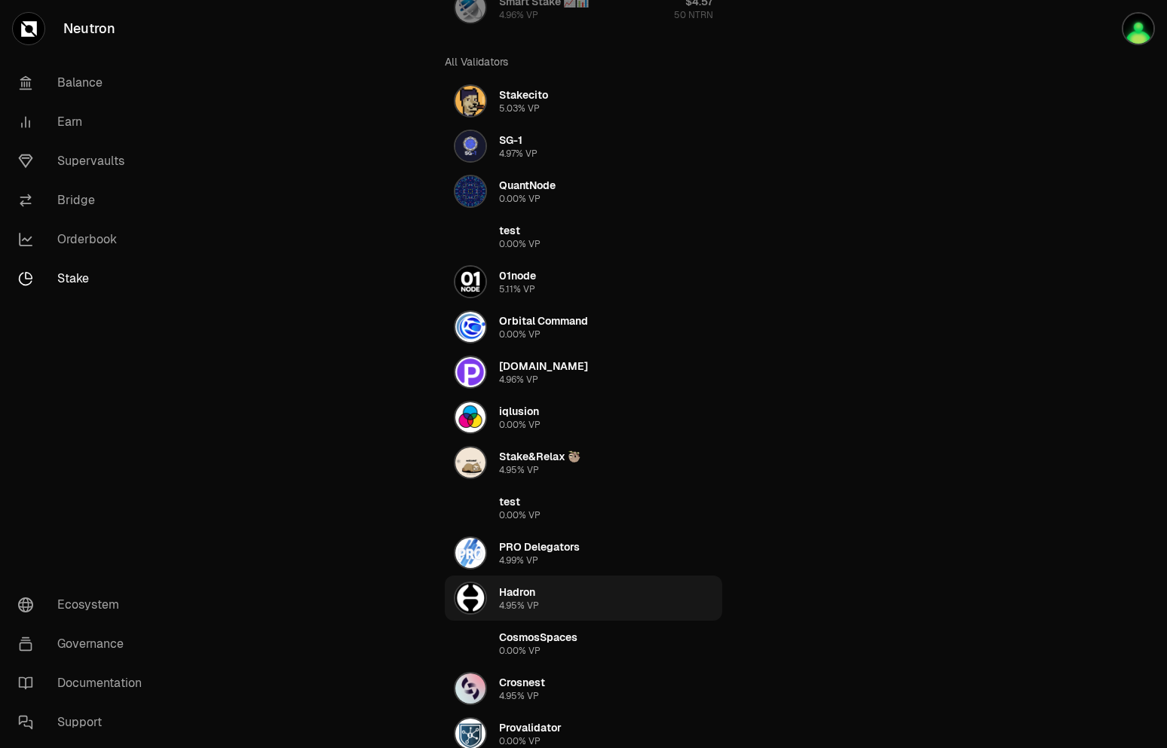
click at [556, 586] on button "Hadron 4.95% VP" at bounding box center [583, 598] width 277 height 45
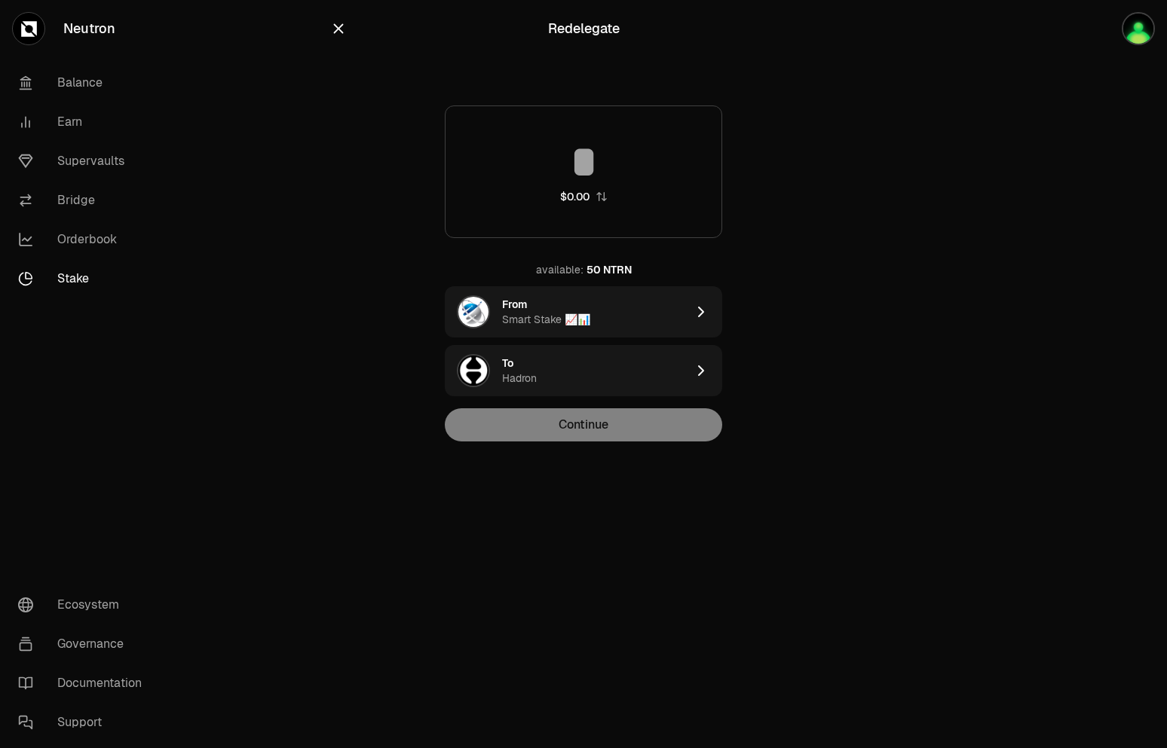
click at [611, 138] on div "$0.00" at bounding box center [583, 172] width 277 height 133
click at [605, 170] on input at bounding box center [583, 161] width 276 height 45
click at [601, 270] on div "50 NTRN" at bounding box center [608, 269] width 45 height 15
type input "**"
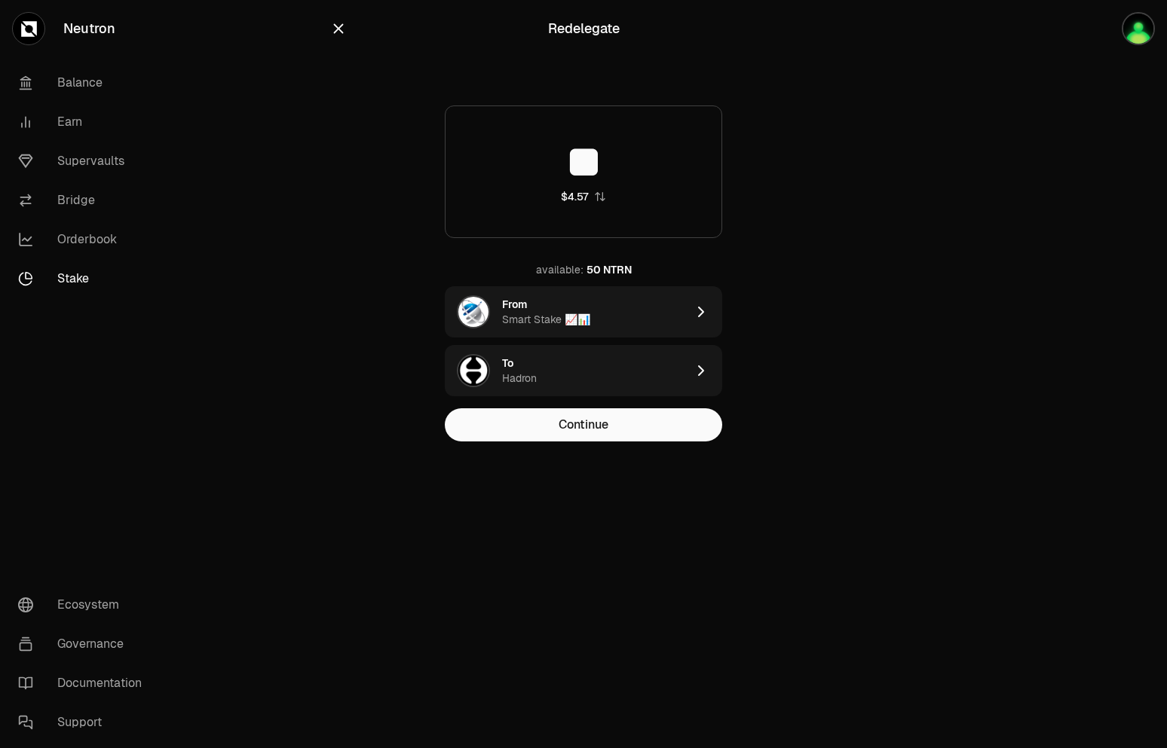
click at [345, 24] on icon "button" at bounding box center [338, 28] width 17 height 17
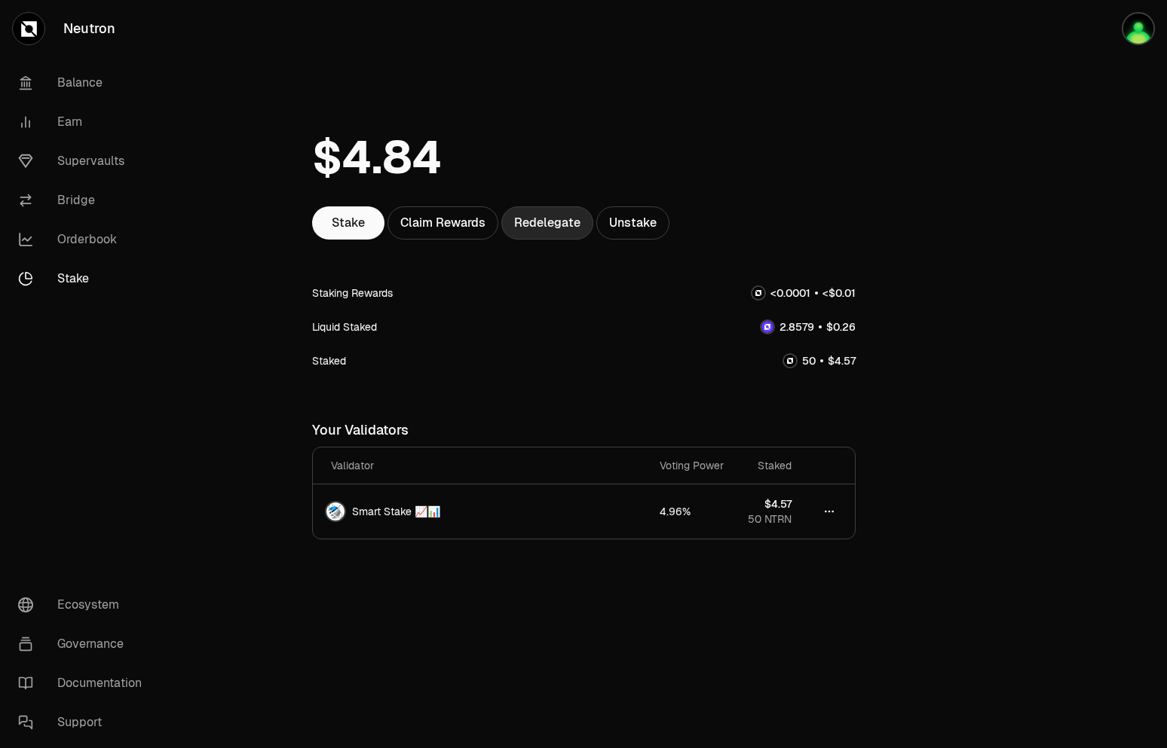
click at [532, 218] on link "Redelegate" at bounding box center [547, 223] width 92 height 33
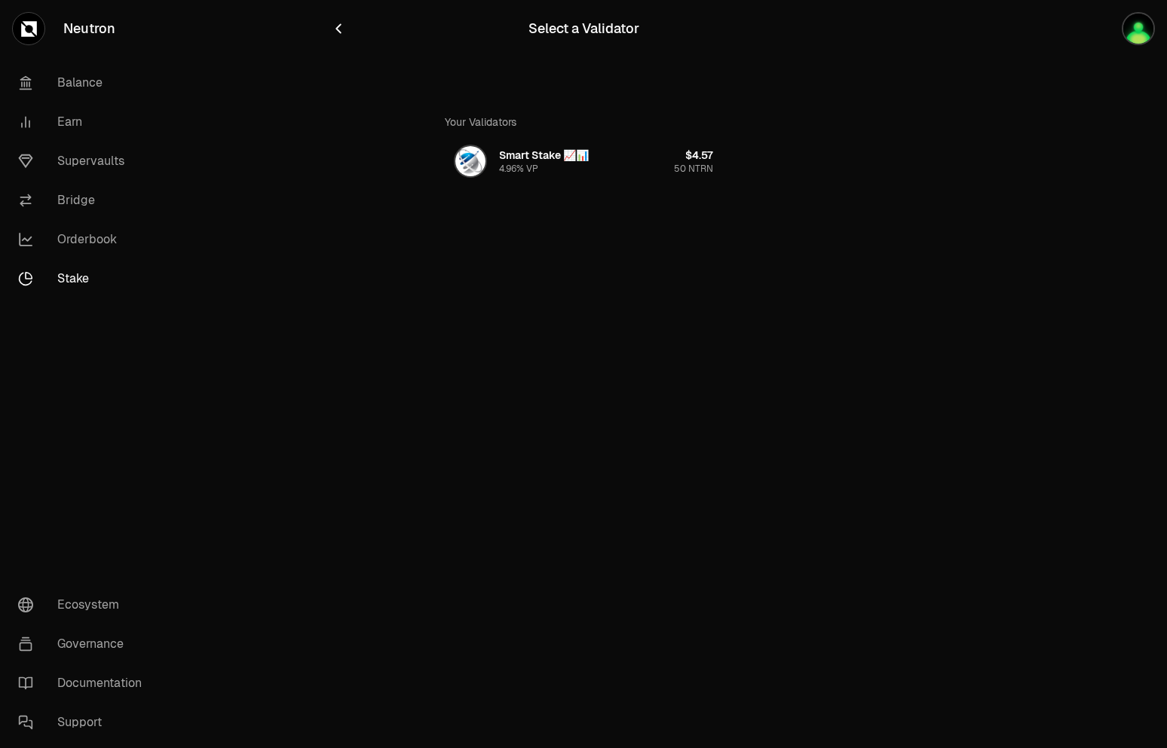
click at [345, 34] on icon "button" at bounding box center [338, 28] width 17 height 17
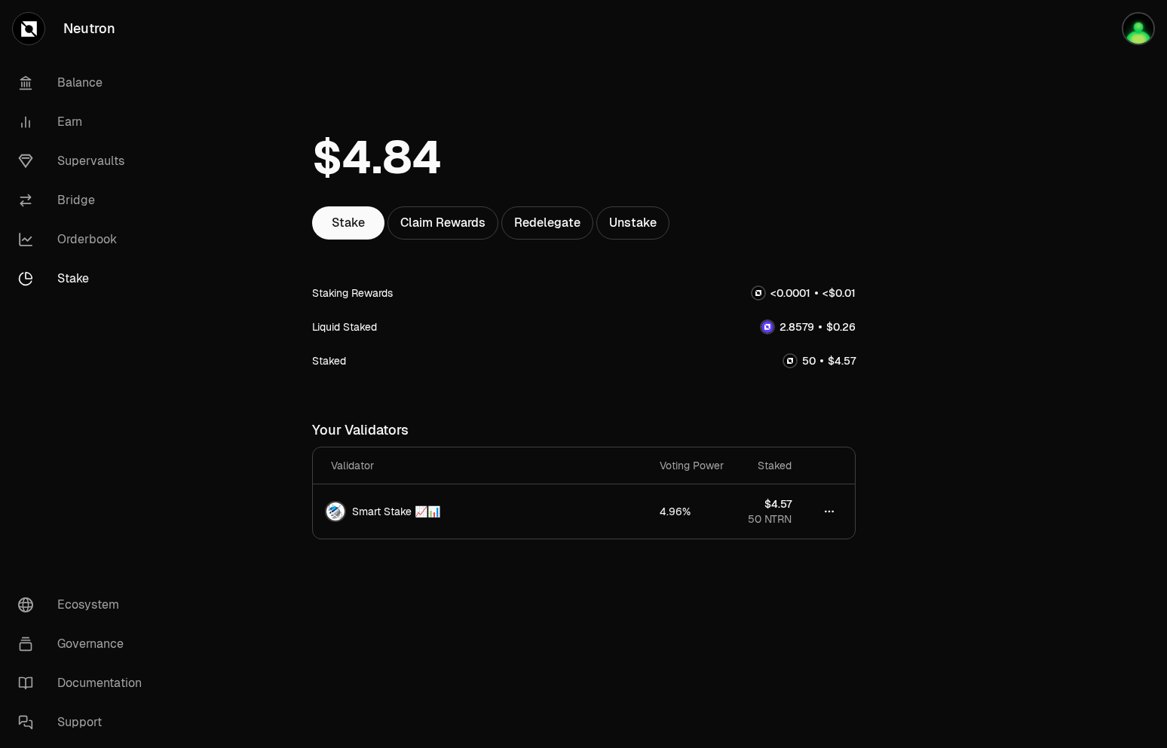
click at [786, 165] on div at bounding box center [583, 158] width 543 height 98
click at [68, 275] on link "Stake" at bounding box center [84, 278] width 157 height 39
drag, startPoint x: 95, startPoint y: 240, endPoint x: 81, endPoint y: 272, distance: 35.1
click at [96, 240] on link "Orderbook" at bounding box center [84, 239] width 157 height 39
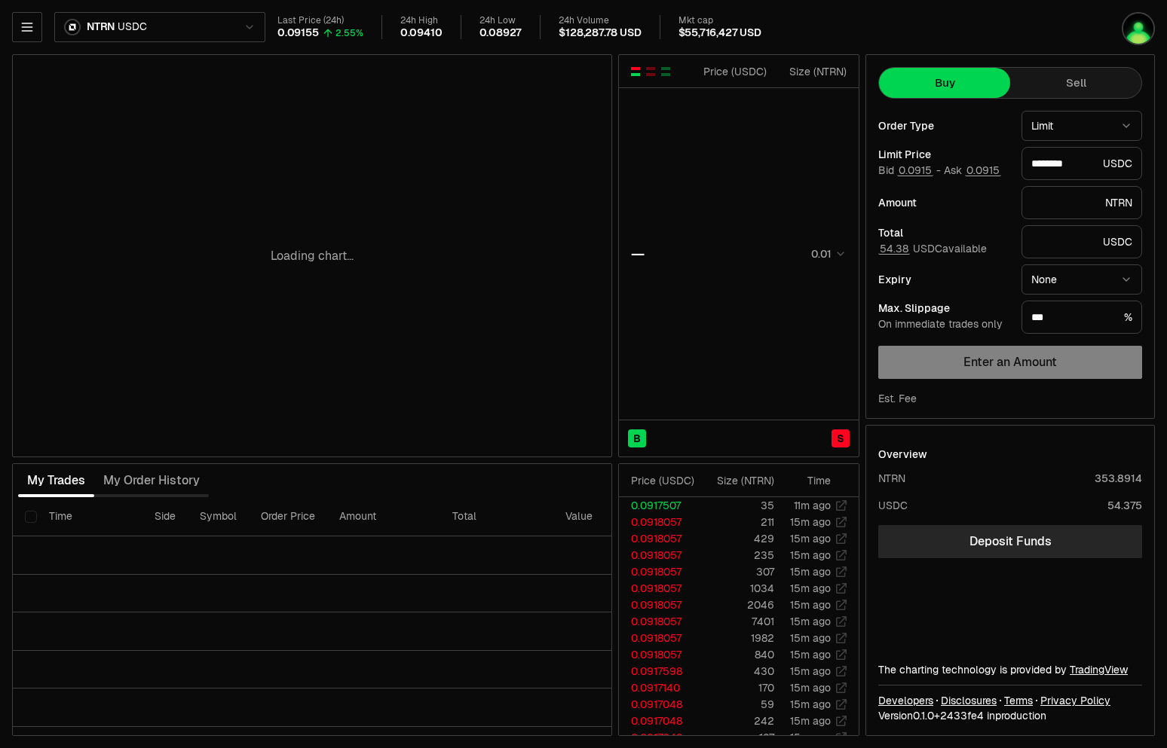
type input "********"
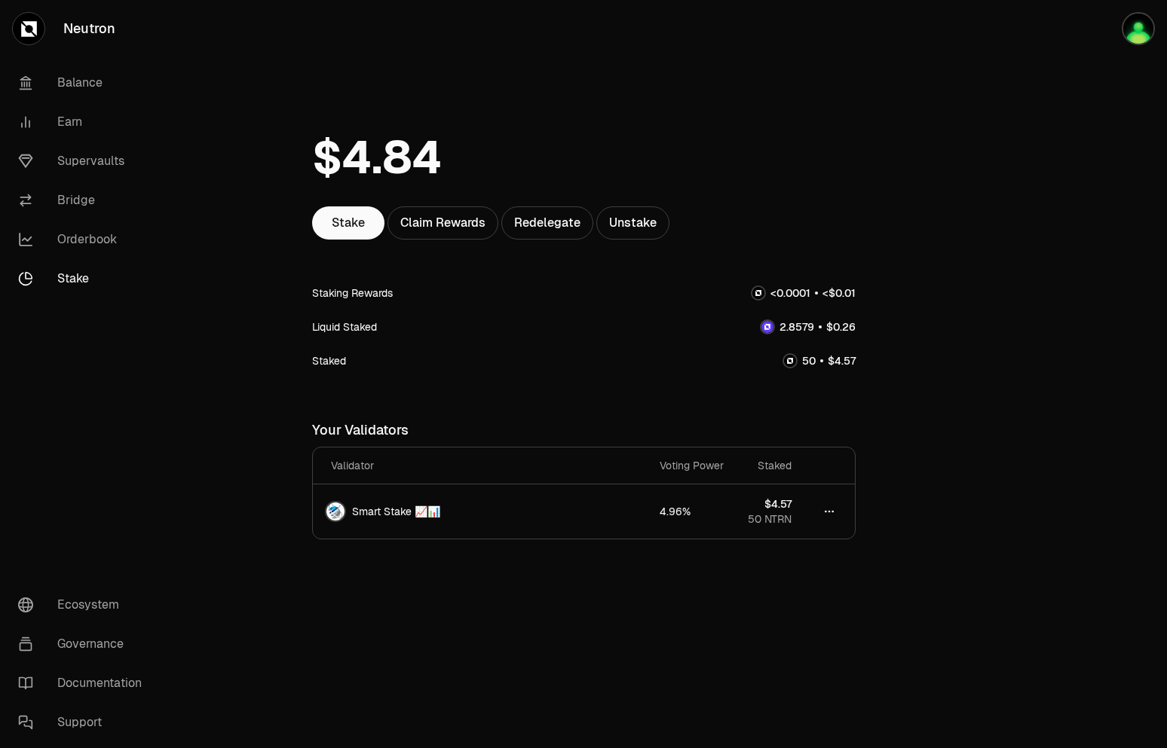
click at [81, 270] on link "Stake" at bounding box center [84, 278] width 157 height 39
click at [72, 276] on link "Stake" at bounding box center [84, 278] width 157 height 39
click at [326, 232] on link "Stake" at bounding box center [348, 223] width 72 height 33
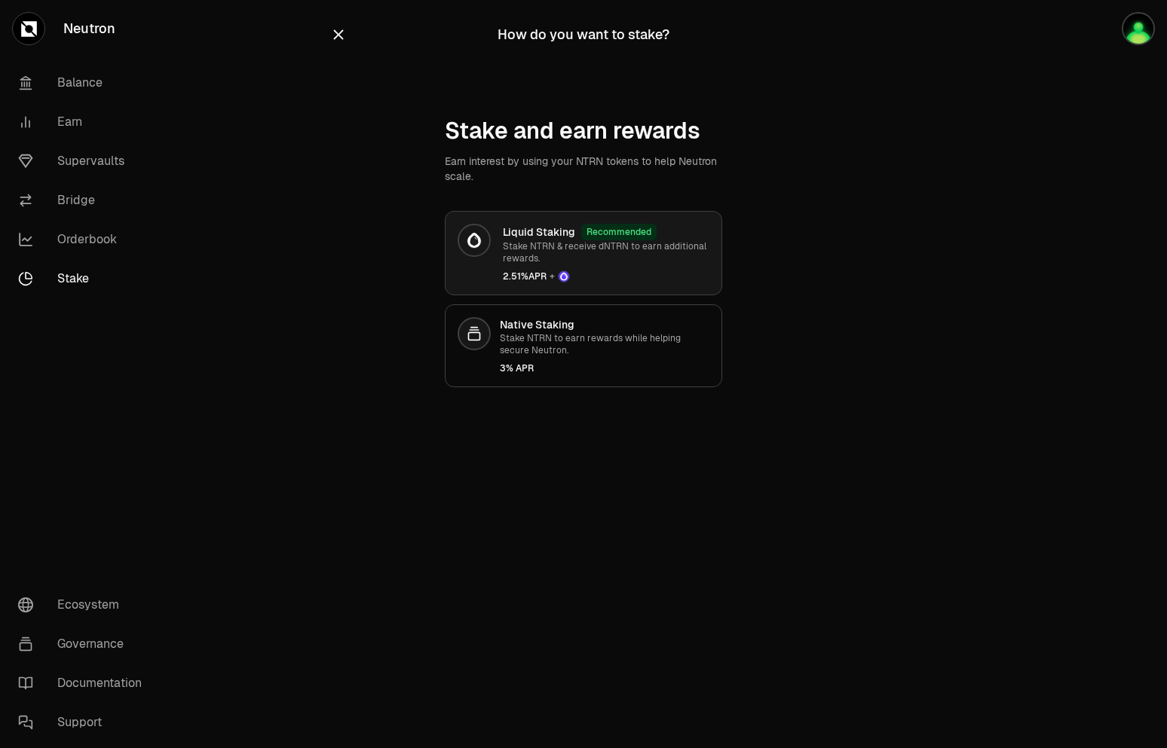
click at [516, 273] on span "2.51% APR +" at bounding box center [606, 277] width 207 height 12
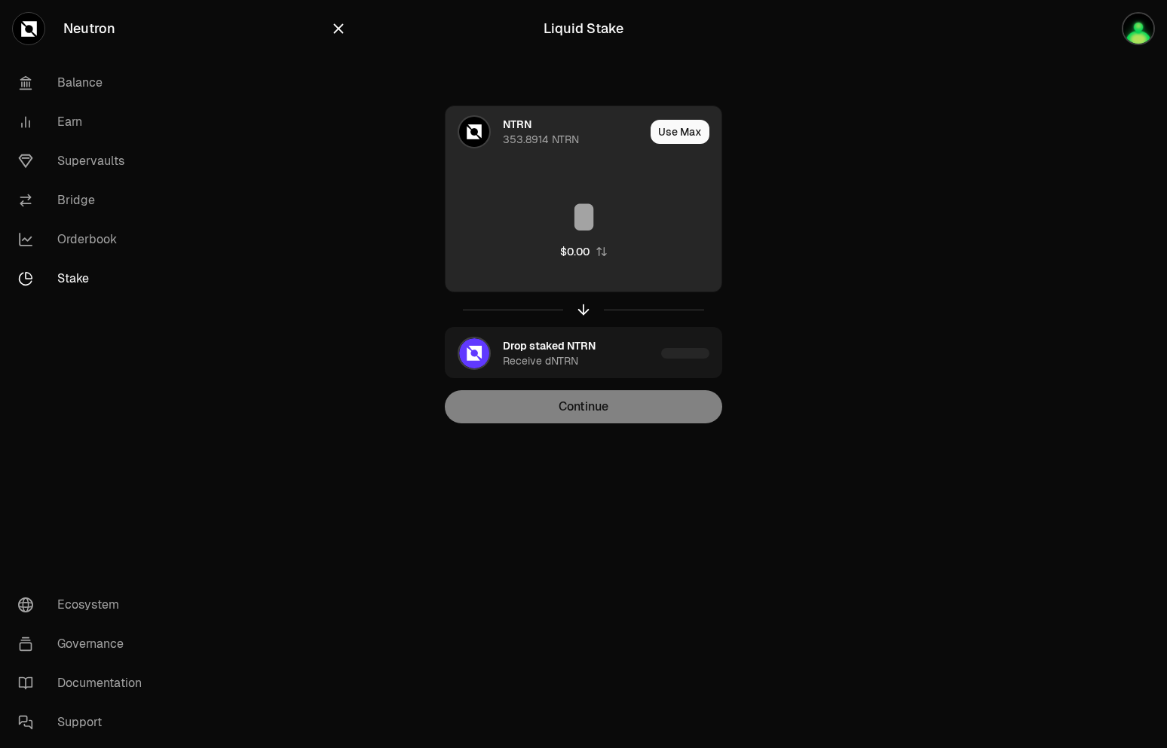
click at [590, 207] on input at bounding box center [583, 216] width 276 height 45
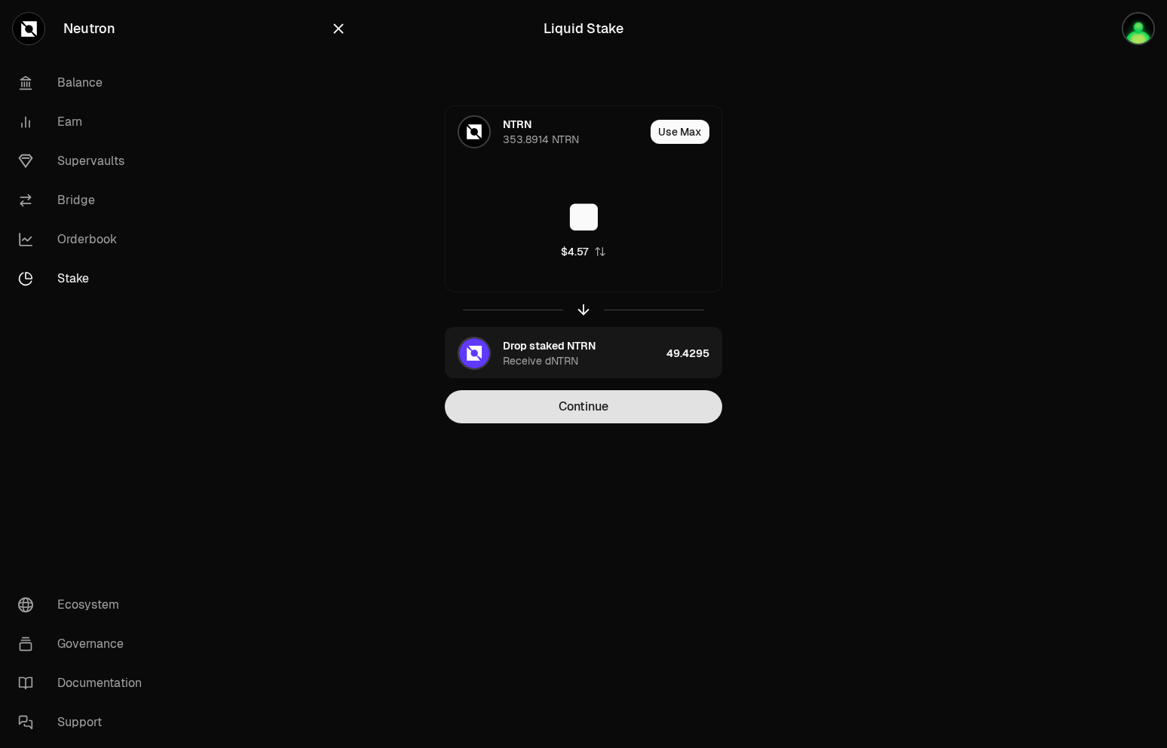
type input "**"
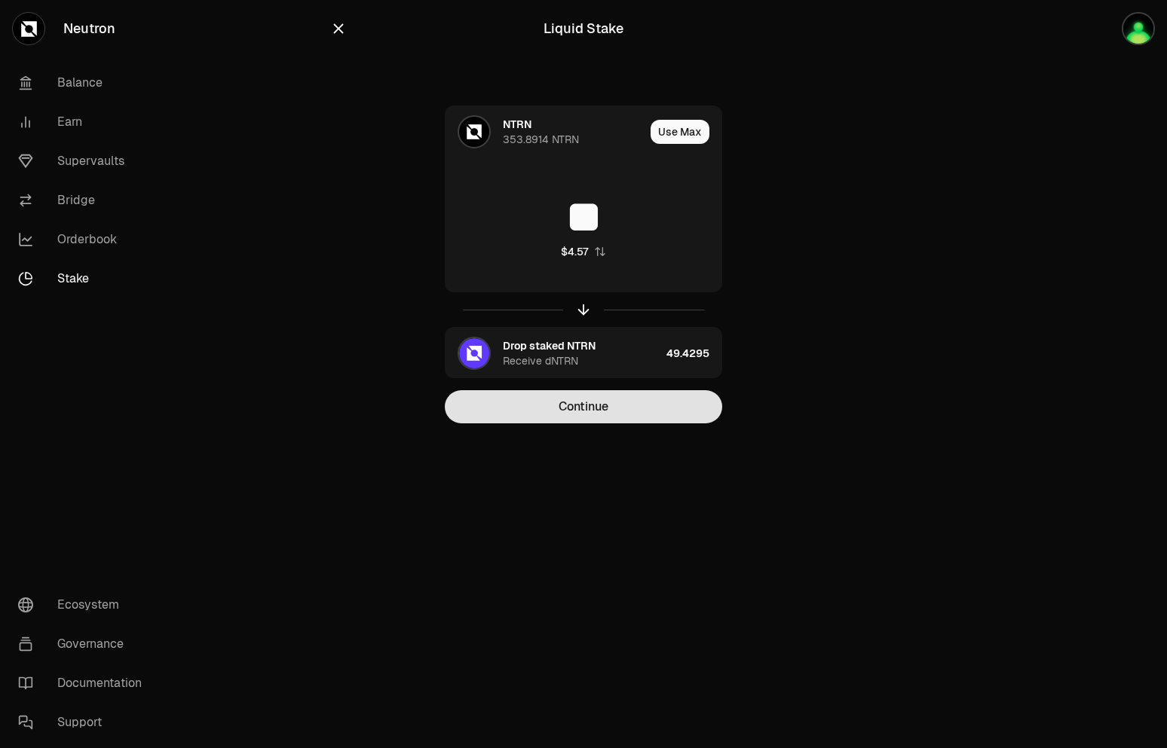
click at [577, 402] on button "Continue" at bounding box center [583, 406] width 277 height 33
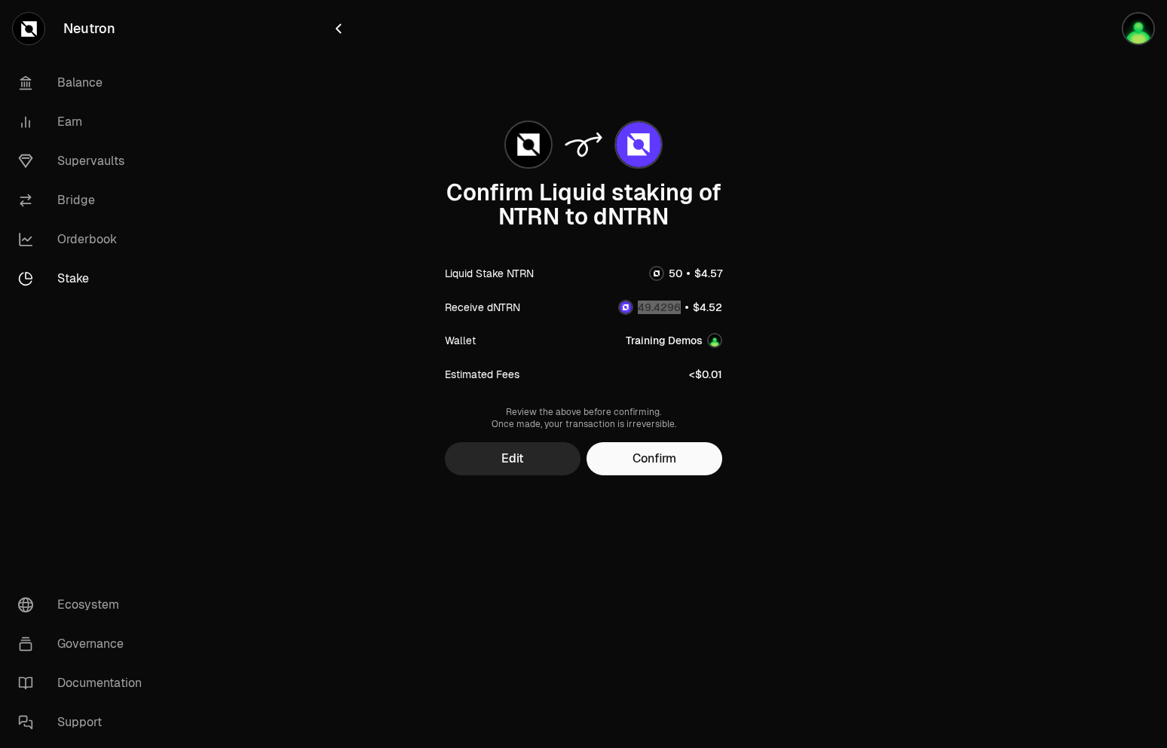
drag, startPoint x: 641, startPoint y: 307, endPoint x: 680, endPoint y: 311, distance: 39.5
click at [680, 311] on span "0 1 2 3 4 5 6 7 8 9 0 1 2 3 4 5 6 7 8 9 . 0 1 2 3 4 5 6 7 8 9 0 1 2 3 4 5 6 7 8…" at bounding box center [659, 307] width 54 height 16
click at [673, 460] on button "Confirm" at bounding box center [654, 458] width 136 height 33
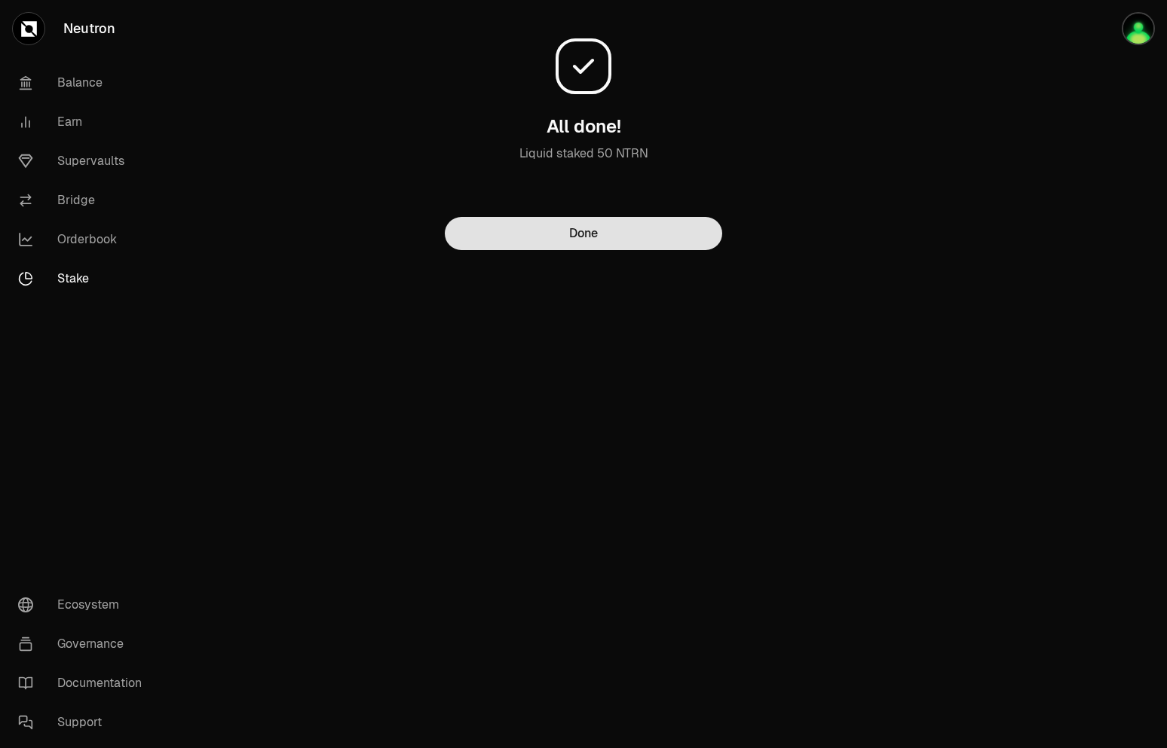
click at [640, 238] on button "Done" at bounding box center [583, 233] width 277 height 33
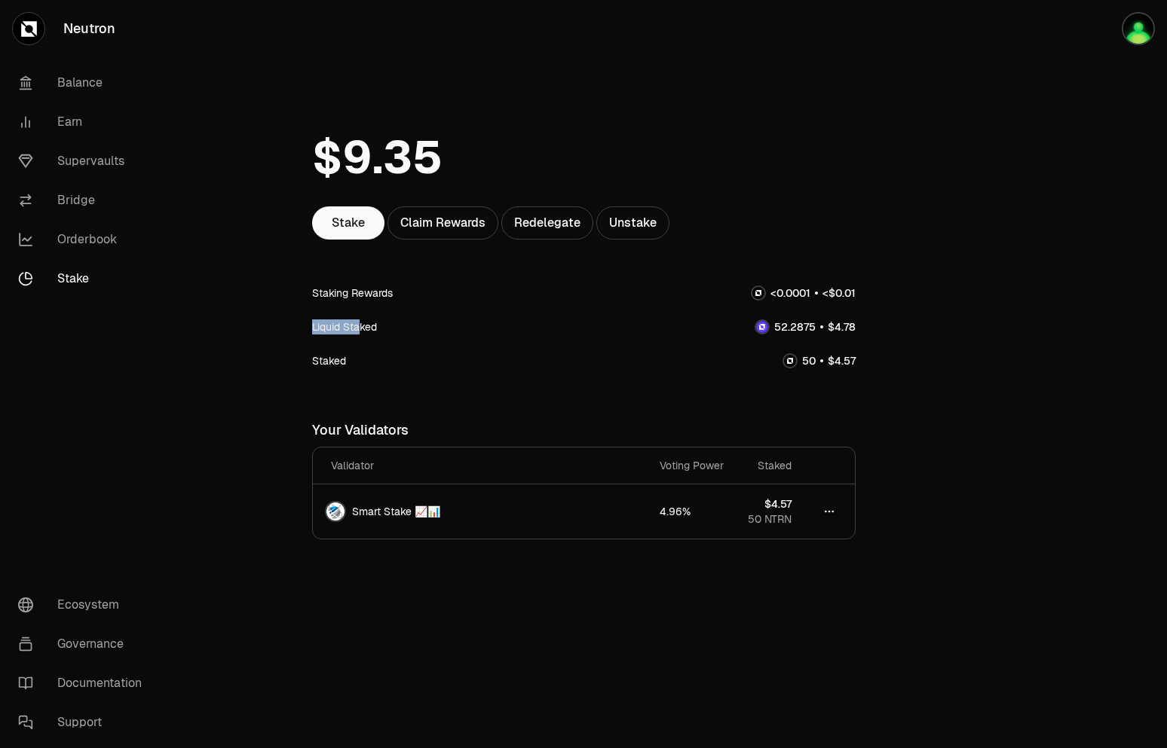
drag, startPoint x: 314, startPoint y: 324, endPoint x: 360, endPoint y: 324, distance: 46.7
click at [360, 324] on div "Liquid Staked" at bounding box center [344, 327] width 65 height 15
drag, startPoint x: 778, startPoint y: 330, endPoint x: 800, endPoint y: 333, distance: 22.1
click at [800, 333] on span "0 1 2 3 4 5 6 7 8 9 0 1 2 3 4 5 6 7 8 9 . 0 1 2 3 4 5 6 7 8 9 0 1 2 3 4 5 6 7 8…" at bounding box center [795, 327] width 52 height 16
drag, startPoint x: 778, startPoint y: 329, endPoint x: 825, endPoint y: 332, distance: 46.8
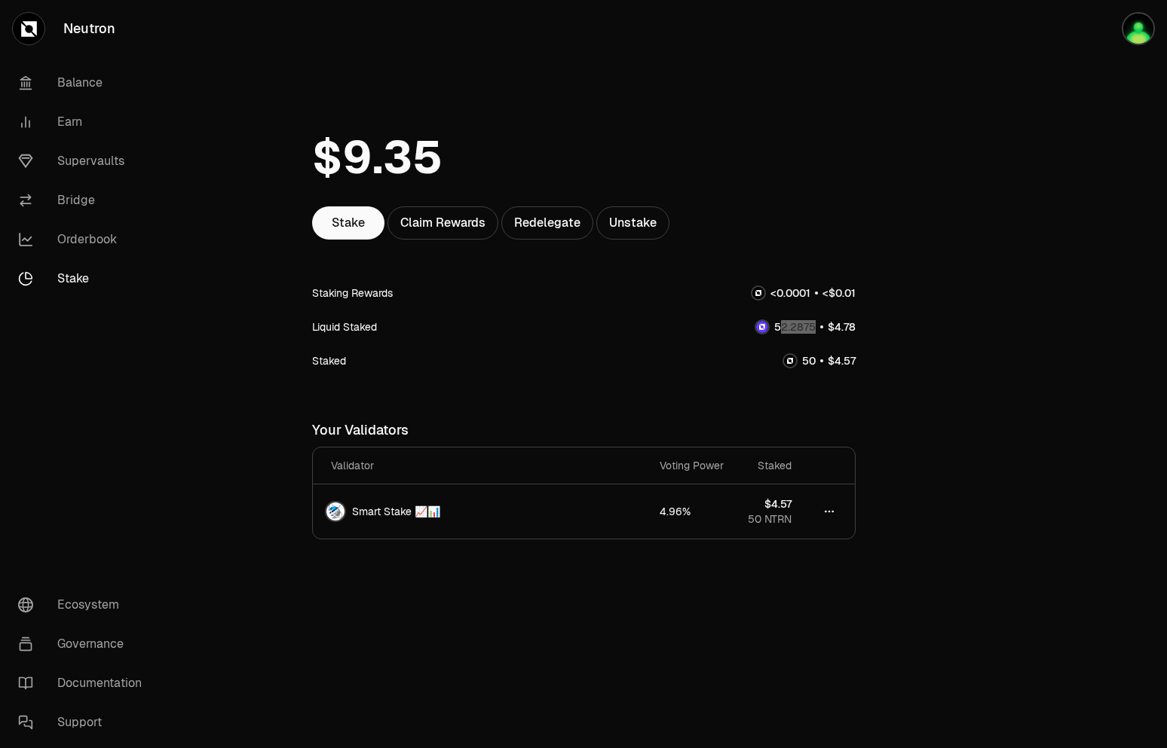
click at [825, 332] on div at bounding box center [804, 327] width 101 height 16
click at [780, 332] on span "5" at bounding box center [777, 327] width 7 height 14
drag, startPoint x: 778, startPoint y: 331, endPoint x: 798, endPoint y: 333, distance: 20.5
click at [798, 333] on span "0 1 2 3 4 5 6 7 8 9 0 1 2 3 4 5 6 7 8 9 . 0 1 2 3 4 5 6 7 8 9 0 1 2 3 4 5 6 7 8…" at bounding box center [795, 327] width 52 height 16
drag, startPoint x: 802, startPoint y: 328, endPoint x: 813, endPoint y: 320, distance: 13.0
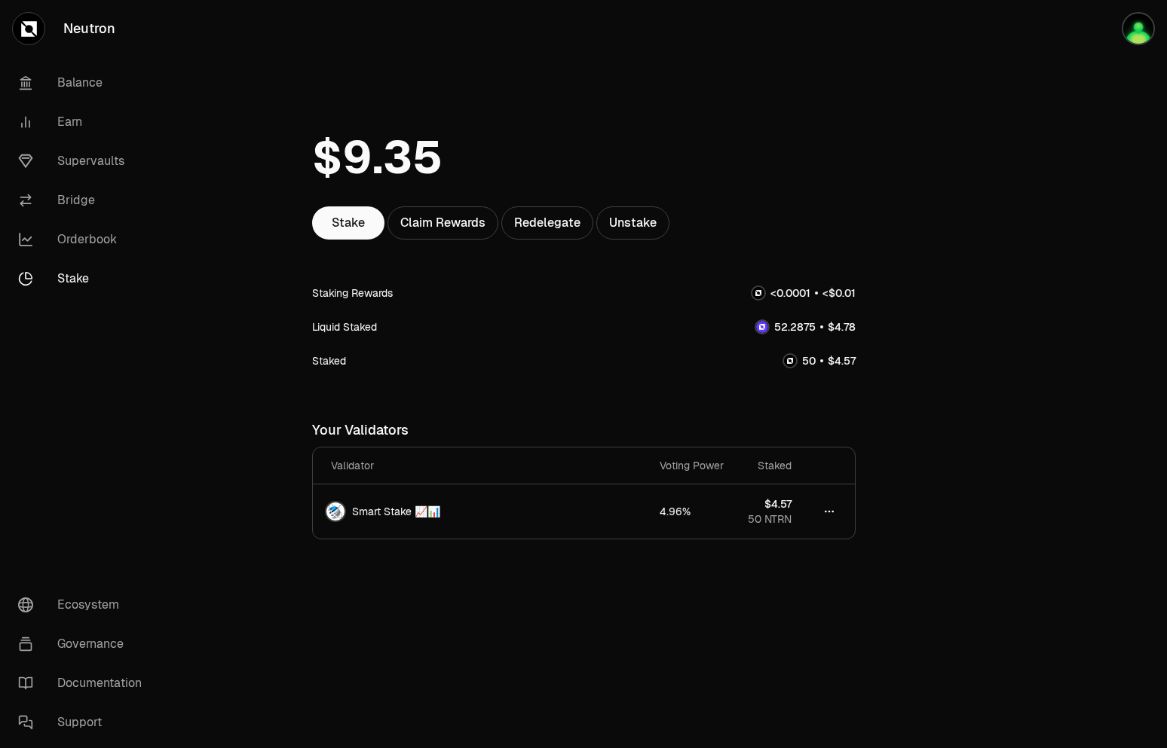
click at [807, 323] on span ". 0 1 2 3 4 5 6 7 8 9 0 1 2 3 4 5 6 7 8 9 0 1 2 3 4 5 6 7 8 9 0 1 2 3 4 5 6 7 8…" at bounding box center [802, 327] width 28 height 14
click at [346, 197] on div at bounding box center [583, 158] width 543 height 98
click at [340, 218] on link "Stake" at bounding box center [348, 223] width 72 height 33
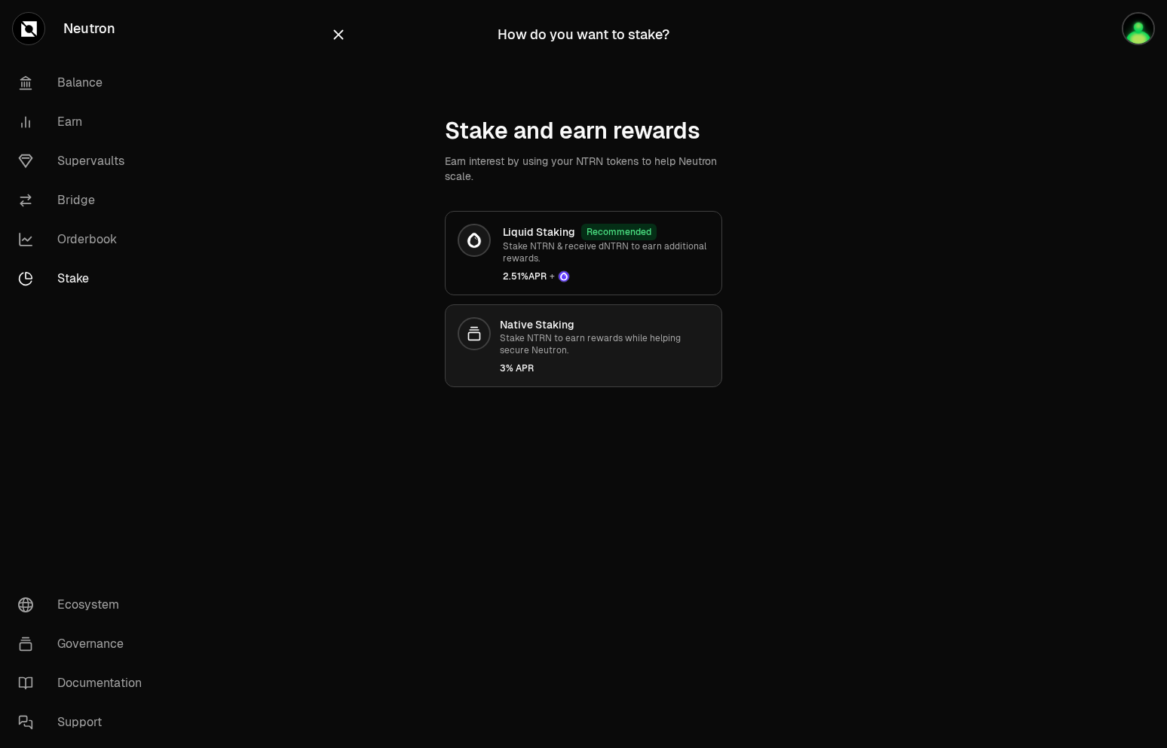
click at [507, 347] on p "Stake NTRN to earn rewards while helping secure Neutron." at bounding box center [605, 344] width 210 height 24
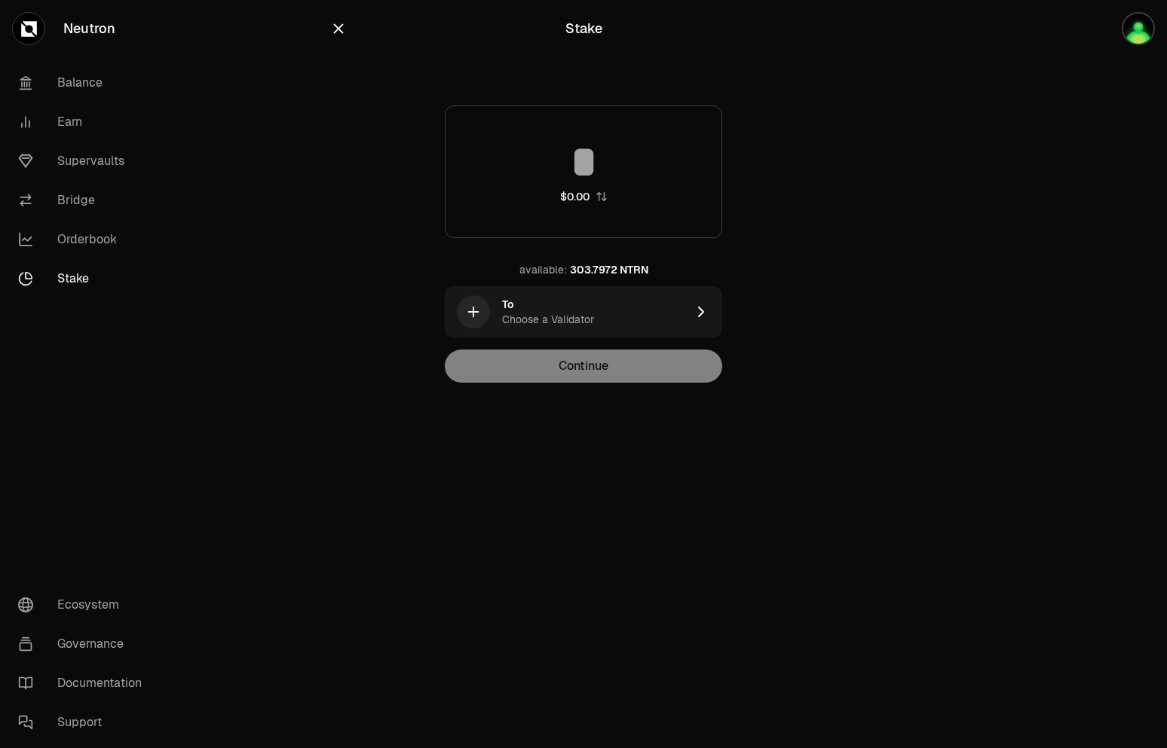
click at [345, 41] on div "Stake" at bounding box center [583, 28] width 507 height 33
click at [341, 35] on icon "button" at bounding box center [338, 28] width 17 height 17
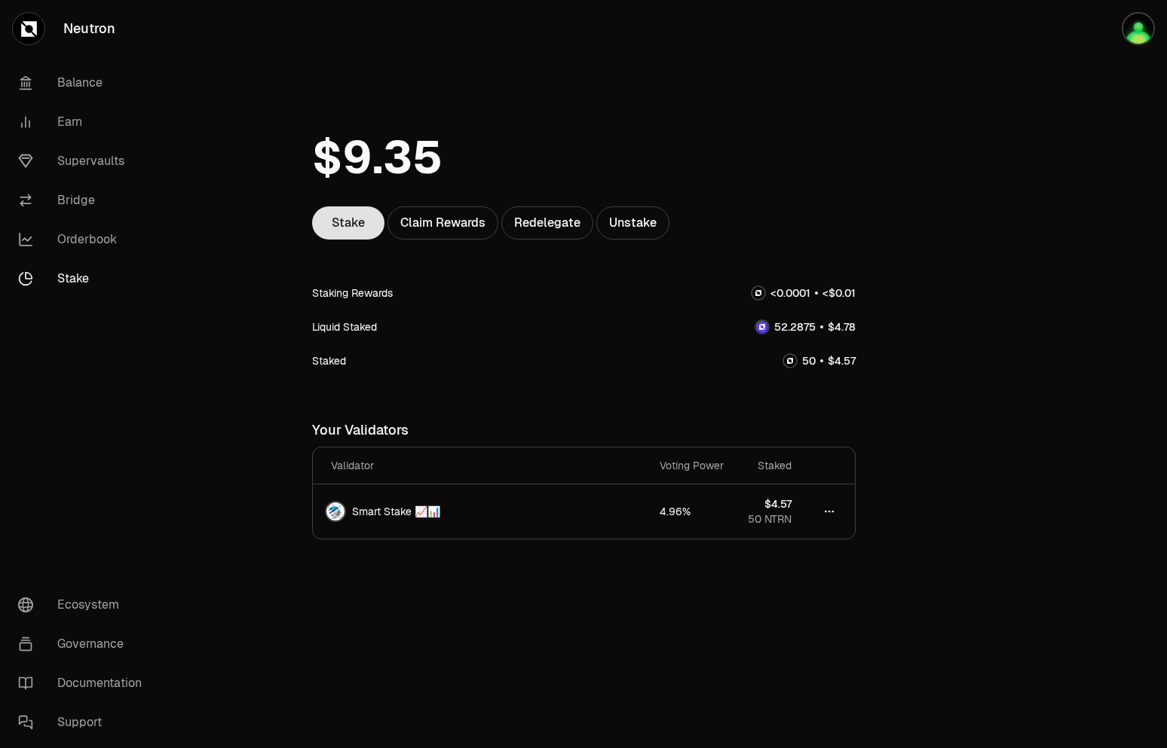
click at [354, 225] on link "Stake" at bounding box center [348, 223] width 72 height 33
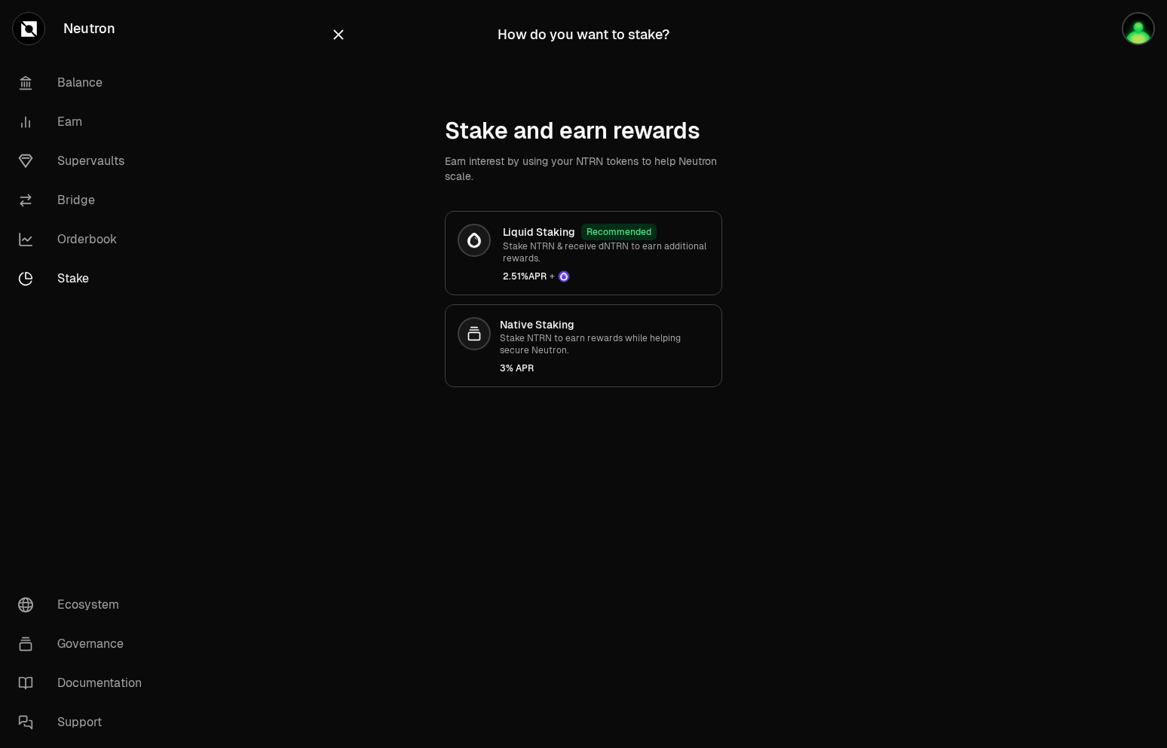
click at [340, 41] on icon "button" at bounding box center [338, 34] width 17 height 17
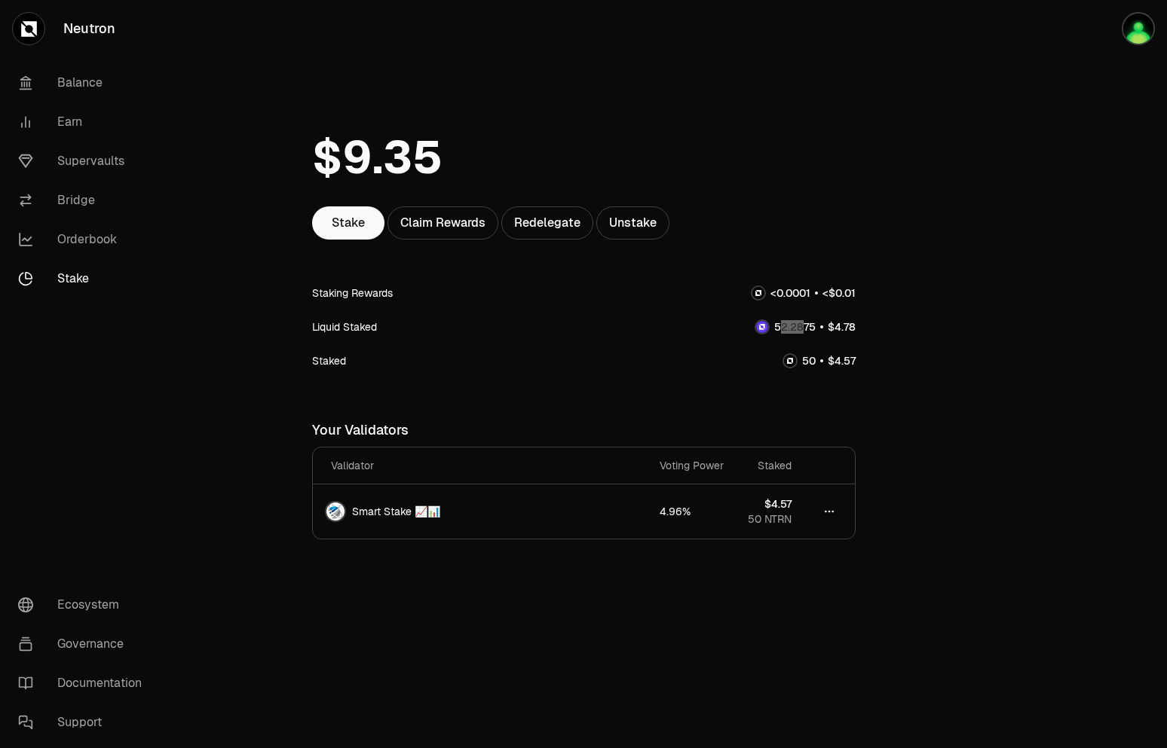
drag, startPoint x: 779, startPoint y: 330, endPoint x: 805, endPoint y: 333, distance: 26.6
click at [805, 333] on span "0 1 2 3 4 5 6 7 8 9 0 1 2 3 4 5 6 7 8 9 . 0 1 2 3 4 5 6 7 8 9 0 1 2 3 4 5 6 7 8…" at bounding box center [795, 327] width 52 height 16
drag, startPoint x: 801, startPoint y: 365, endPoint x: 813, endPoint y: 365, distance: 11.3
click at [813, 365] on span "0 1 2 3 4 5 6 7 8 9 0 1 2 3 4 5 6 7 8 9" at bounding box center [809, 361] width 14 height 14
click at [780, 364] on div "Staked" at bounding box center [583, 361] width 543 height 34
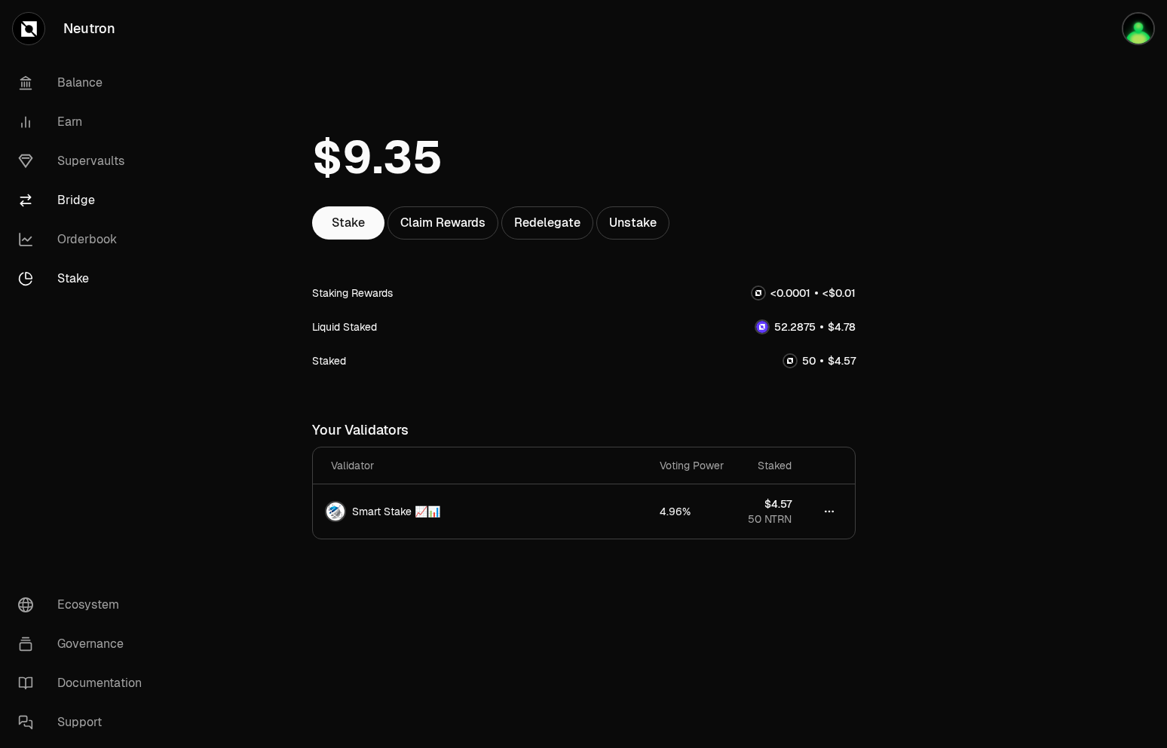
click at [76, 191] on link "Bridge" at bounding box center [84, 200] width 157 height 39
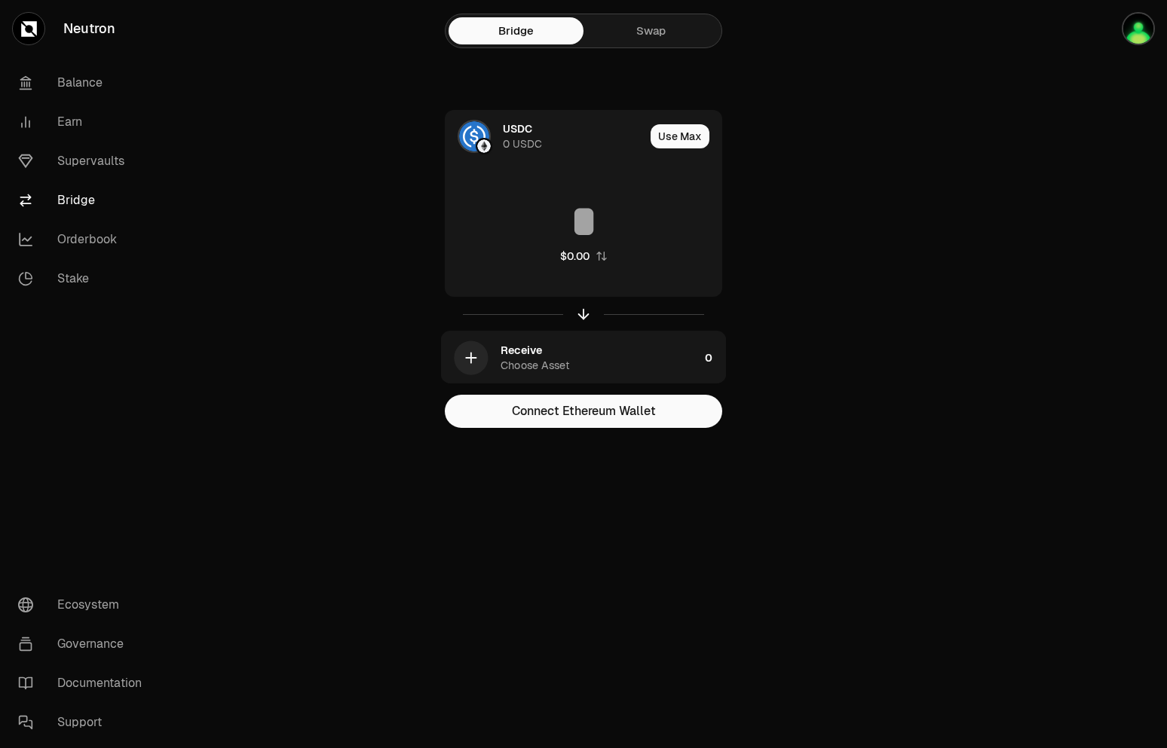
click at [641, 29] on link "Swap" at bounding box center [650, 30] width 135 height 27
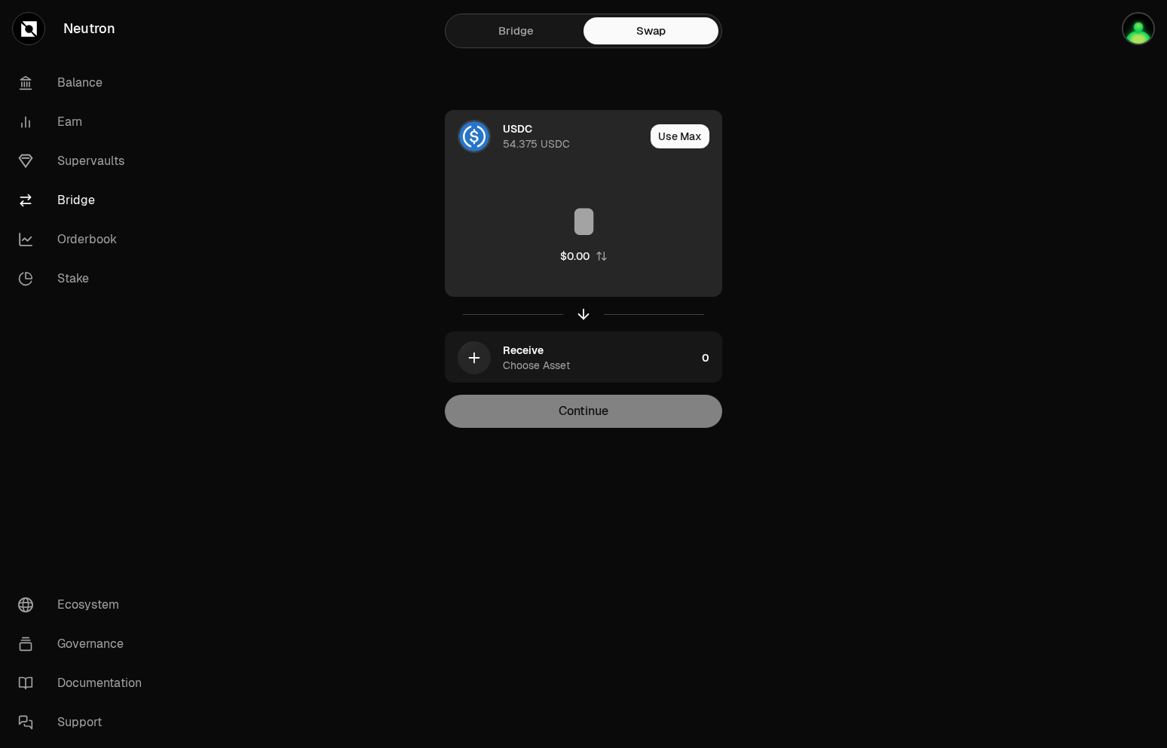
click at [525, 152] on div "USDC 54.375 USDC" at bounding box center [544, 136] width 199 height 51
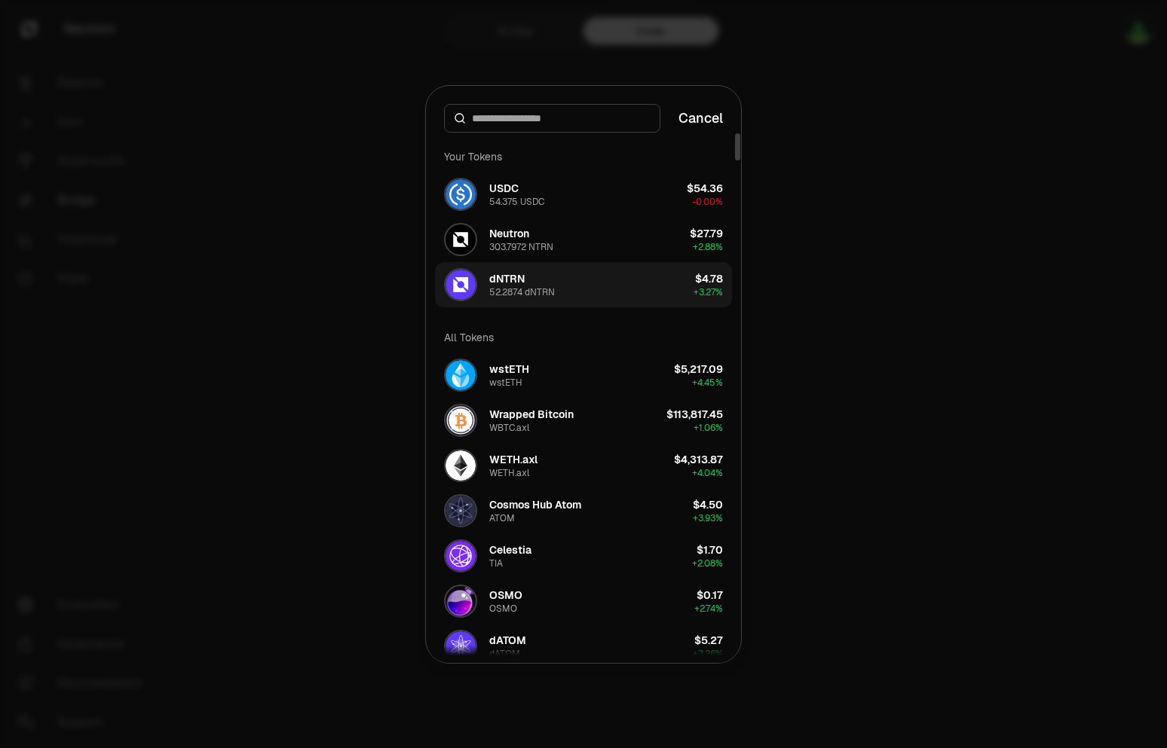
click at [543, 280] on div "dNTRN 52.2874 dNTRN" at bounding box center [522, 284] width 66 height 27
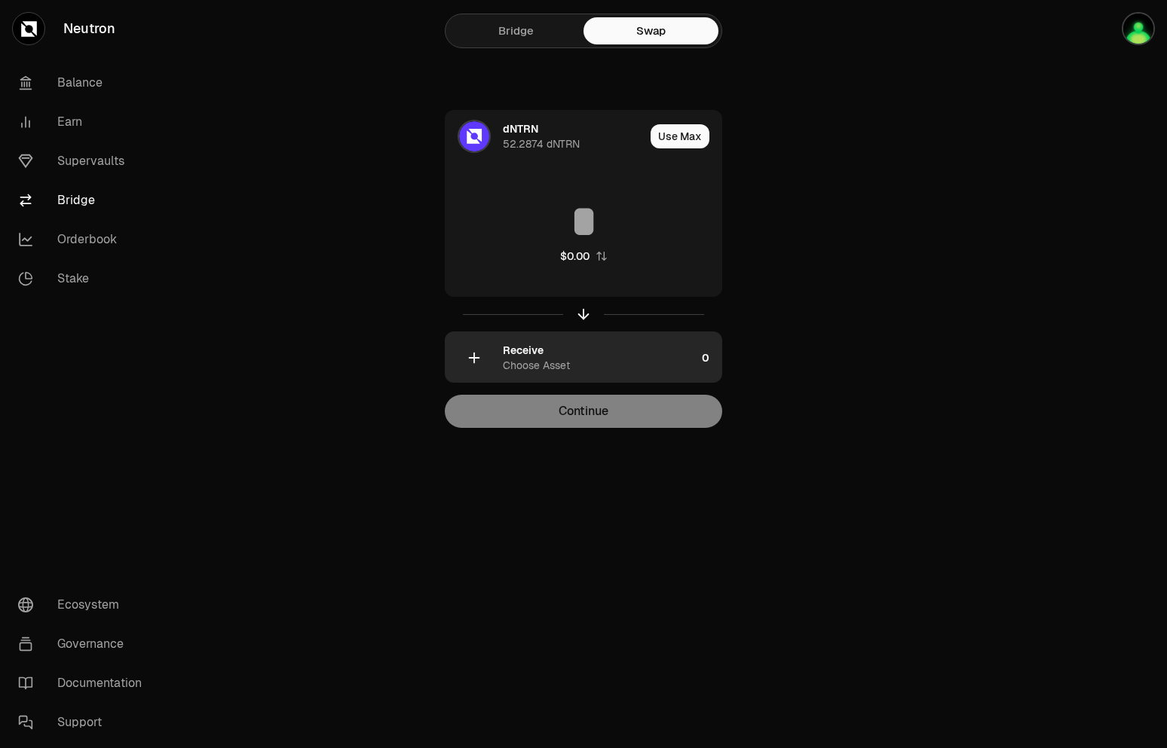
click at [565, 366] on div "Choose Asset" at bounding box center [536, 365] width 67 height 15
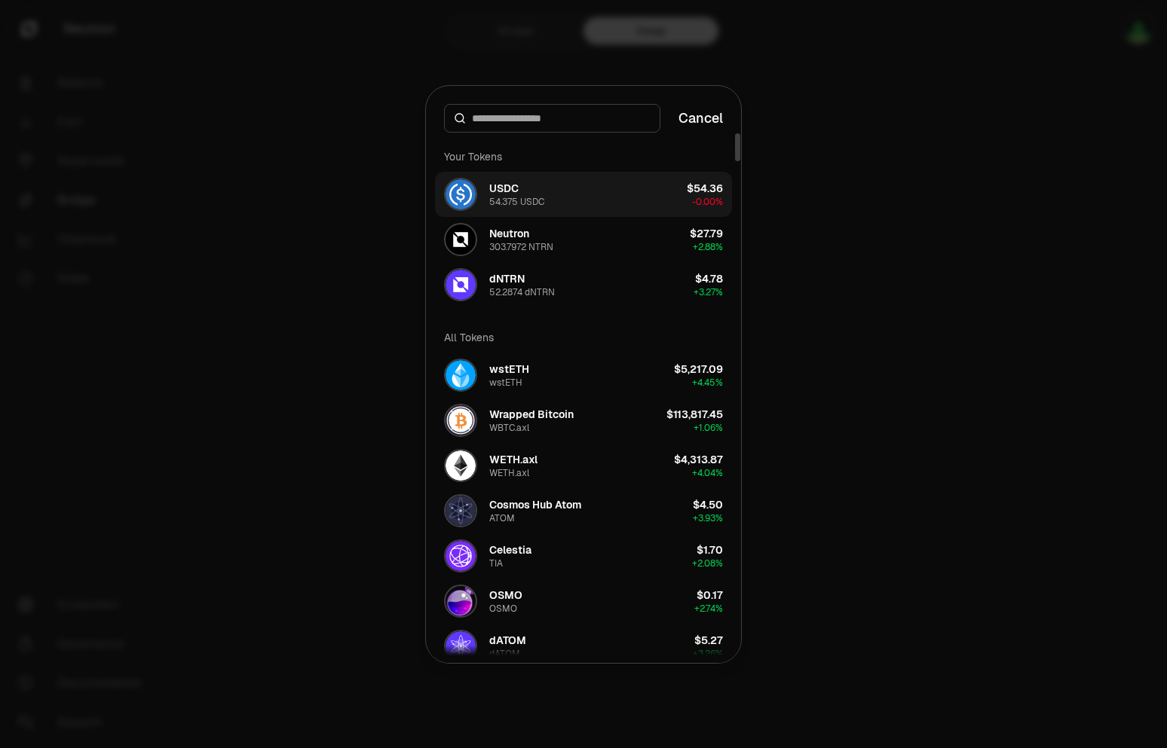
click at [558, 180] on button "USDC 54.375 USDC $54.36 -0.00%" at bounding box center [583, 194] width 297 height 45
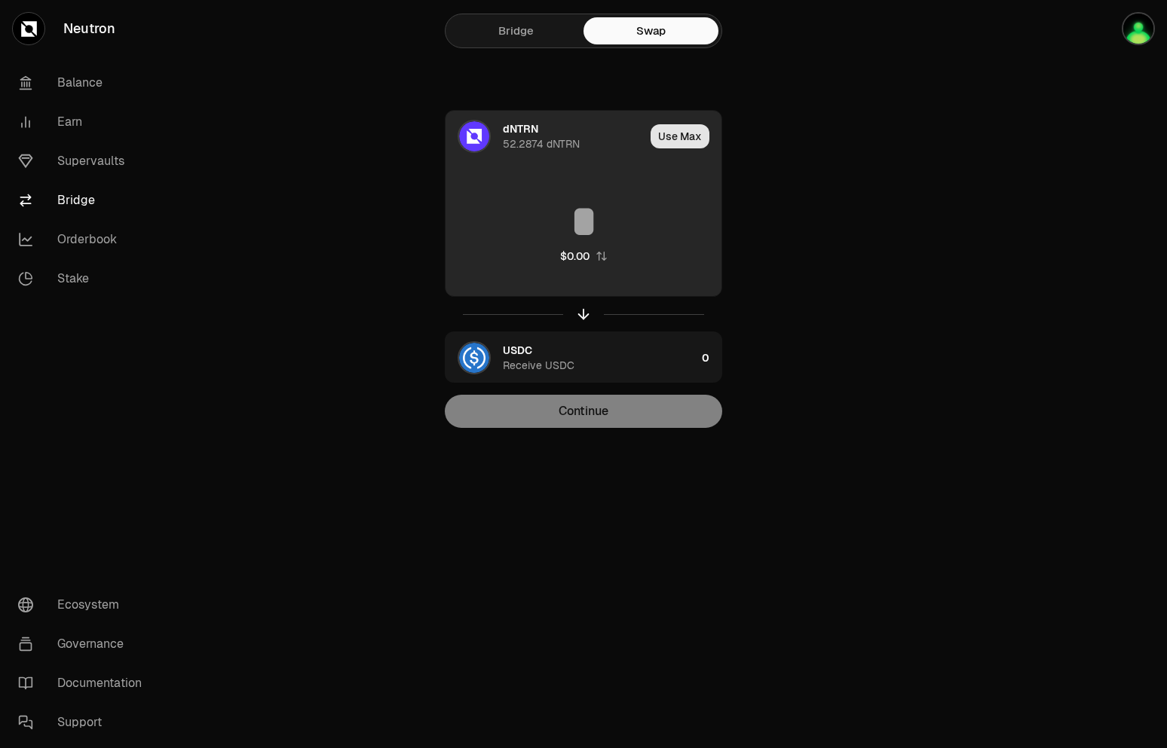
click at [670, 139] on button "Use Max" at bounding box center [679, 136] width 59 height 24
type input "*********"
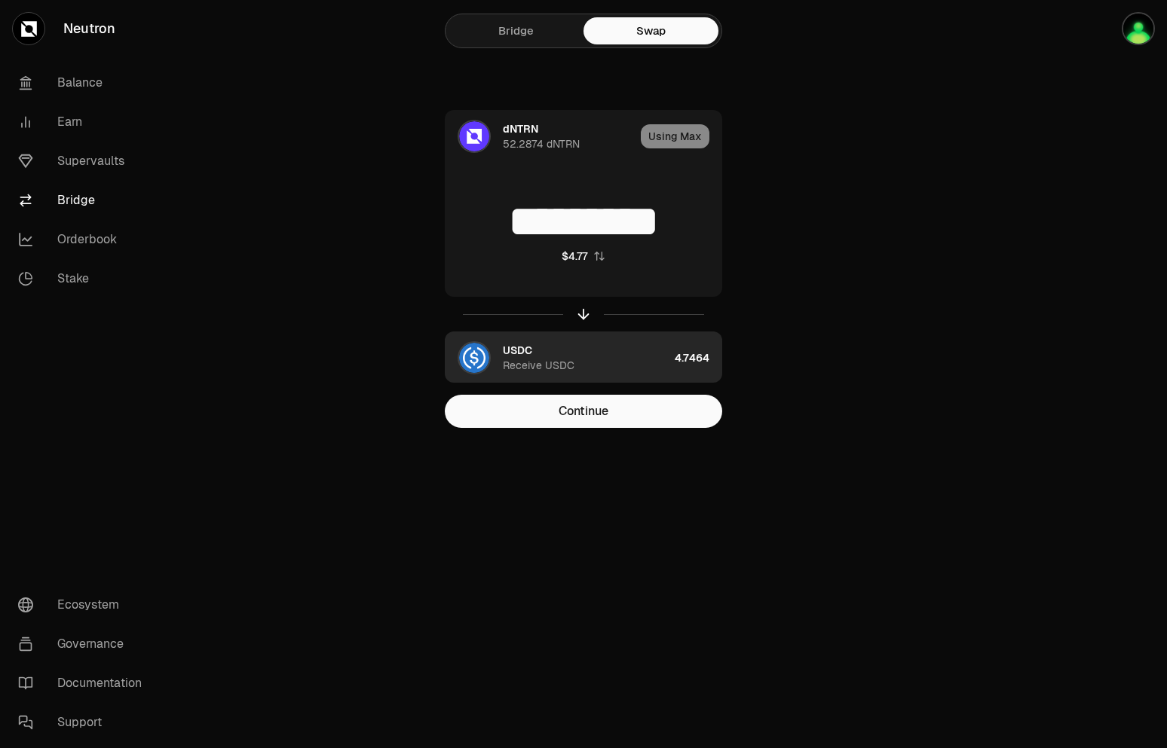
click at [623, 365] on div "USDC Receive USDC" at bounding box center [586, 358] width 166 height 30
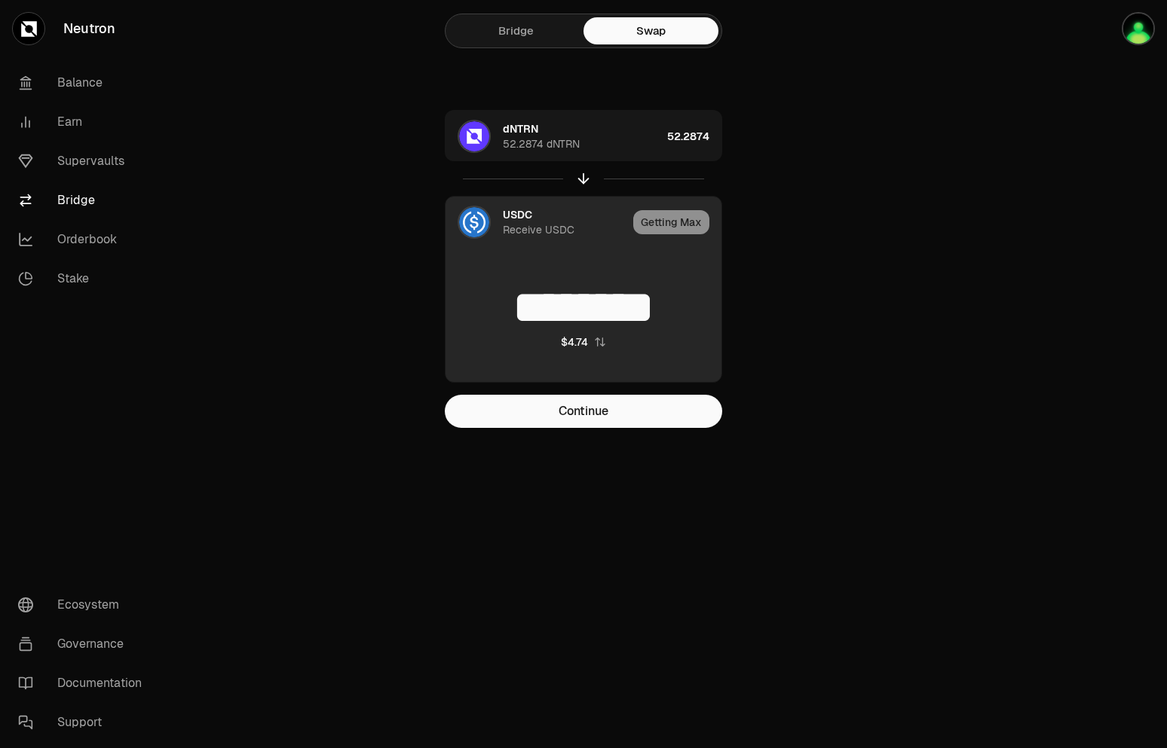
click at [66, 198] on link "Bridge" at bounding box center [84, 200] width 157 height 39
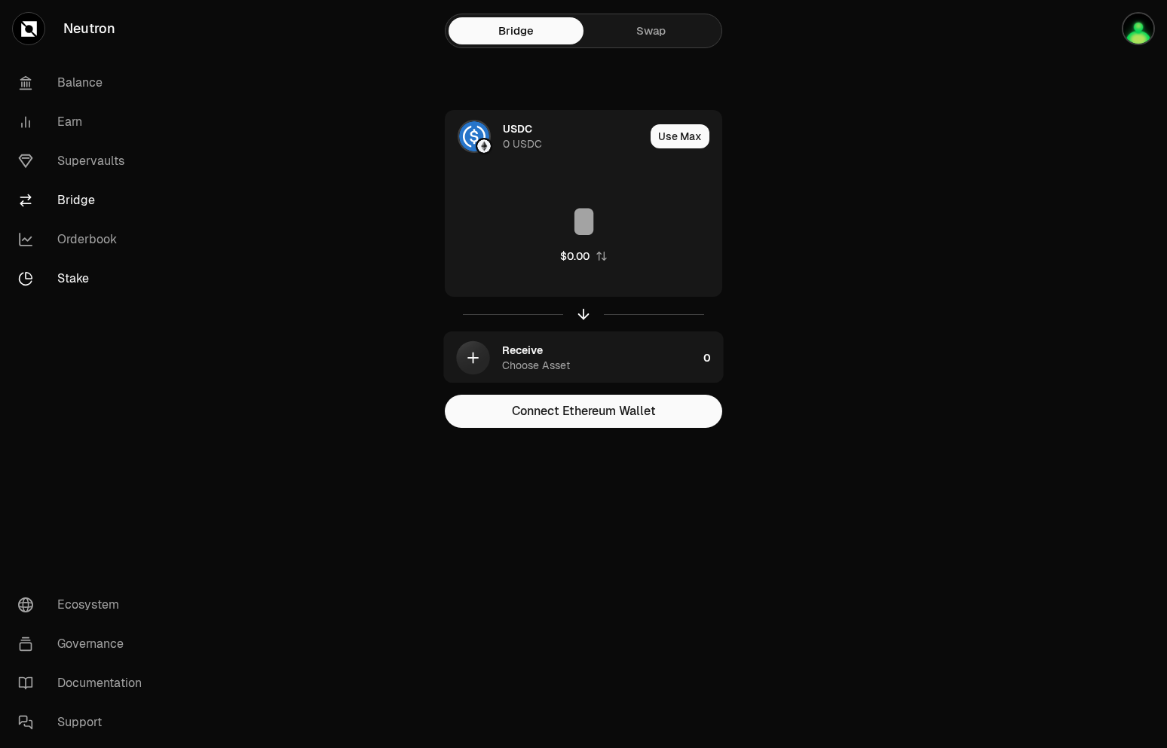
click at [72, 267] on link "Stake" at bounding box center [84, 278] width 157 height 39
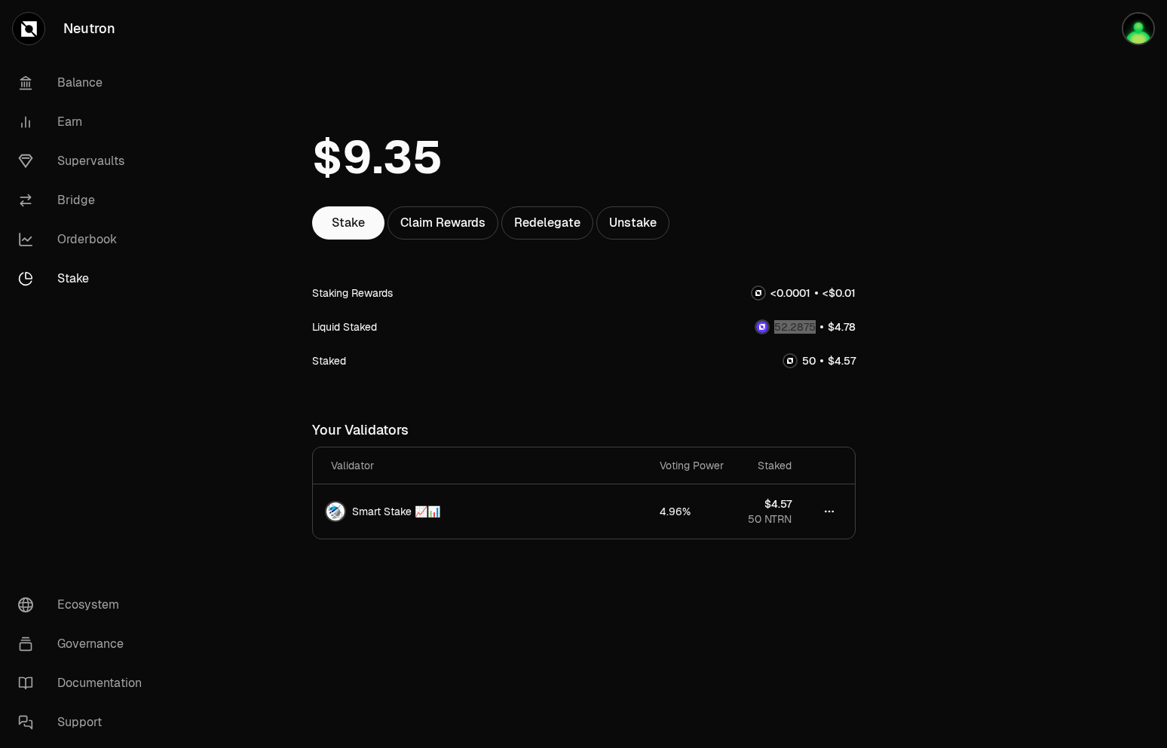
drag, startPoint x: 777, startPoint y: 329, endPoint x: 830, endPoint y: 335, distance: 53.1
click at [830, 335] on div "Liquid Staked" at bounding box center [583, 327] width 543 height 34
click at [788, 332] on span "." at bounding box center [789, 327] width 2 height 11
click at [374, 222] on link "Stake" at bounding box center [348, 223] width 72 height 33
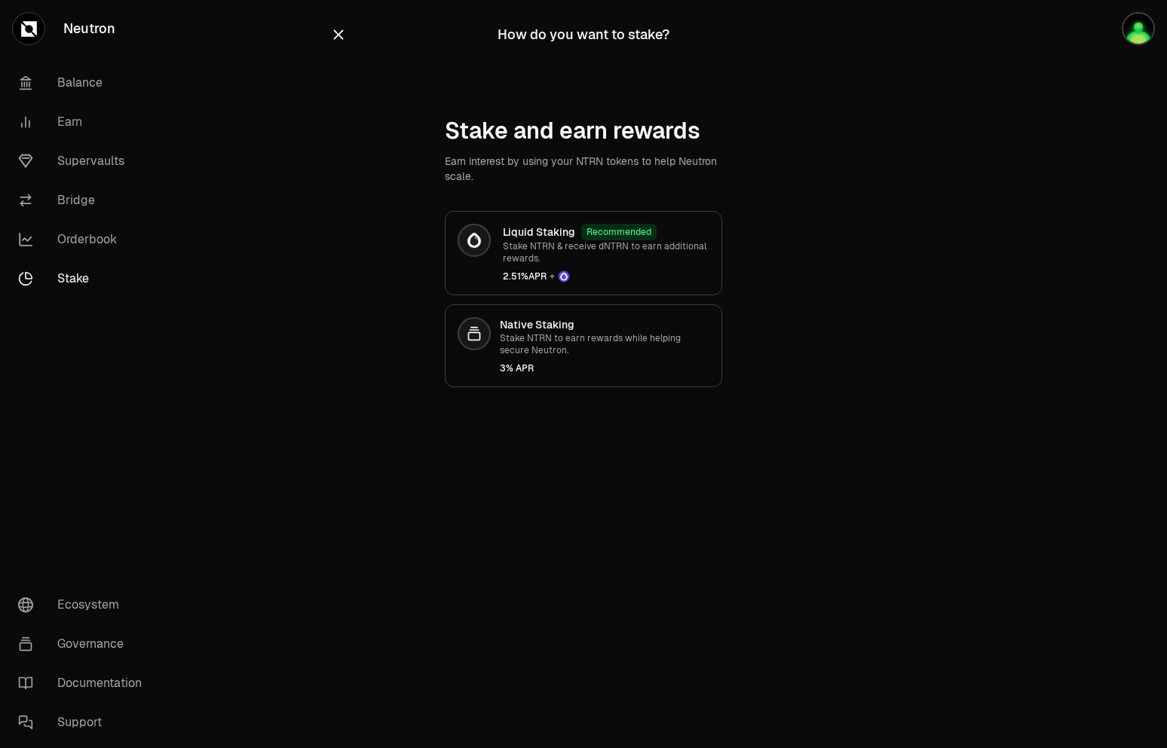
click at [339, 43] on button "button" at bounding box center [338, 34] width 17 height 21
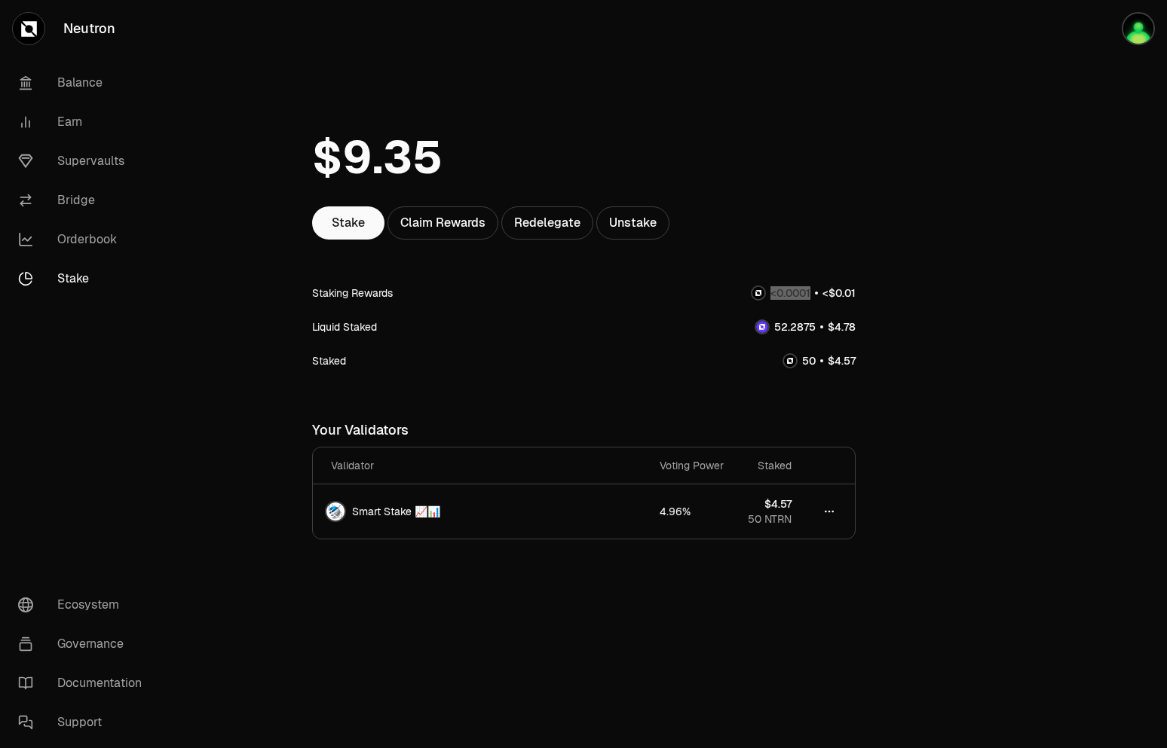
drag, startPoint x: 769, startPoint y: 298, endPoint x: 852, endPoint y: 292, distance: 83.1
click at [852, 292] on div at bounding box center [803, 293] width 105 height 16
click at [810, 330] on span "5" at bounding box center [812, 327] width 7 height 14
drag, startPoint x: 776, startPoint y: 326, endPoint x: 814, endPoint y: 332, distance: 38.2
click at [814, 332] on span "0 1 2 3 4 5 6 7 8 9 0 1 2 3 4 5 6 7 8 9 . 0 1 2 3 4 5 6 7 8 9 0 1 2 3 4 5 6 7 8…" at bounding box center [795, 327] width 52 height 16
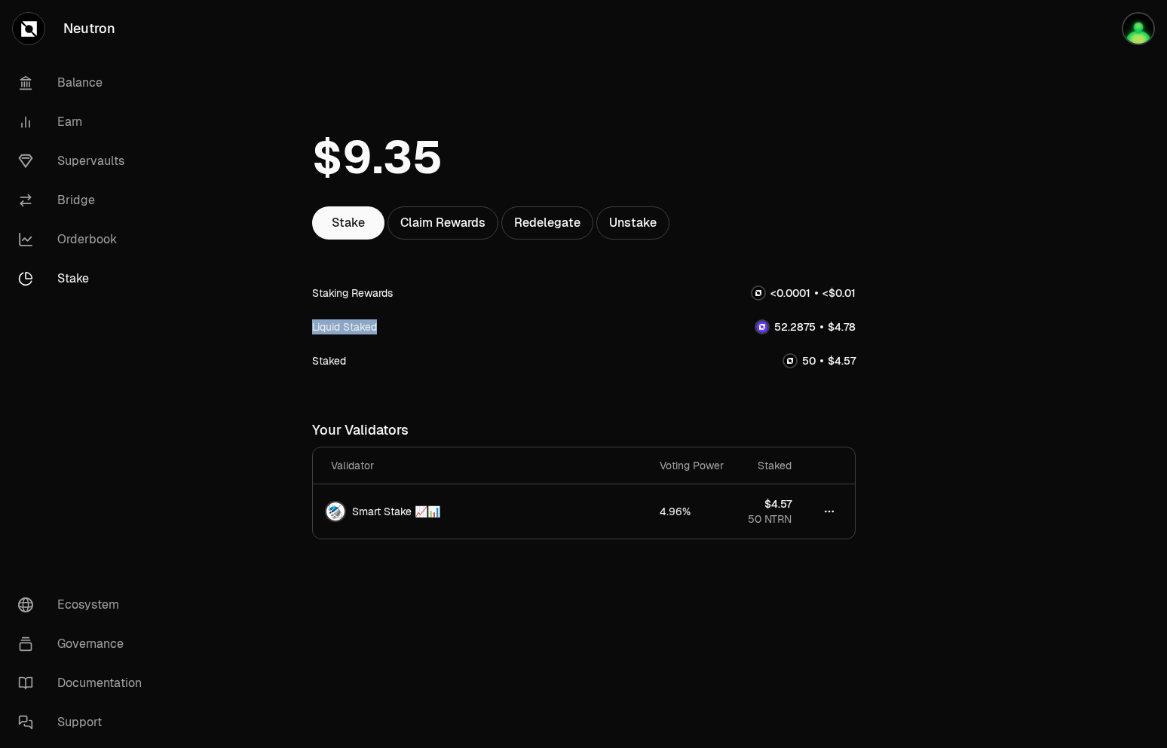
drag, startPoint x: 313, startPoint y: 328, endPoint x: 376, endPoint y: 331, distance: 63.4
click at [376, 331] on div "Liquid Staked" at bounding box center [344, 327] width 65 height 15
click at [333, 341] on div "Liquid Staked" at bounding box center [583, 327] width 543 height 34
click at [77, 276] on link "Stake" at bounding box center [84, 278] width 157 height 39
click at [75, 191] on link "Bridge" at bounding box center [84, 200] width 157 height 39
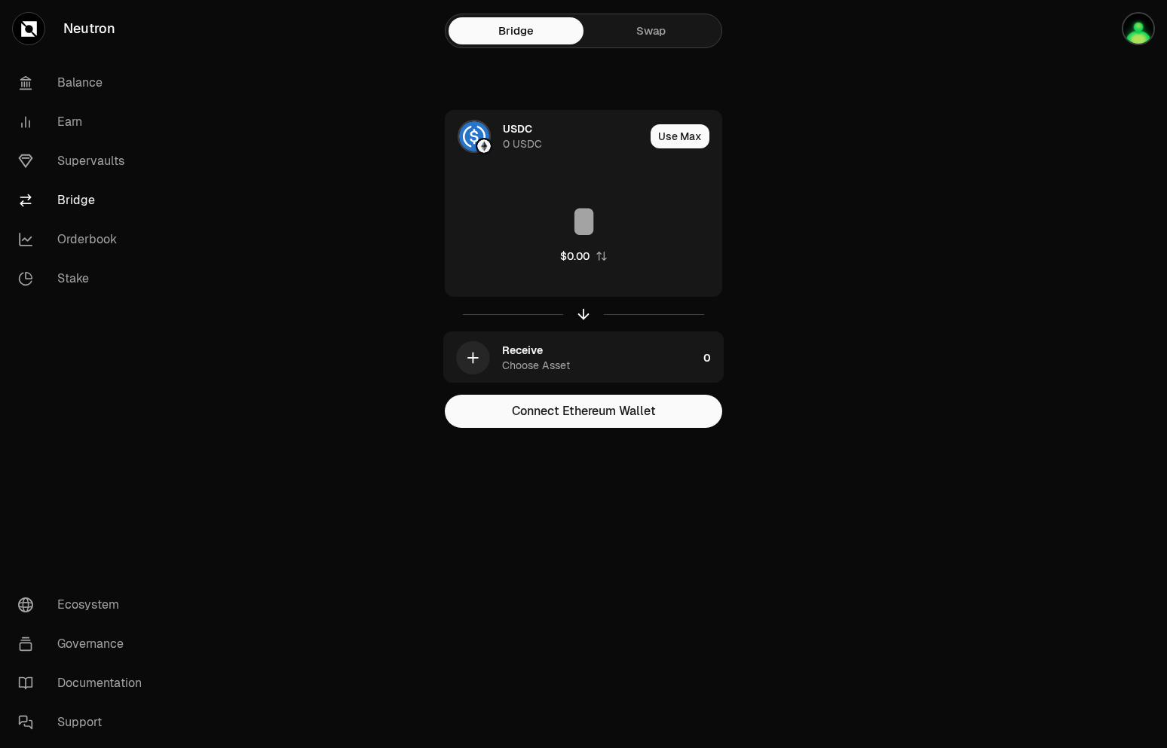
click at [635, 27] on link "Swap" at bounding box center [650, 30] width 135 height 27
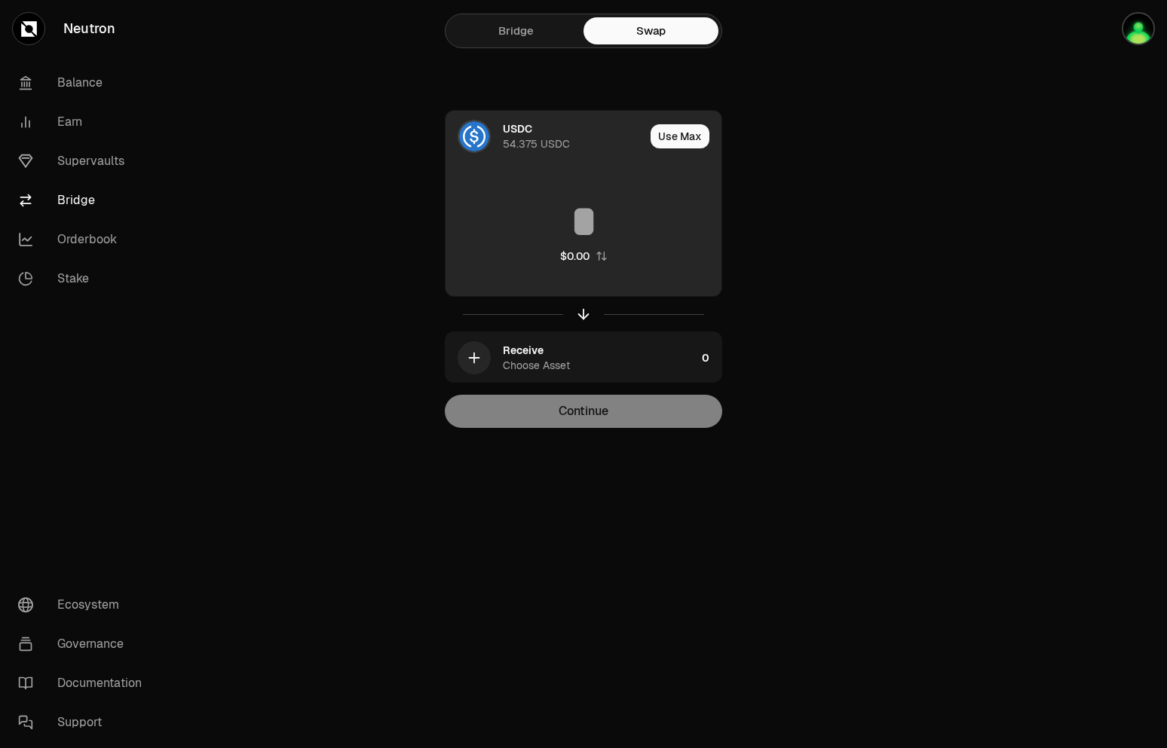
click at [596, 214] on input at bounding box center [583, 221] width 276 height 45
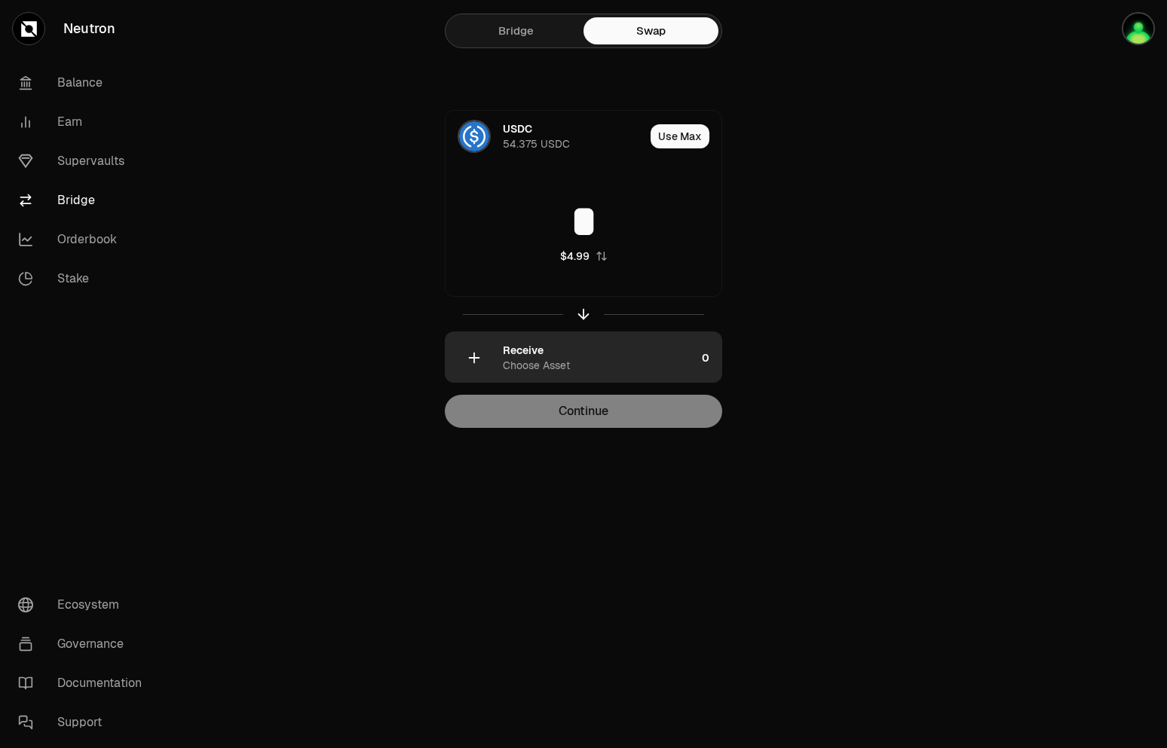
type input "*"
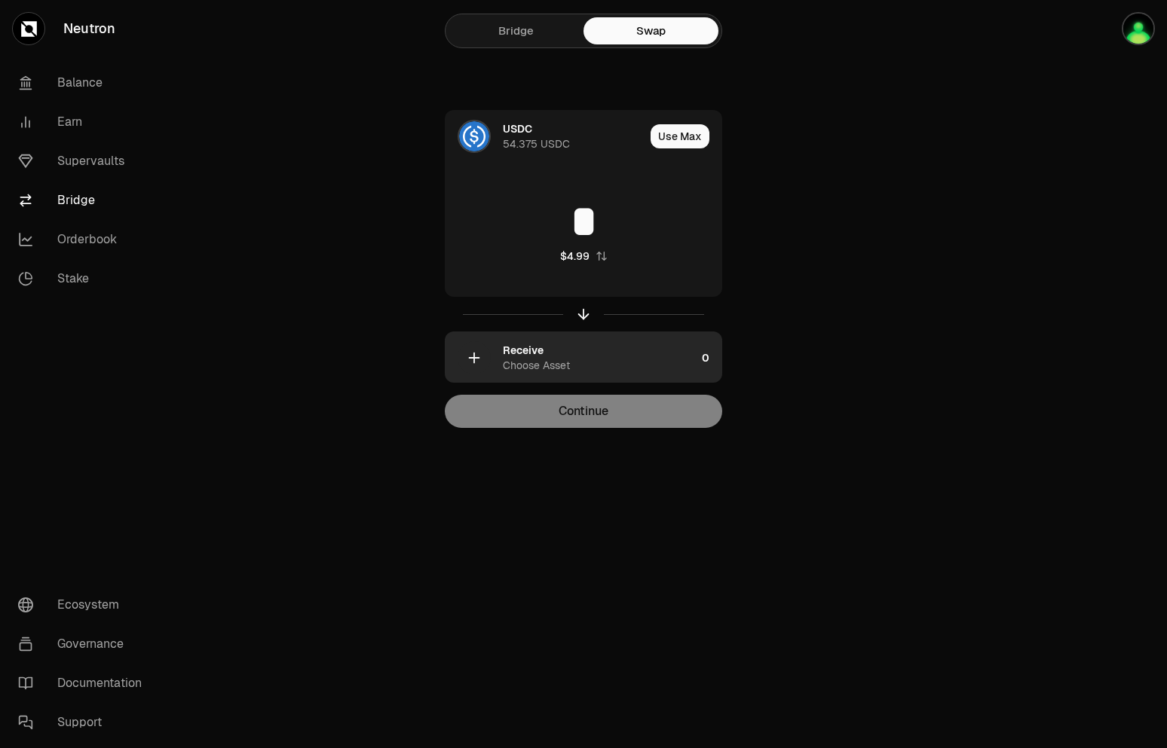
click at [653, 363] on div "Receive Choose Asset" at bounding box center [599, 358] width 193 height 30
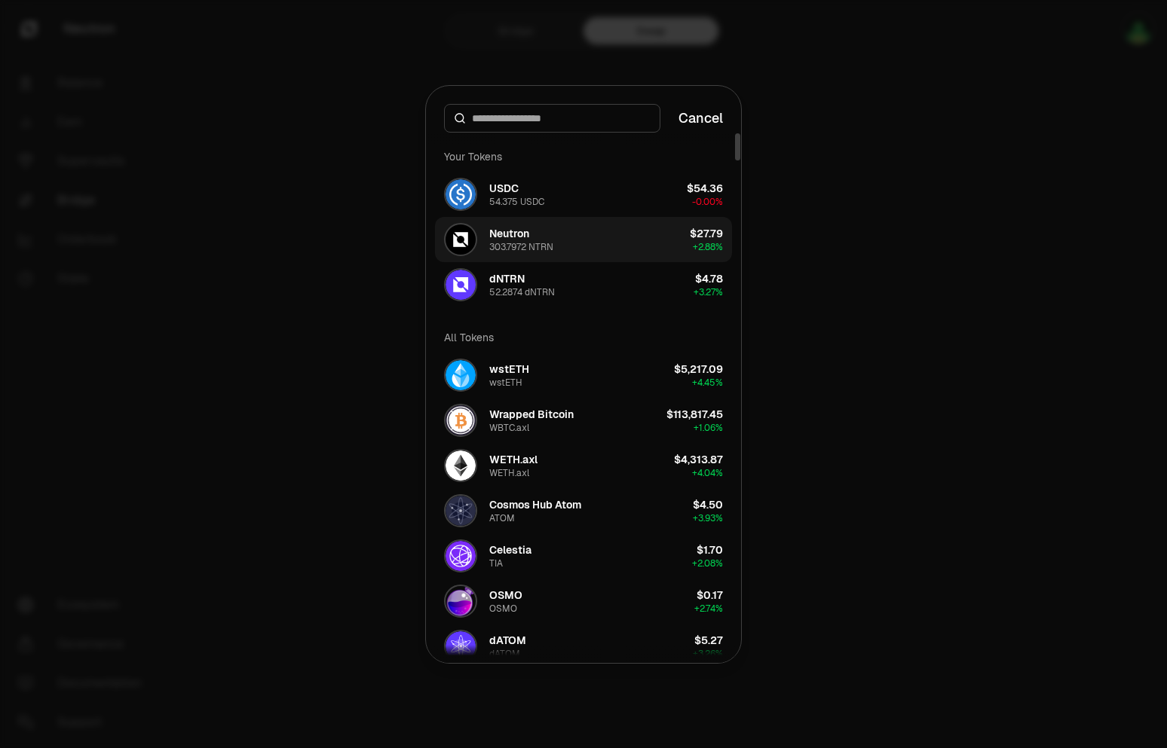
click at [546, 235] on div "Neutron 303.7972 NTRN" at bounding box center [521, 239] width 64 height 27
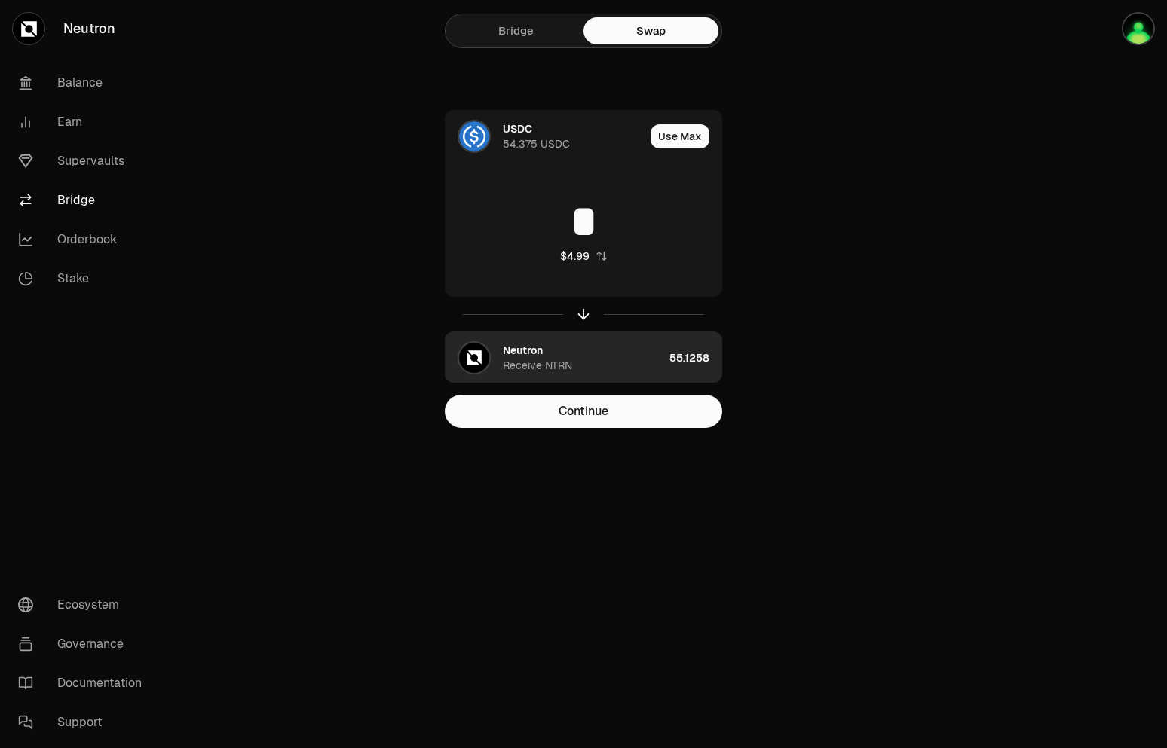
drag, startPoint x: 667, startPoint y: 354, endPoint x: 691, endPoint y: 362, distance: 25.3
click at [691, 362] on div "Neutron Receive NTRN 55.1258" at bounding box center [583, 357] width 276 height 51
type input "*********"
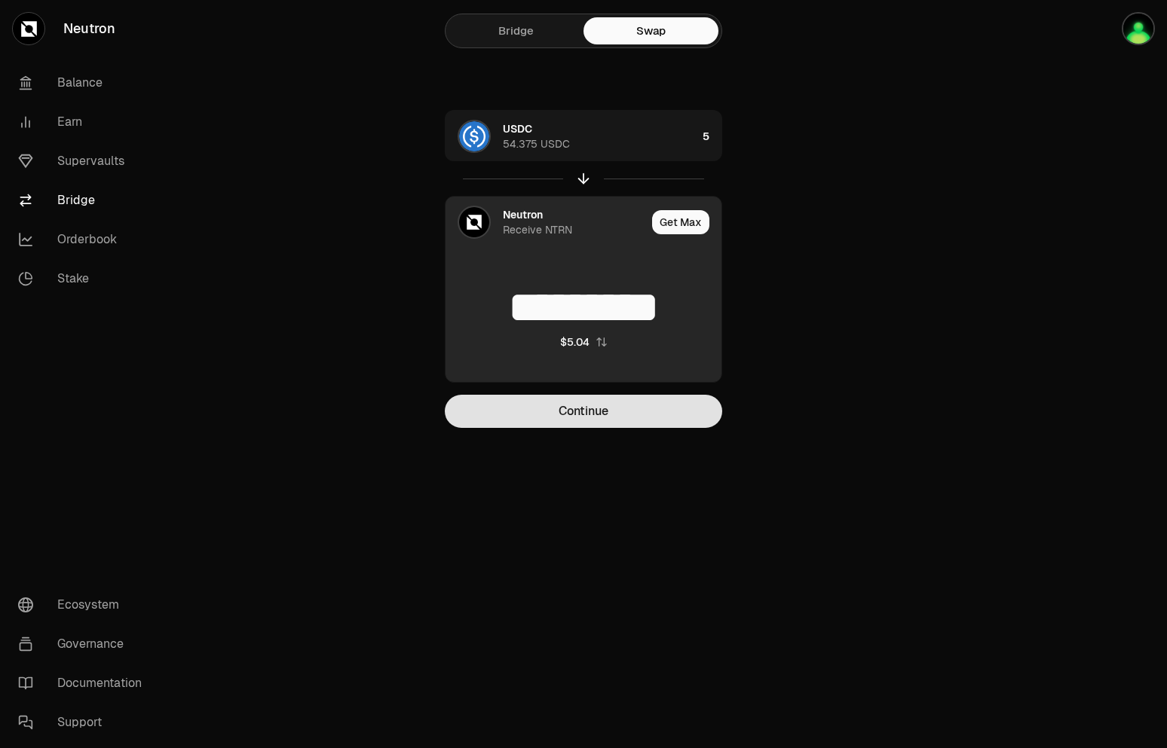
click at [597, 406] on button "Continue" at bounding box center [583, 411] width 277 height 33
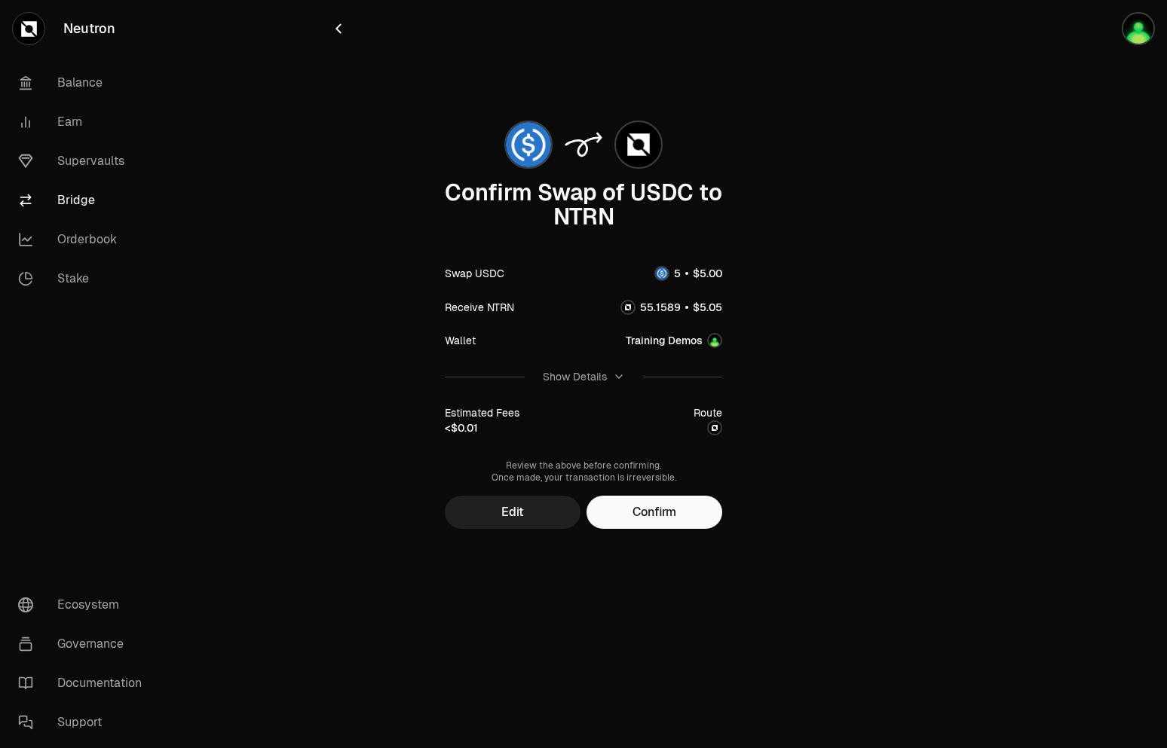
click at [516, 511] on button "Edit" at bounding box center [513, 512] width 136 height 33
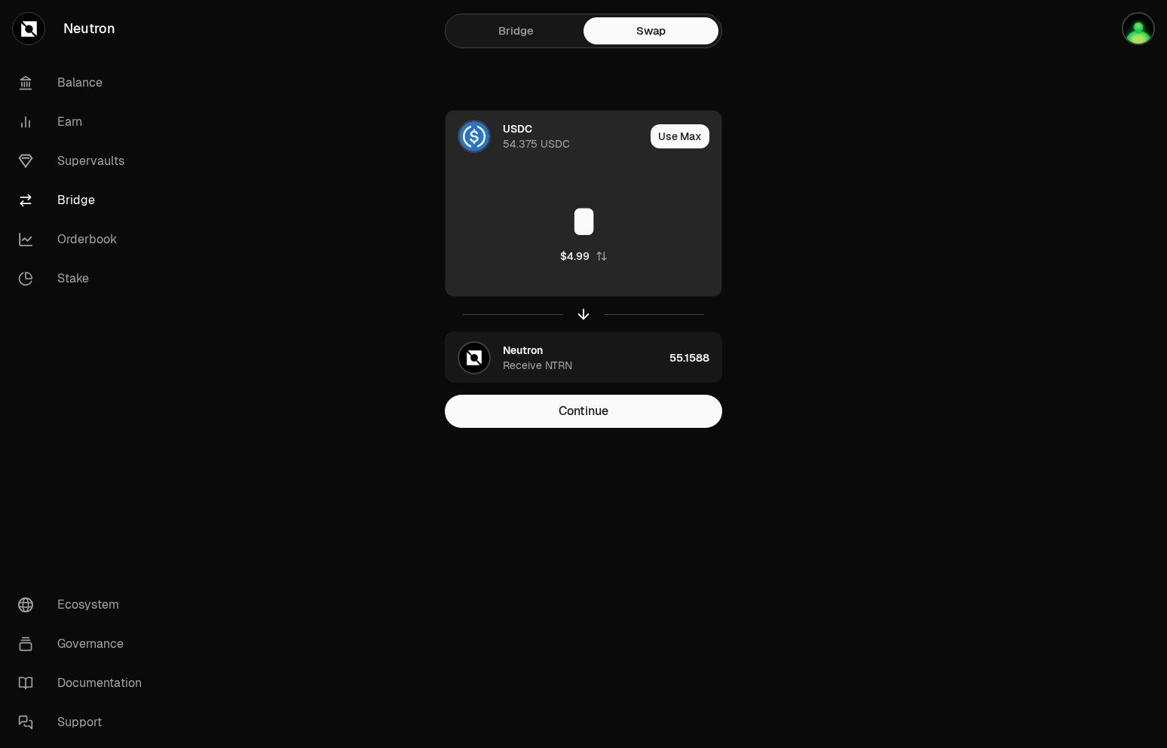
click at [614, 217] on input "*" at bounding box center [583, 221] width 276 height 45
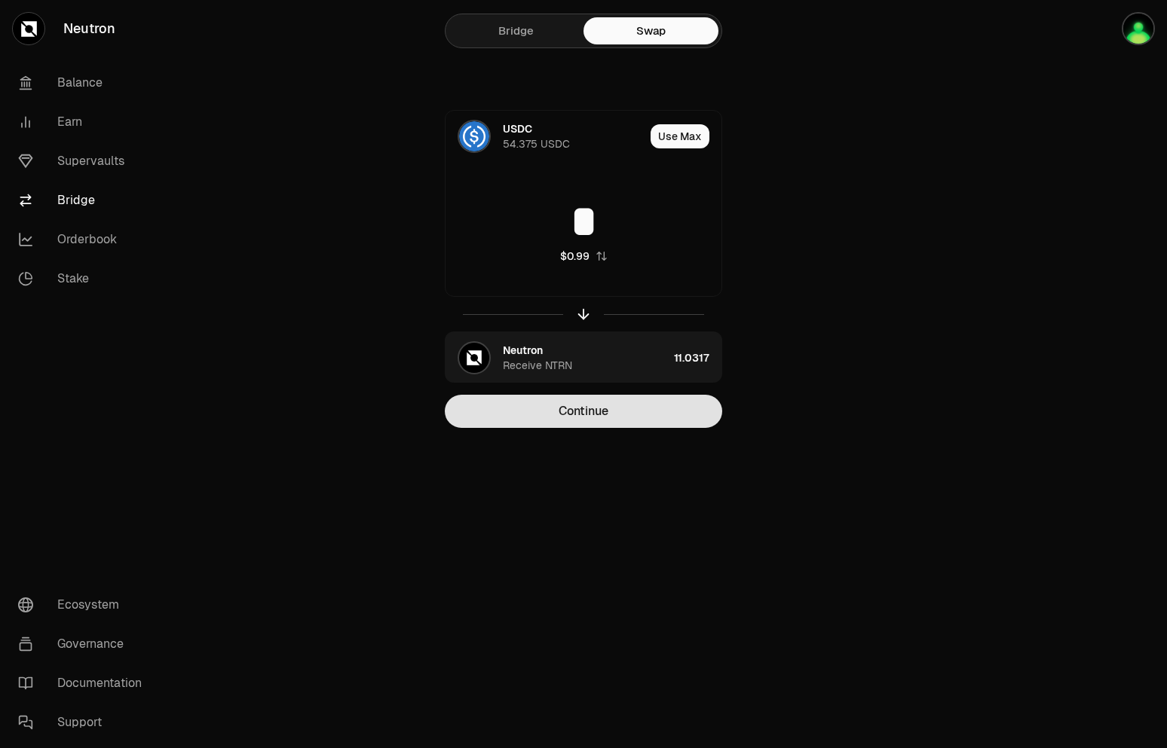
type input "*"
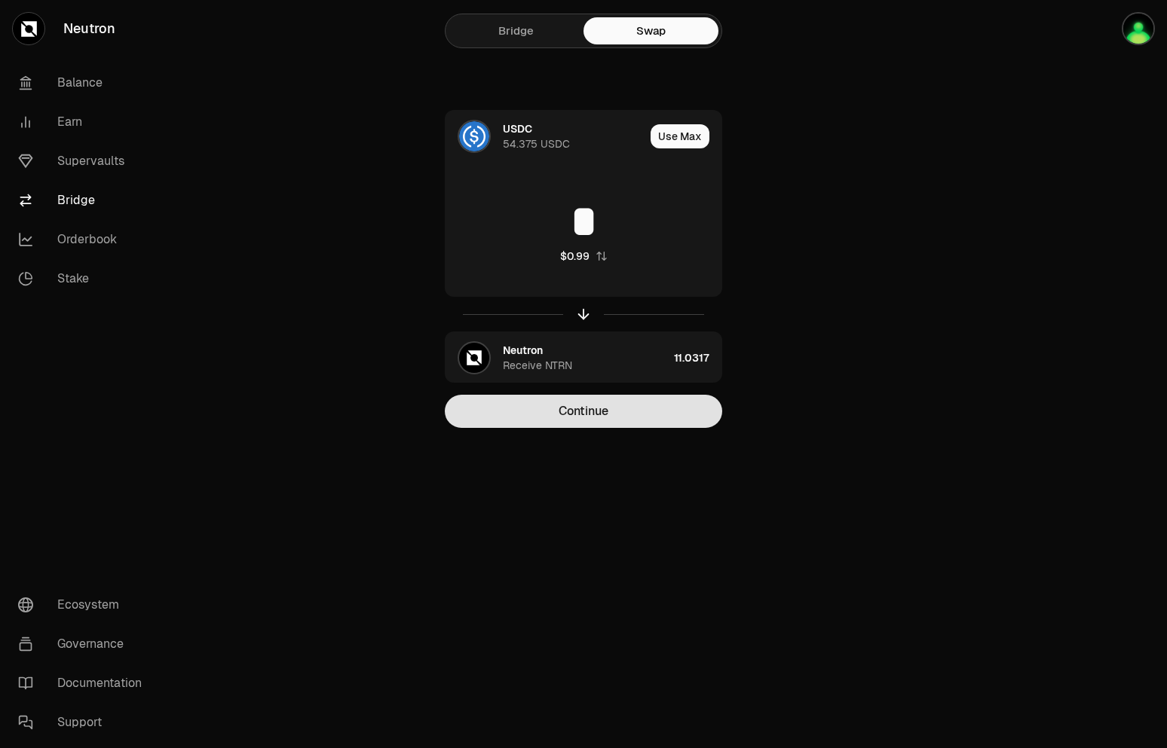
click at [626, 406] on button "Continue" at bounding box center [583, 411] width 277 height 33
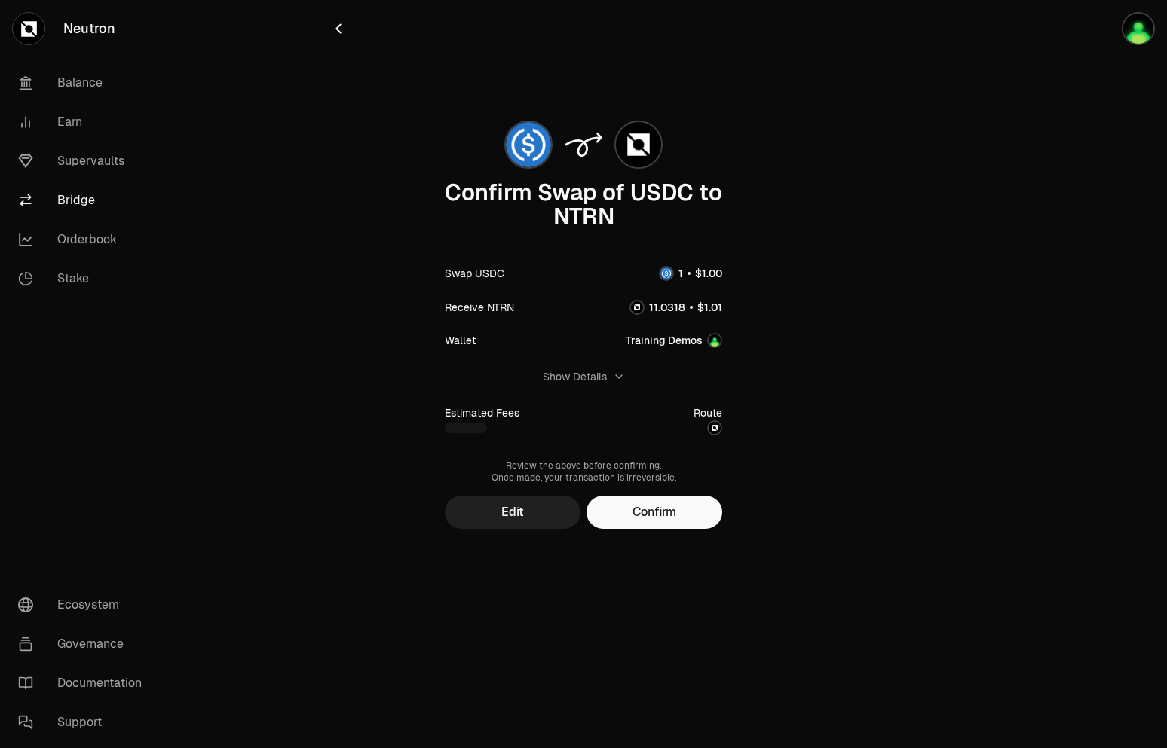
click at [520, 502] on button "Edit" at bounding box center [513, 512] width 136 height 33
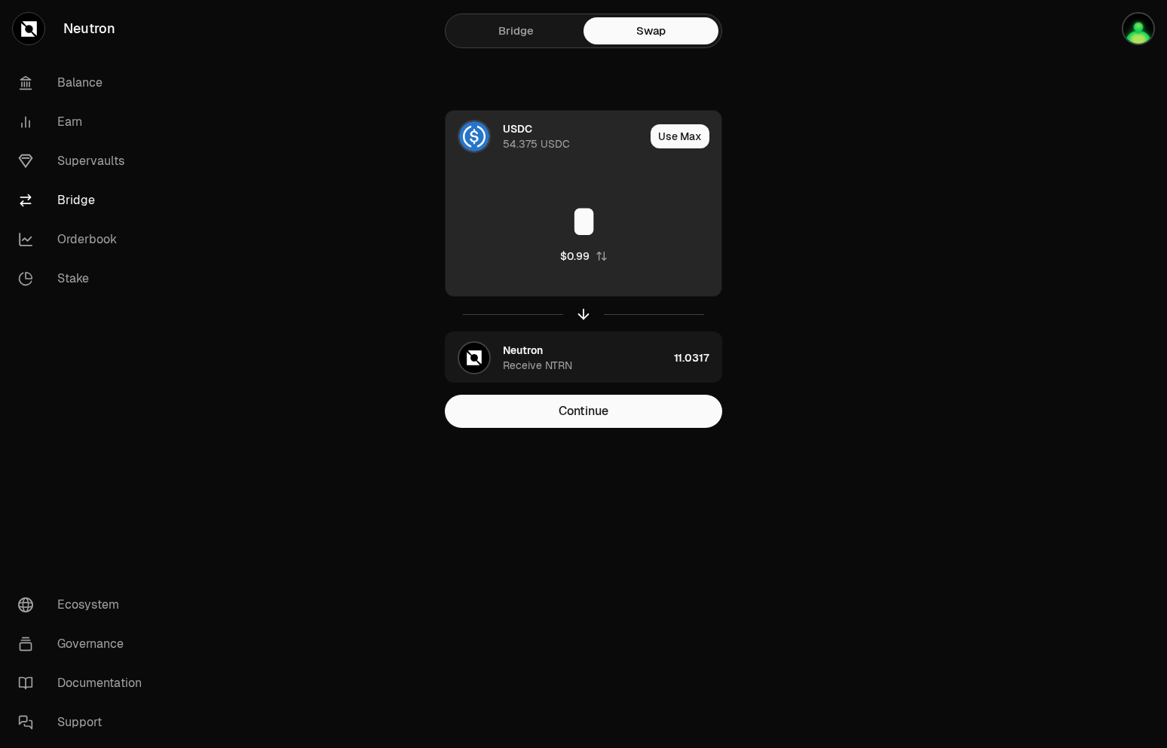
click at [605, 215] on input "*" at bounding box center [583, 221] width 276 height 45
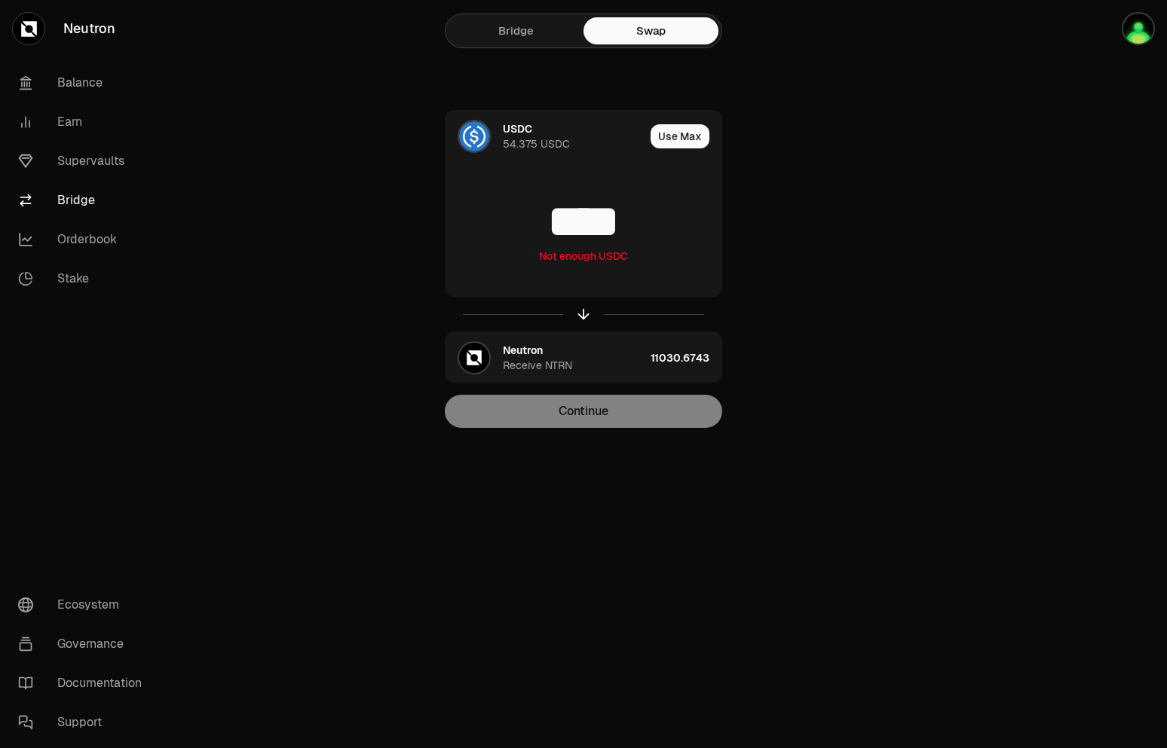
click at [636, 397] on div "Continue" at bounding box center [583, 411] width 277 height 33
click at [622, 418] on div "Continue" at bounding box center [583, 411] width 277 height 33
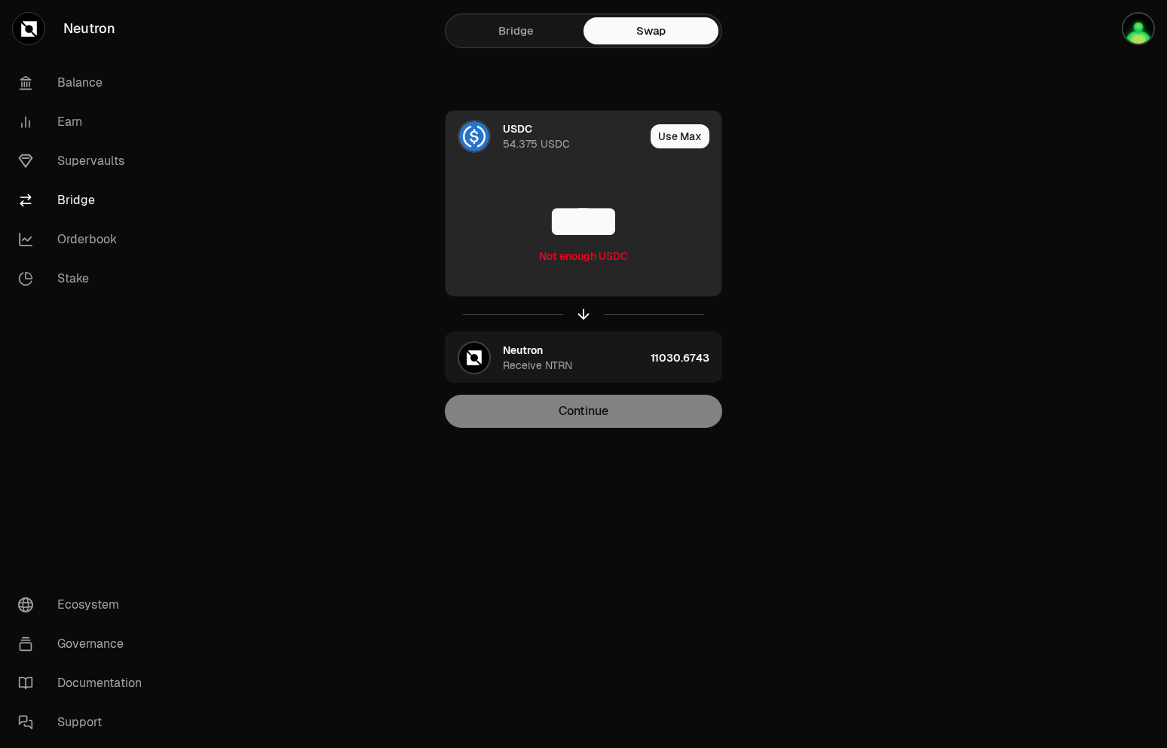
drag, startPoint x: 642, startPoint y: 216, endPoint x: 504, endPoint y: 220, distance: 138.0
click at [504, 220] on input "****" at bounding box center [583, 221] width 276 height 45
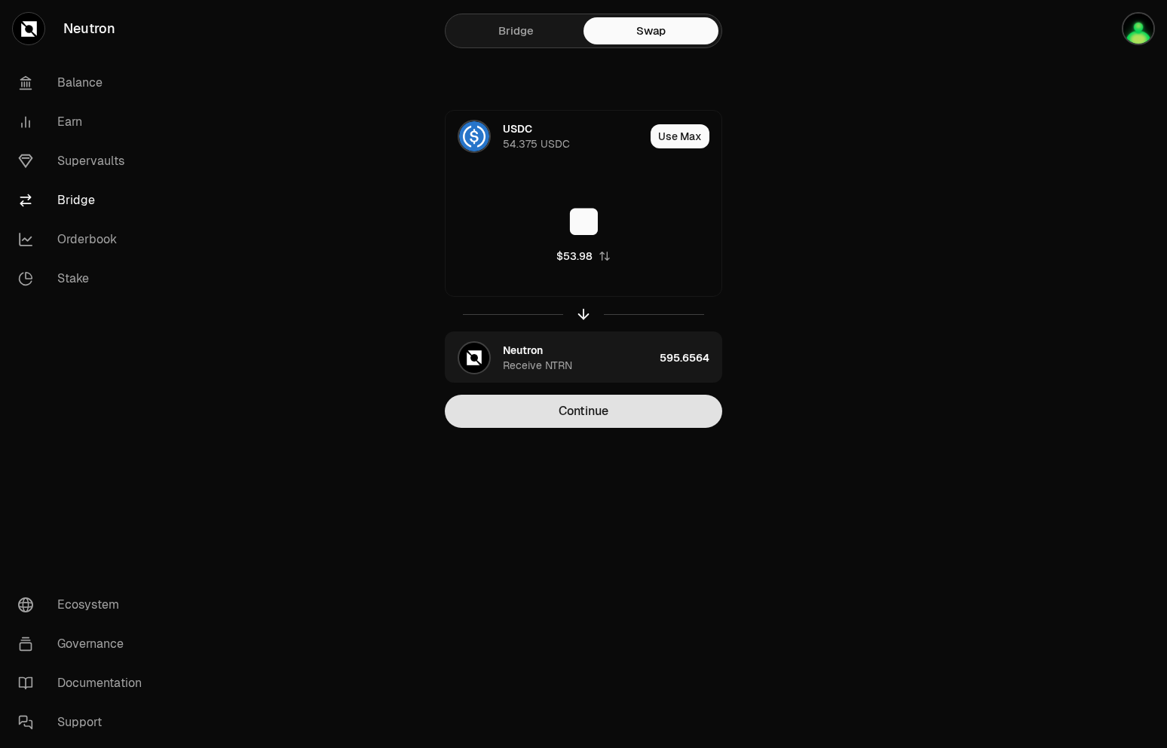
type input "**"
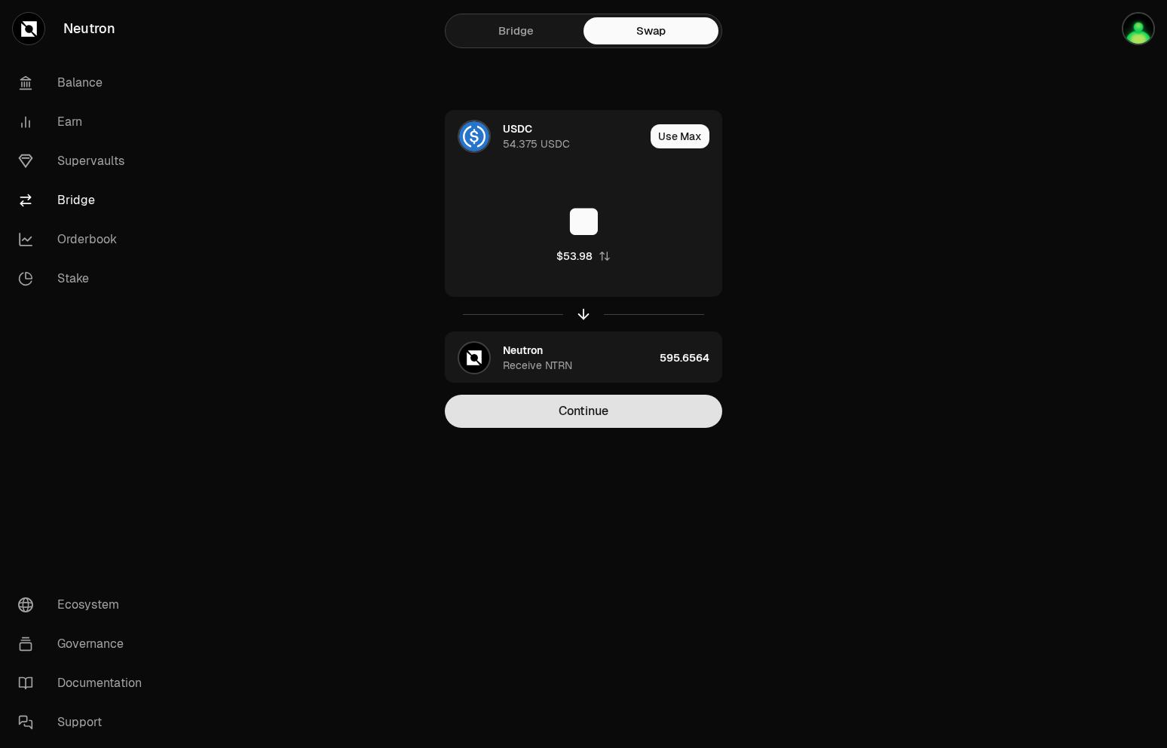
click at [567, 423] on button "Continue" at bounding box center [583, 411] width 277 height 33
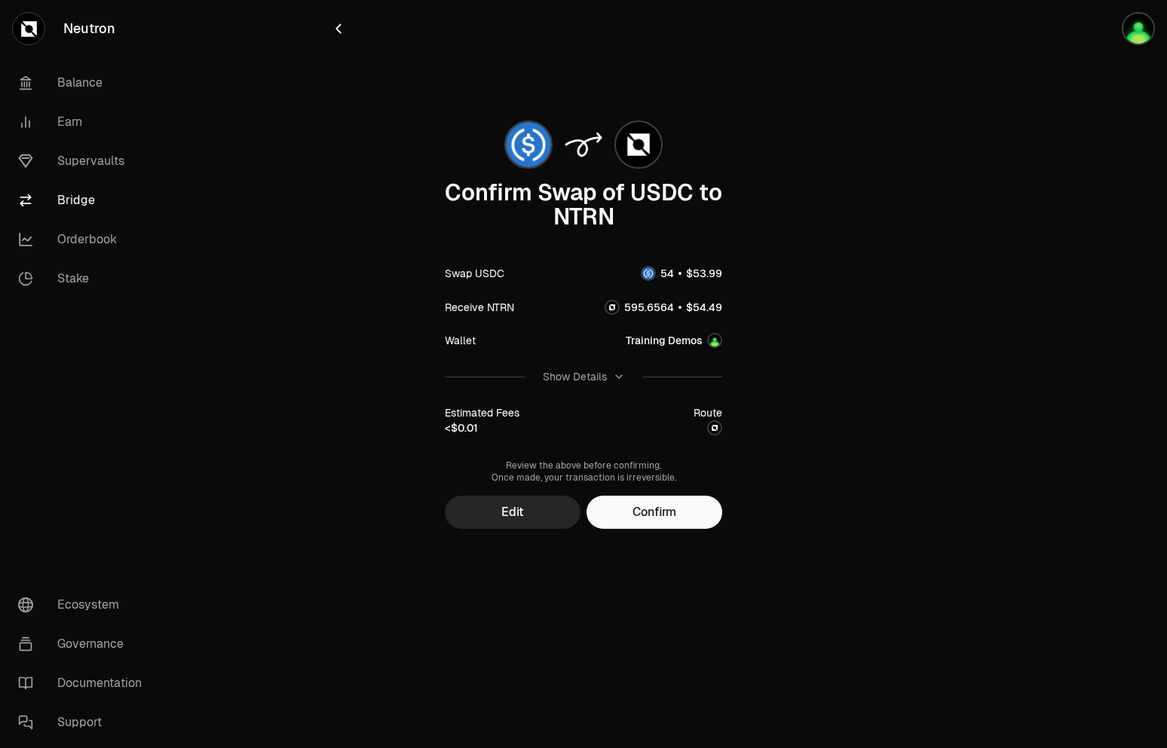
click at [389, 125] on div "Confirm Swap of USDC to NTRN Swap USDC Receive NTRN Wallet Training Demos Show …" at bounding box center [583, 321] width 507 height 418
click at [102, 610] on link "Ecosystem" at bounding box center [84, 605] width 157 height 39
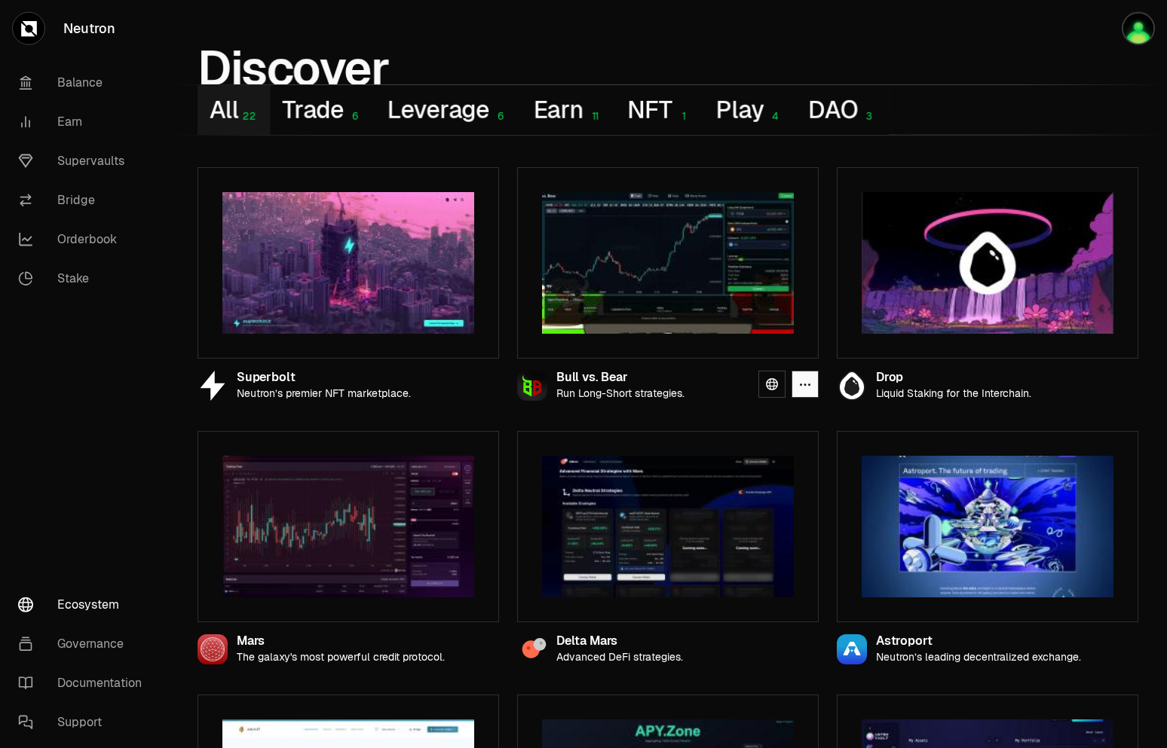
scroll to position [77, 0]
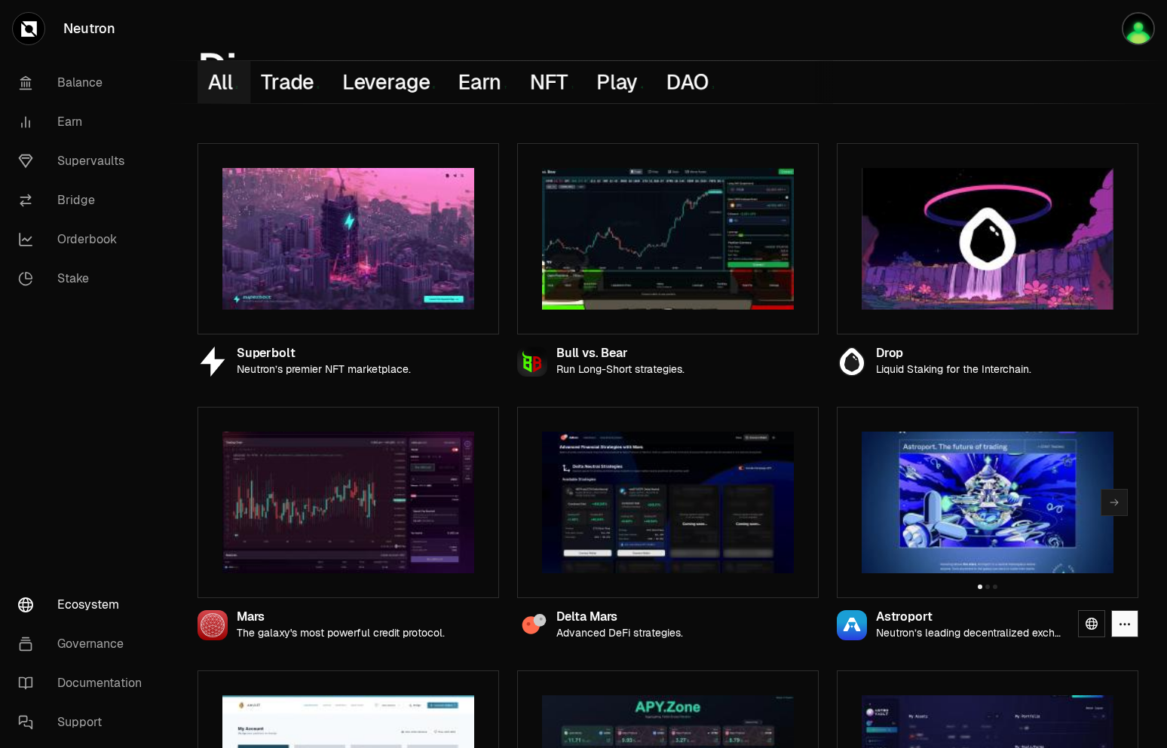
click at [999, 534] on img at bounding box center [988, 503] width 252 height 142
click at [945, 634] on p "Neutron’s leading decentralized exchange." at bounding box center [971, 633] width 190 height 13
click at [1092, 623] on icon at bounding box center [1091, 624] width 12 height 12
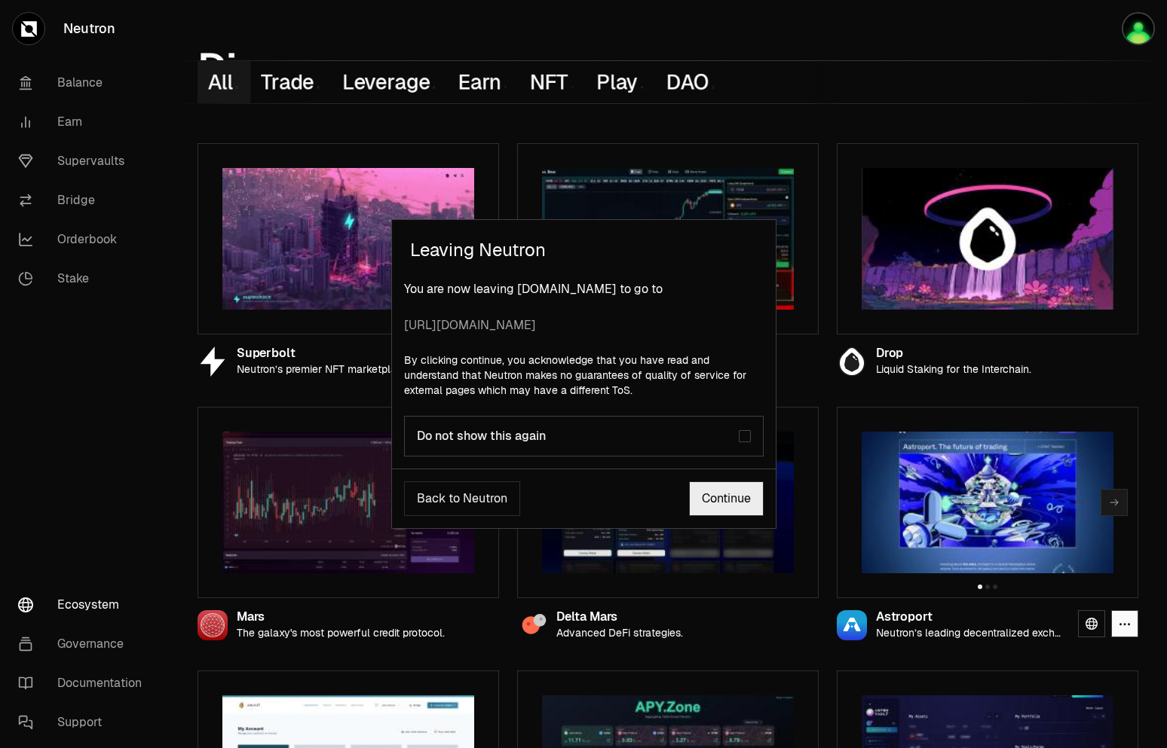
click at [756, 443] on label "Do not show this again" at bounding box center [584, 436] width 360 height 41
click at [735, 499] on link "Continue" at bounding box center [726, 499] width 75 height 35
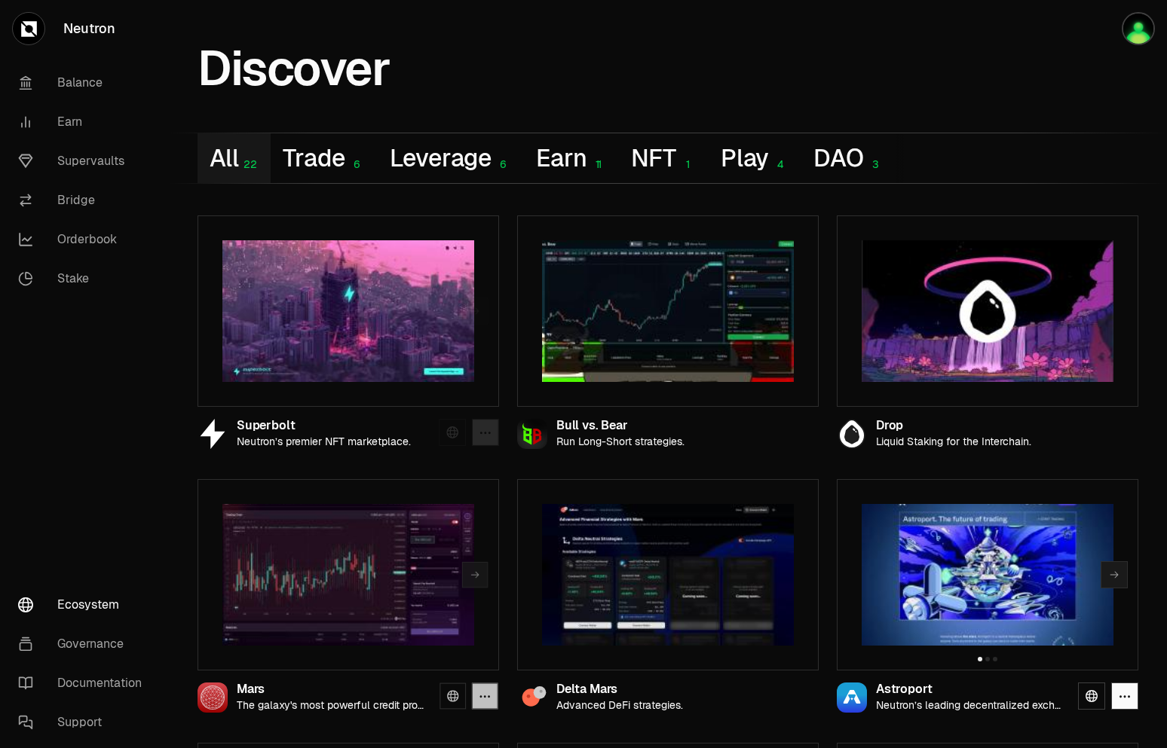
scroll to position [0, 0]
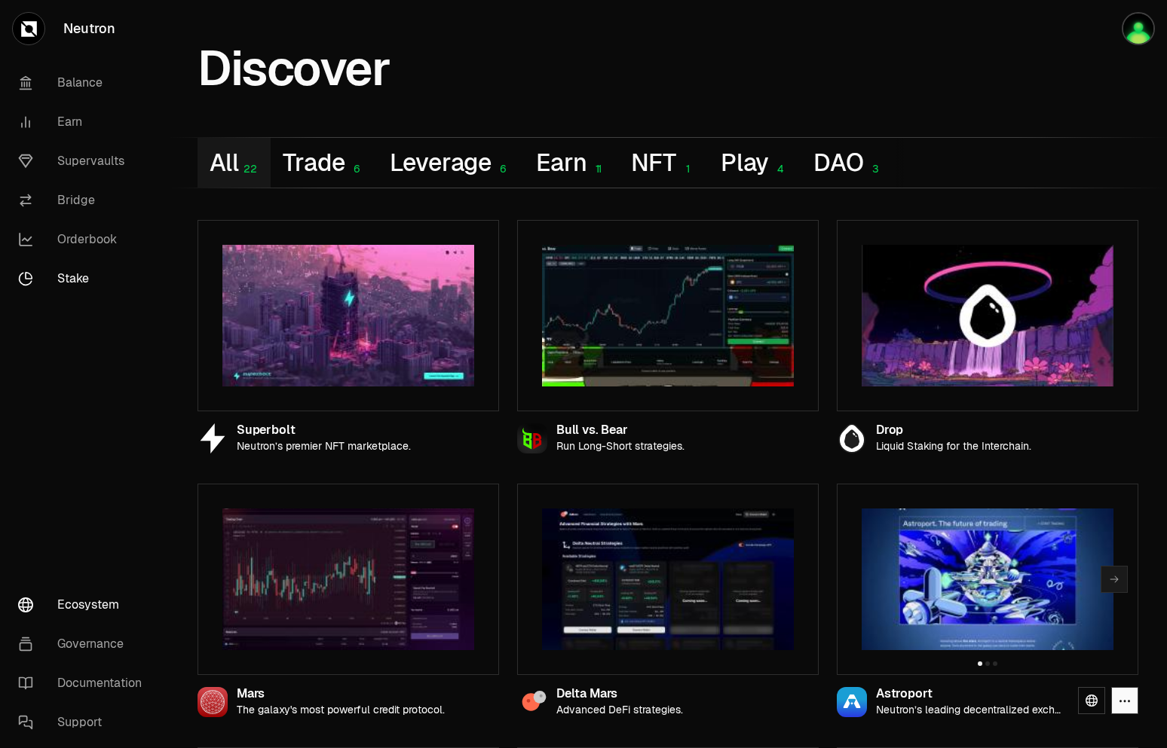
click at [63, 271] on link "Stake" at bounding box center [84, 278] width 157 height 39
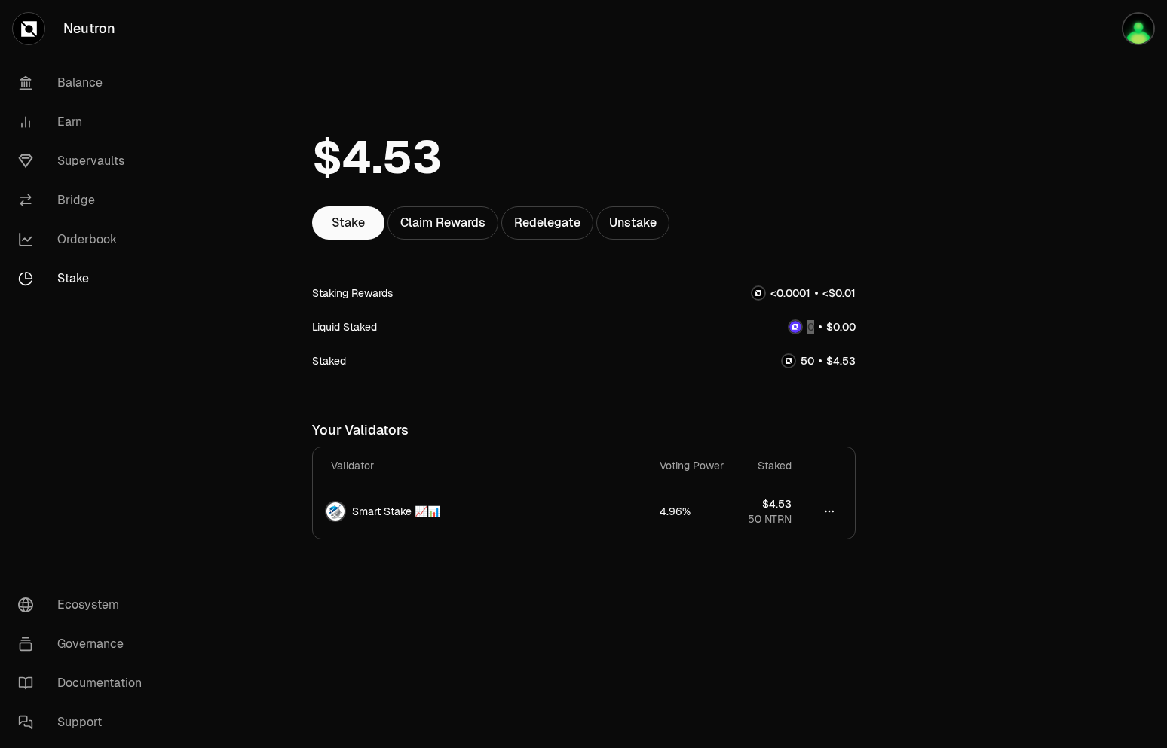
drag, startPoint x: 808, startPoint y: 325, endPoint x: 848, endPoint y: 322, distance: 40.1
click at [848, 322] on div at bounding box center [822, 327] width 68 height 16
drag, startPoint x: 859, startPoint y: 326, endPoint x: 807, endPoint y: 332, distance: 52.4
click at [807, 332] on div at bounding box center [822, 327] width 68 height 16
click at [79, 88] on link "Balance" at bounding box center [84, 82] width 157 height 39
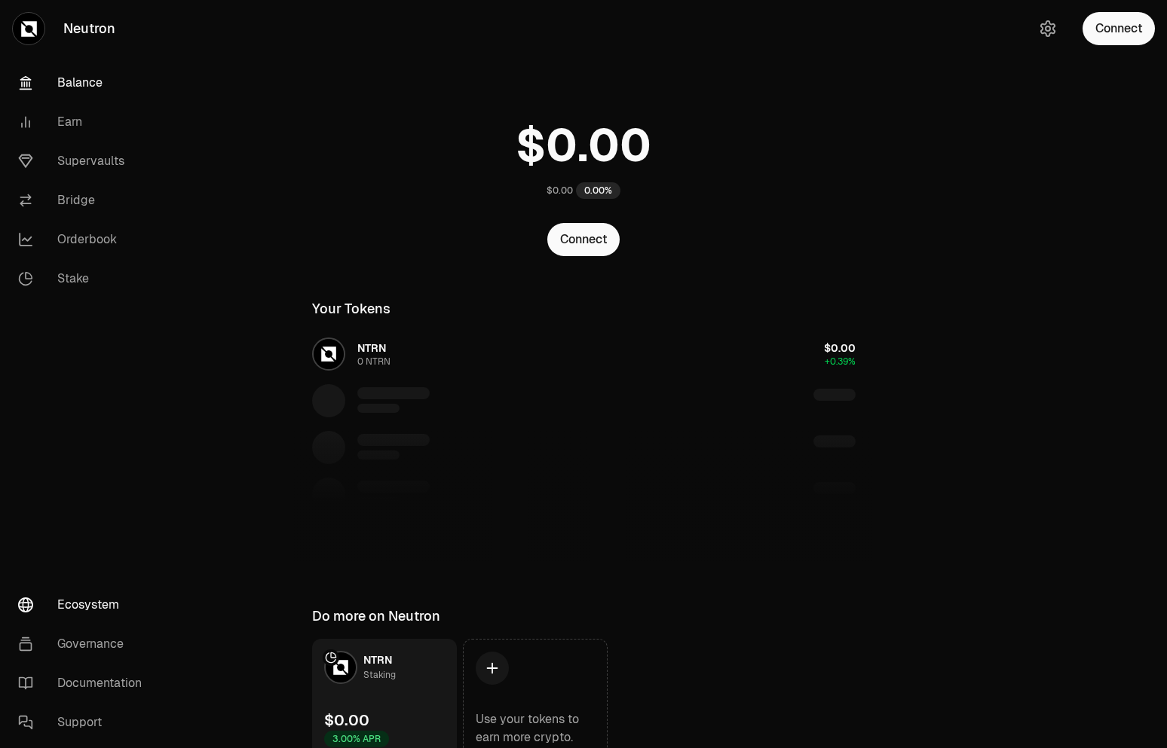
click at [103, 598] on link "Ecosystem" at bounding box center [84, 605] width 157 height 39
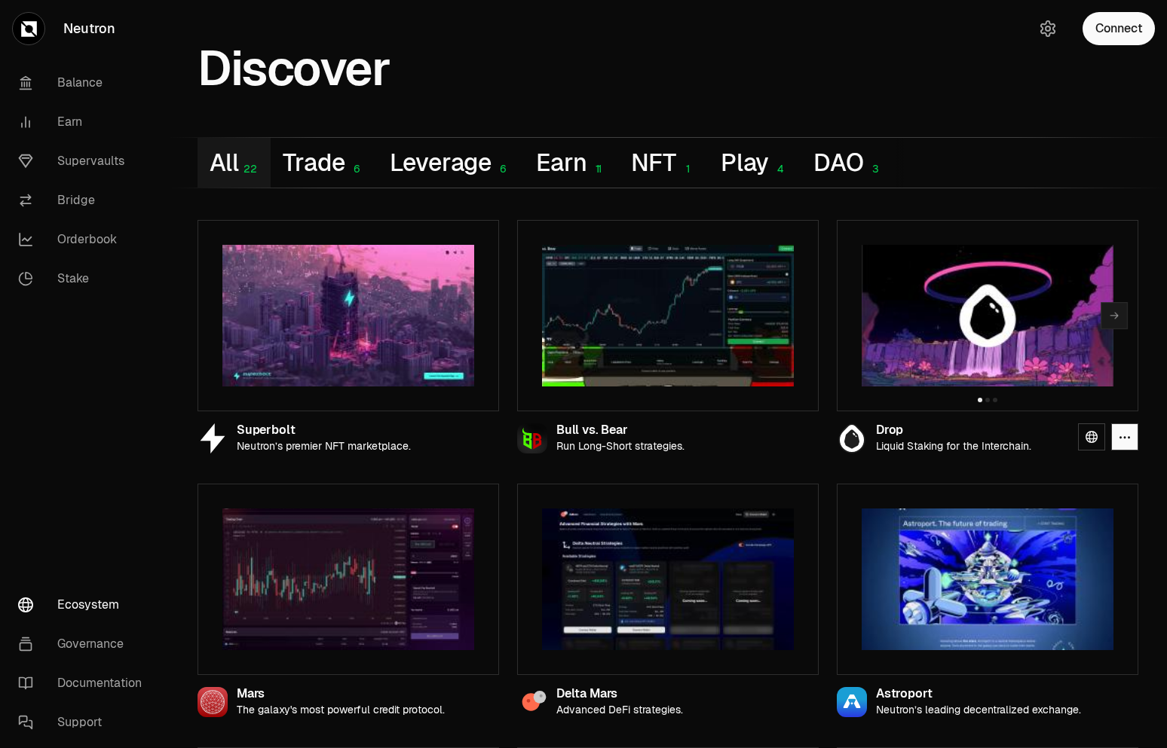
click at [999, 324] on img at bounding box center [988, 316] width 252 height 142
click at [1085, 439] on icon at bounding box center [1091, 437] width 12 height 12
click at [82, 283] on link "Stake" at bounding box center [84, 278] width 157 height 39
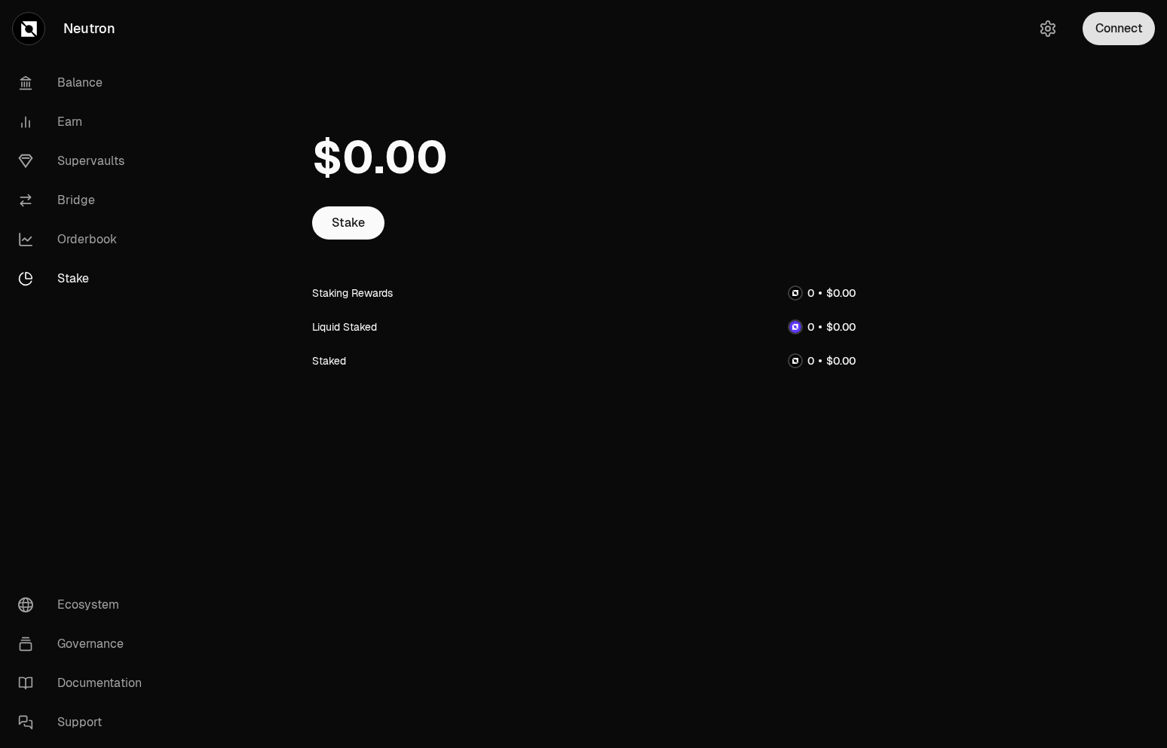
click at [1129, 32] on button "Connect" at bounding box center [1118, 28] width 72 height 33
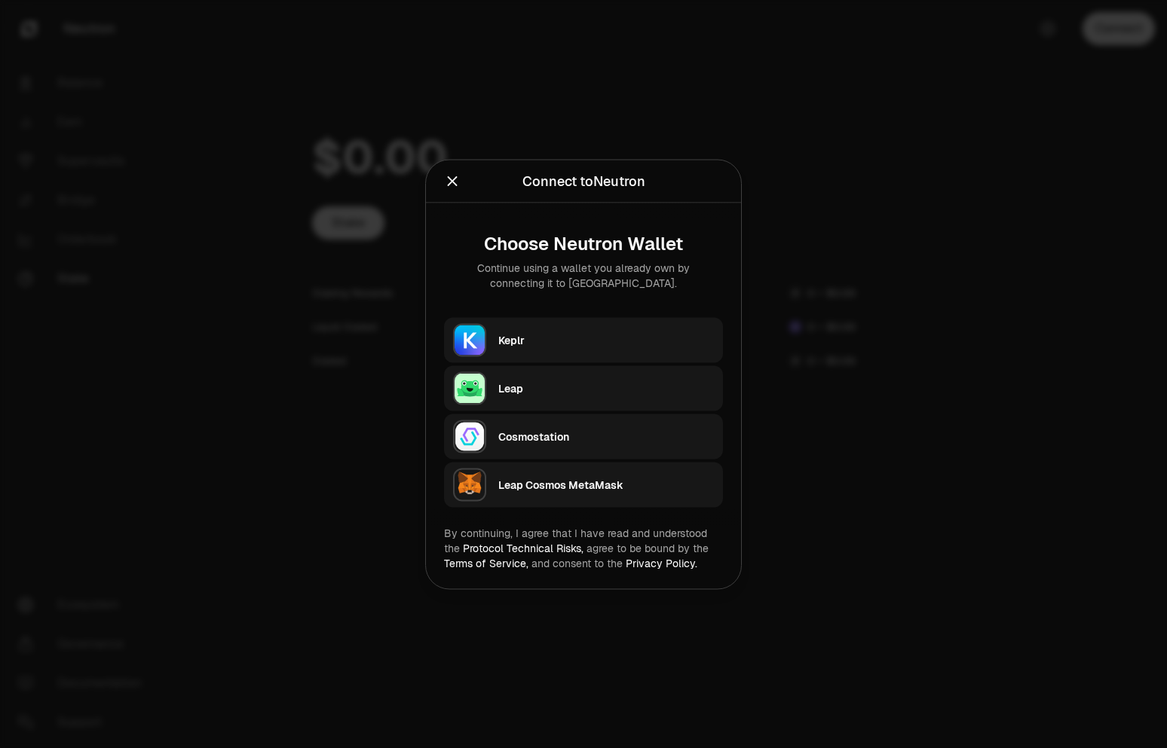
click at [601, 335] on div "Keplr" at bounding box center [606, 339] width 216 height 15
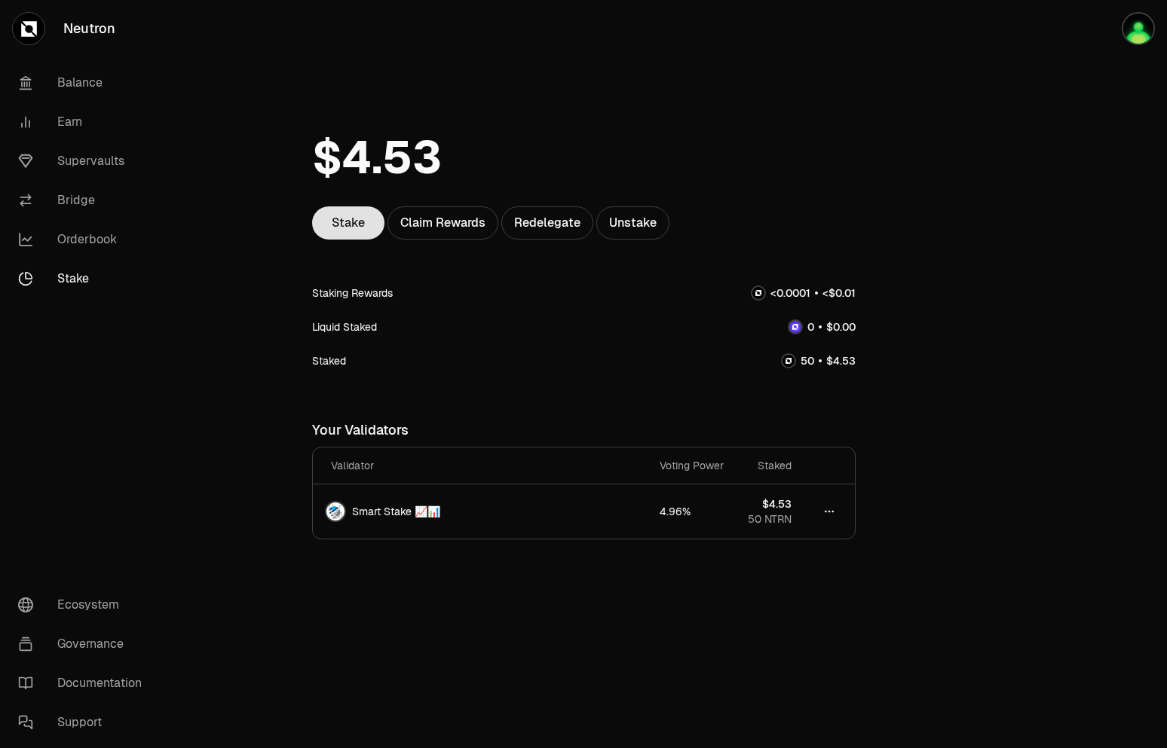
click at [357, 233] on link "Stake" at bounding box center [348, 223] width 72 height 33
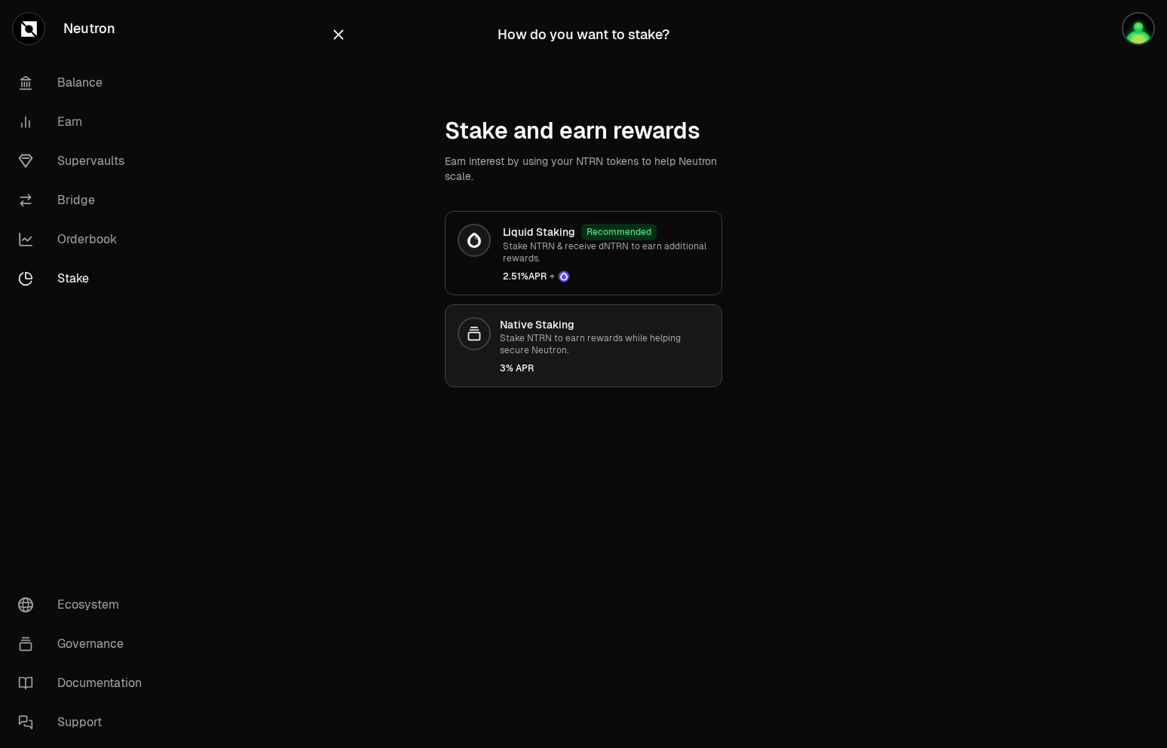
click at [575, 354] on p "Stake NTRN to earn rewards while helping secure Neutron." at bounding box center [605, 344] width 210 height 24
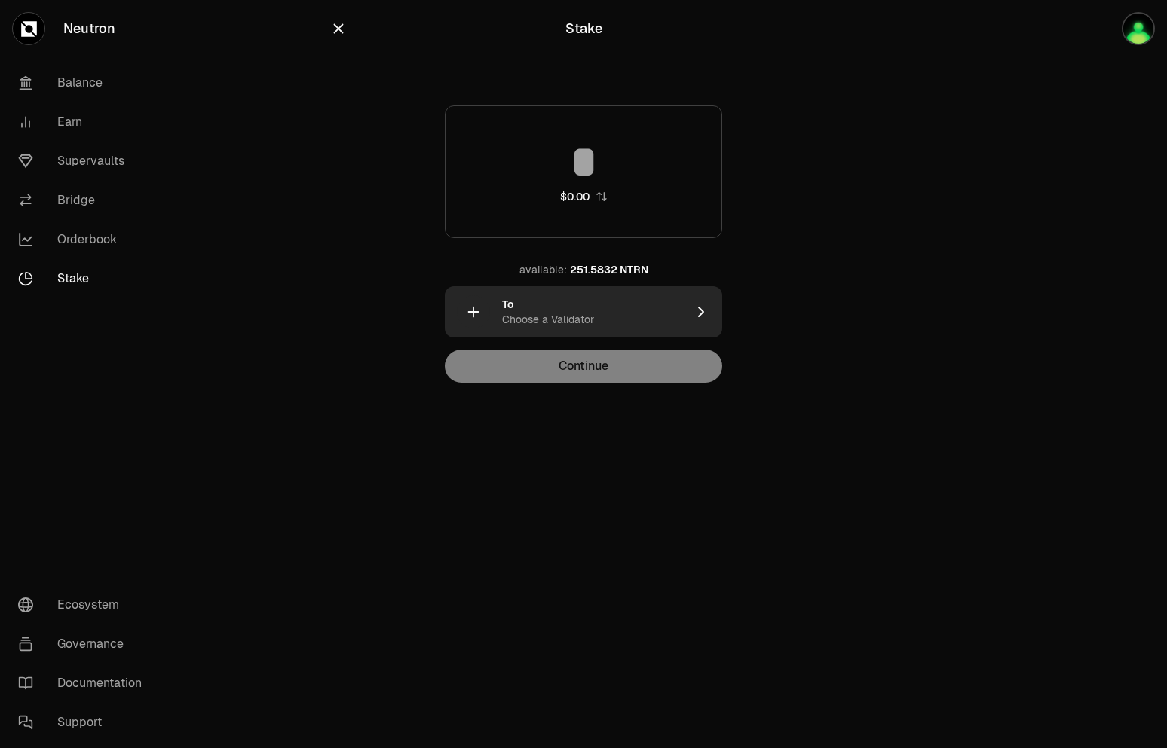
click at [588, 291] on div "To Choose a Validator" at bounding box center [565, 311] width 241 height 51
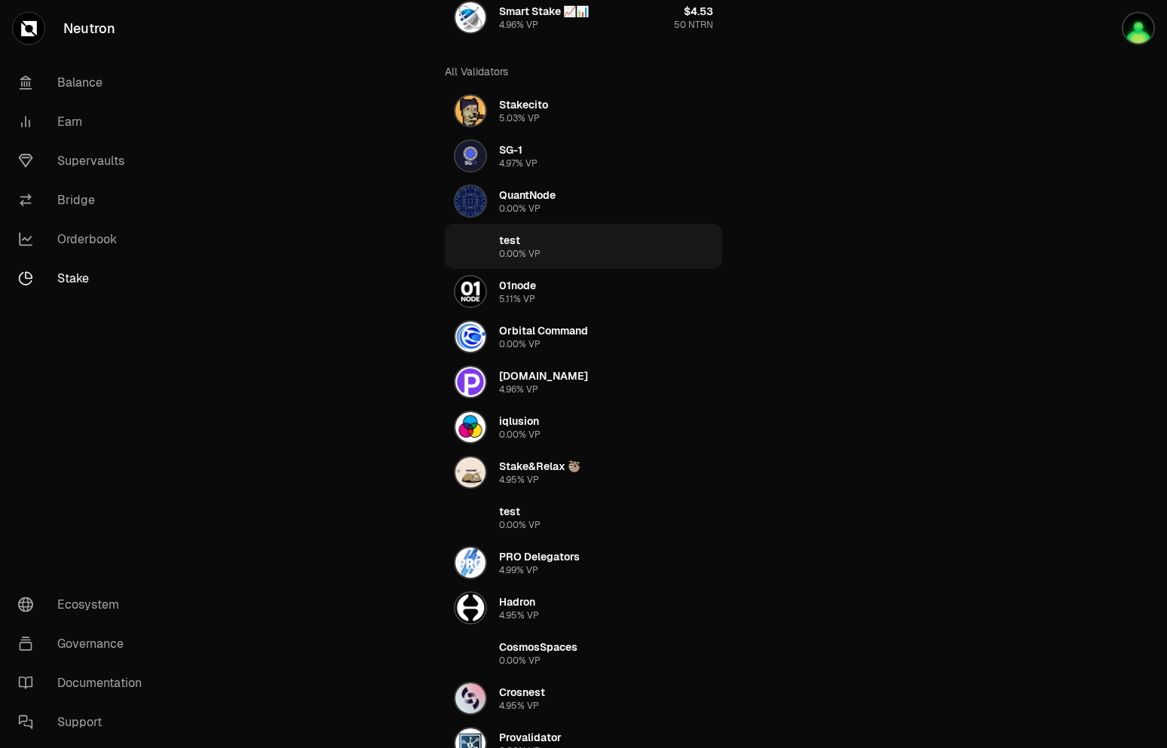
scroll to position [77, 0]
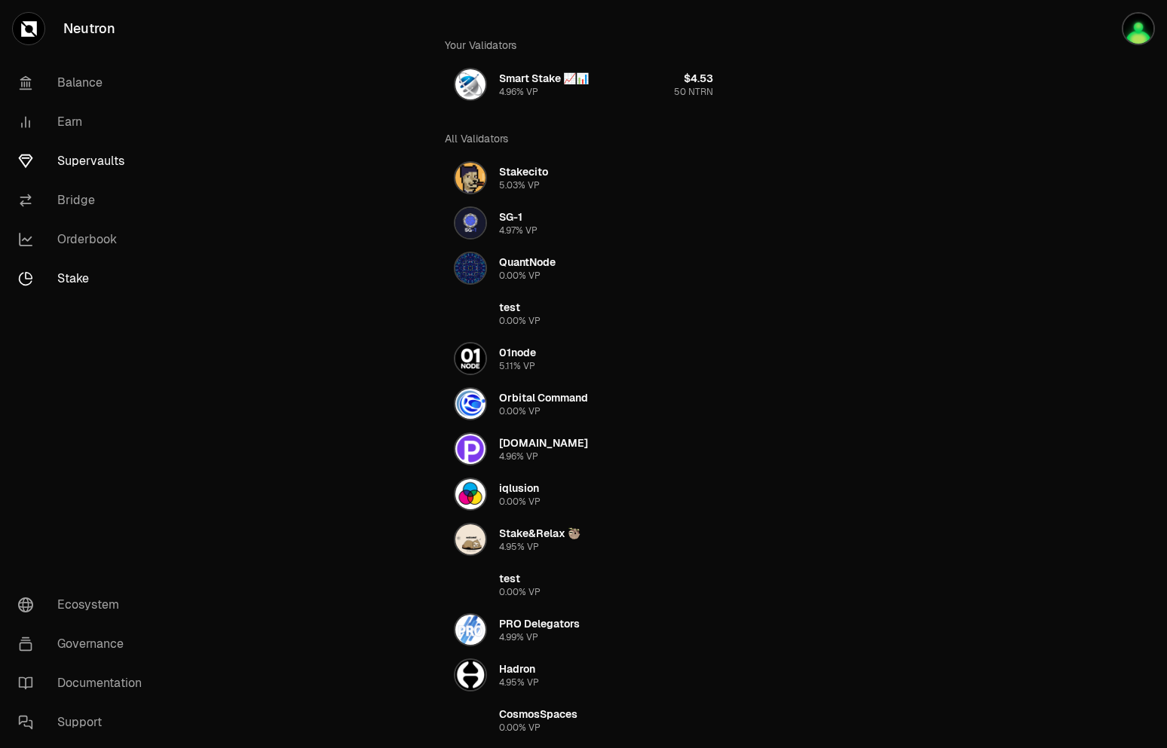
click at [81, 164] on link "Supervaults" at bounding box center [84, 161] width 157 height 39
